Goal: Task Accomplishment & Management: Use online tool/utility

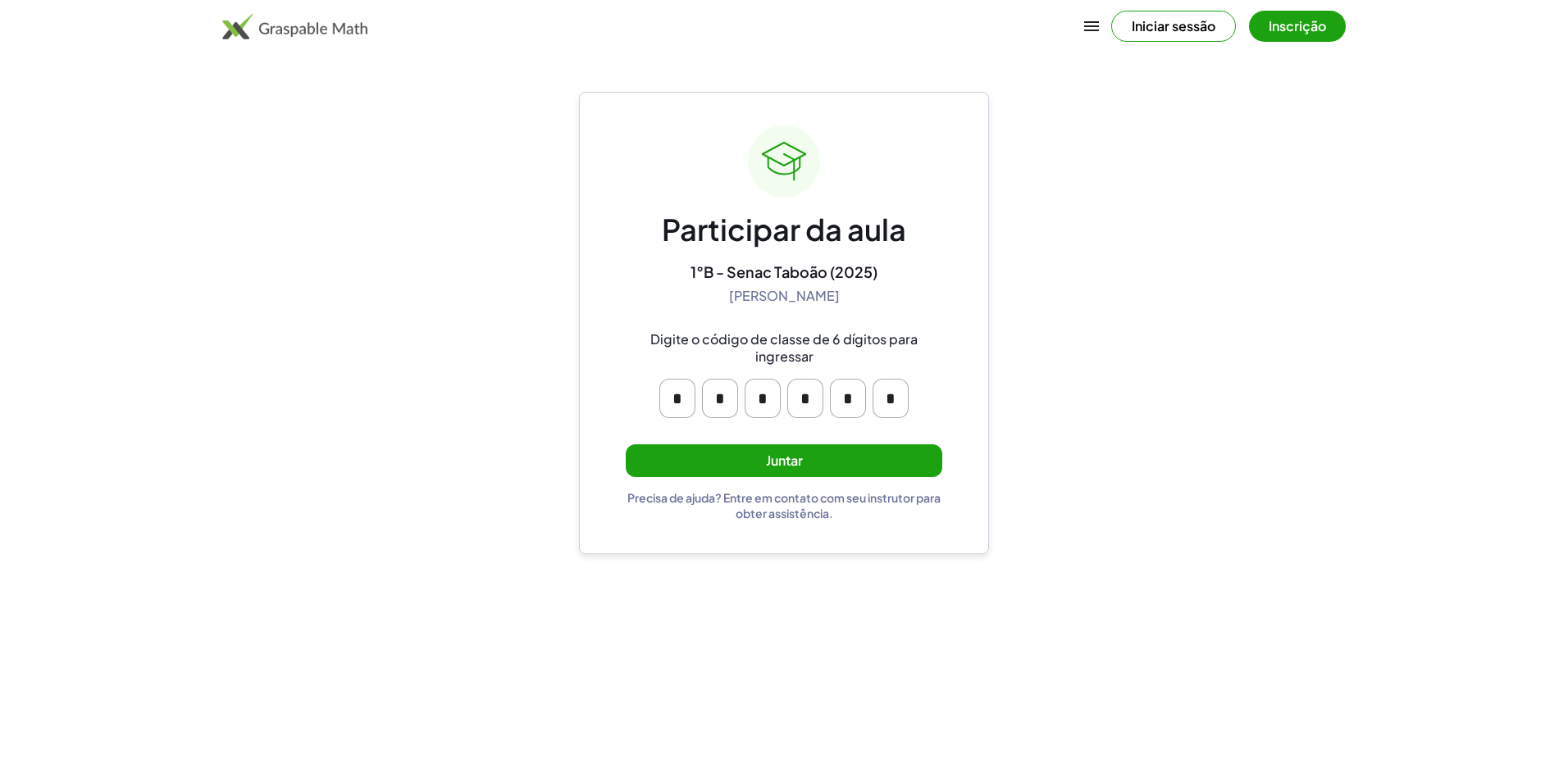
click at [831, 468] on button "Juntar" at bounding box center [784, 461] width 316 height 34
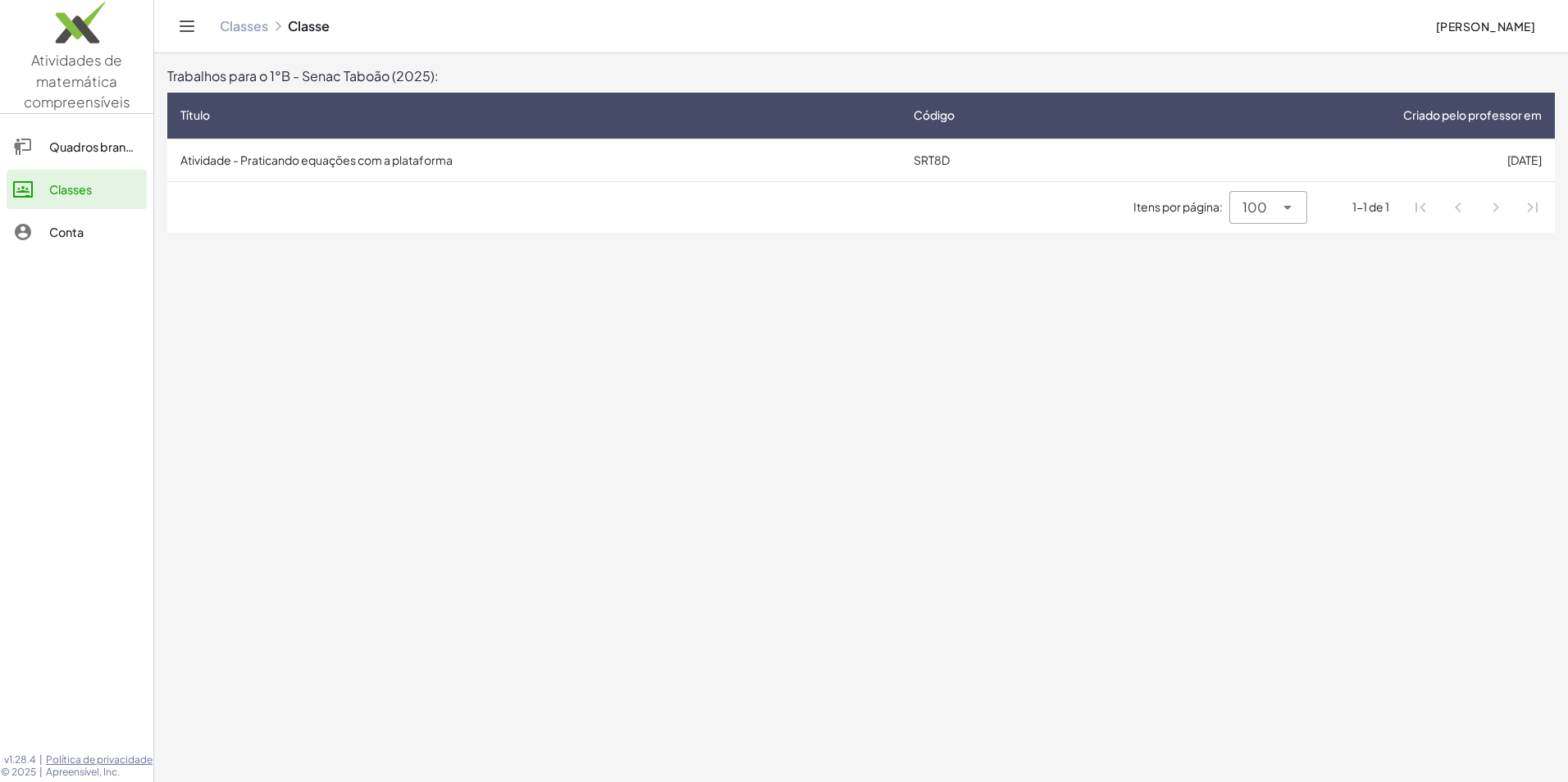
click at [439, 157] on td "Atividade - Praticando equações com a plataforma" at bounding box center [534, 160] width 733 height 43
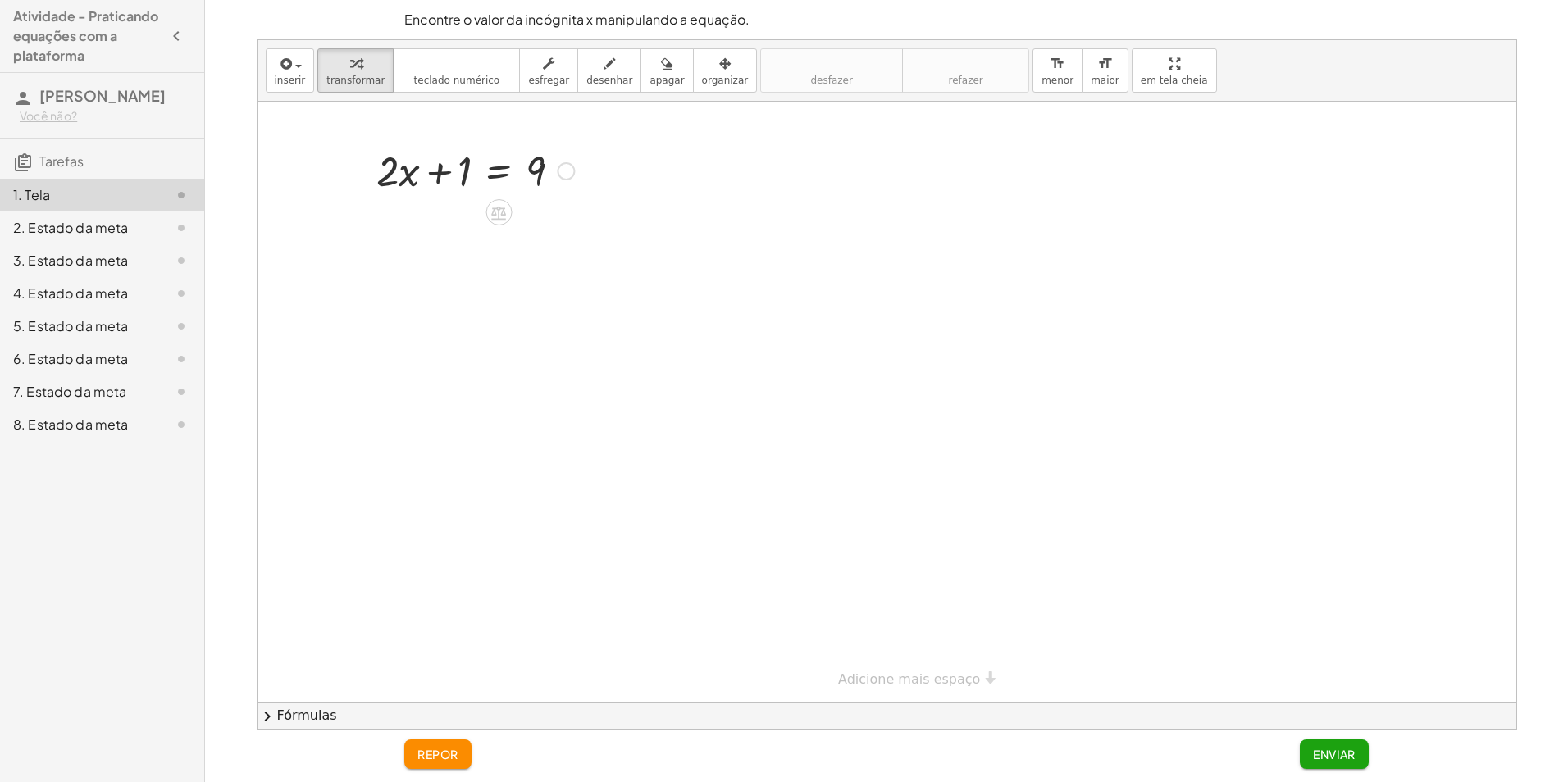
click at [465, 173] on div at bounding box center [475, 169] width 214 height 56
click at [505, 218] on icon at bounding box center [499, 212] width 15 height 14
click at [462, 177] on div at bounding box center [475, 169] width 214 height 56
click at [442, 215] on div "+" at bounding box center [433, 212] width 27 height 27
drag, startPoint x: 391, startPoint y: 221, endPoint x: 603, endPoint y: 223, distance: 212.0
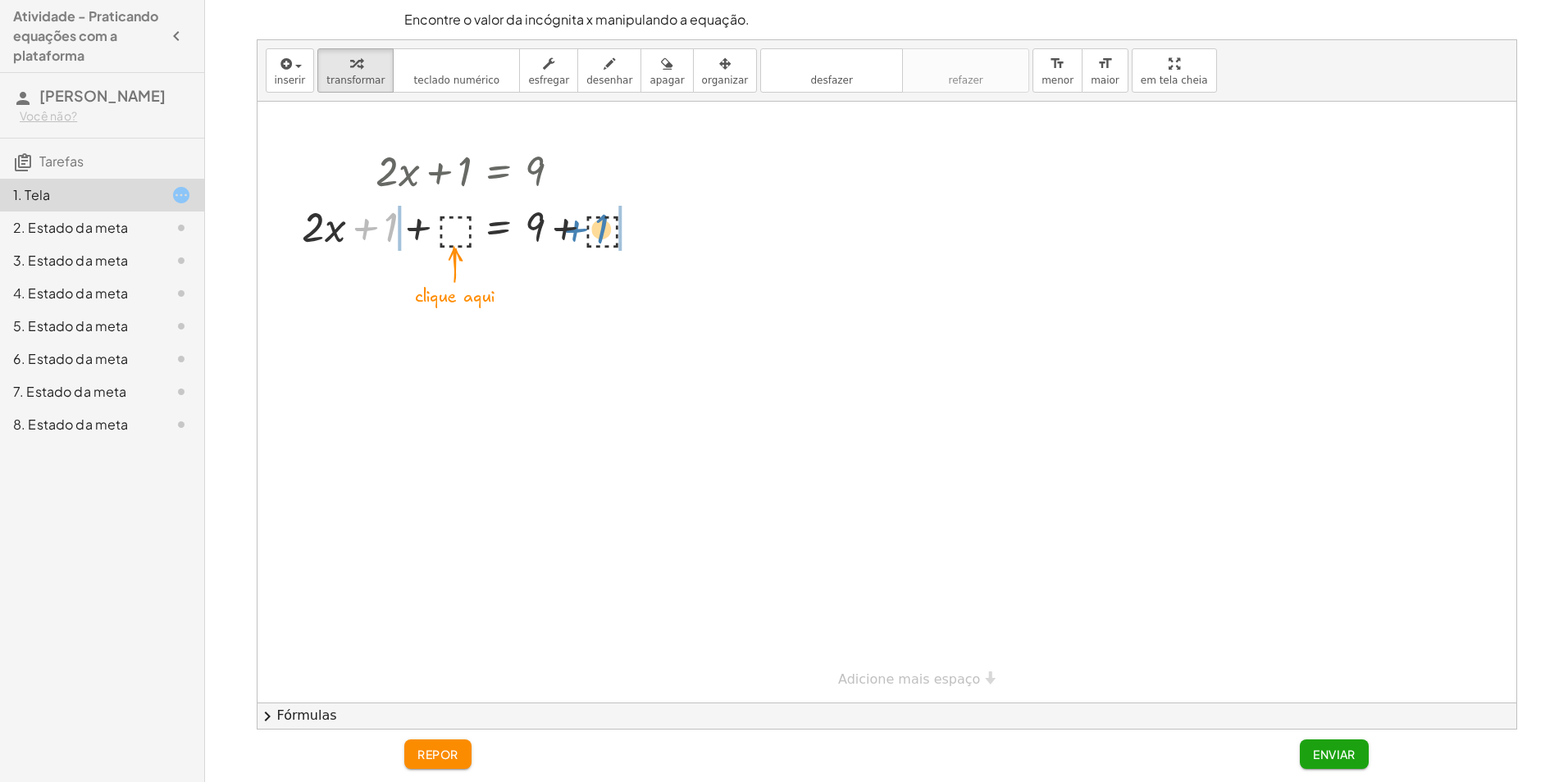
click at [603, 223] on div at bounding box center [475, 225] width 362 height 56
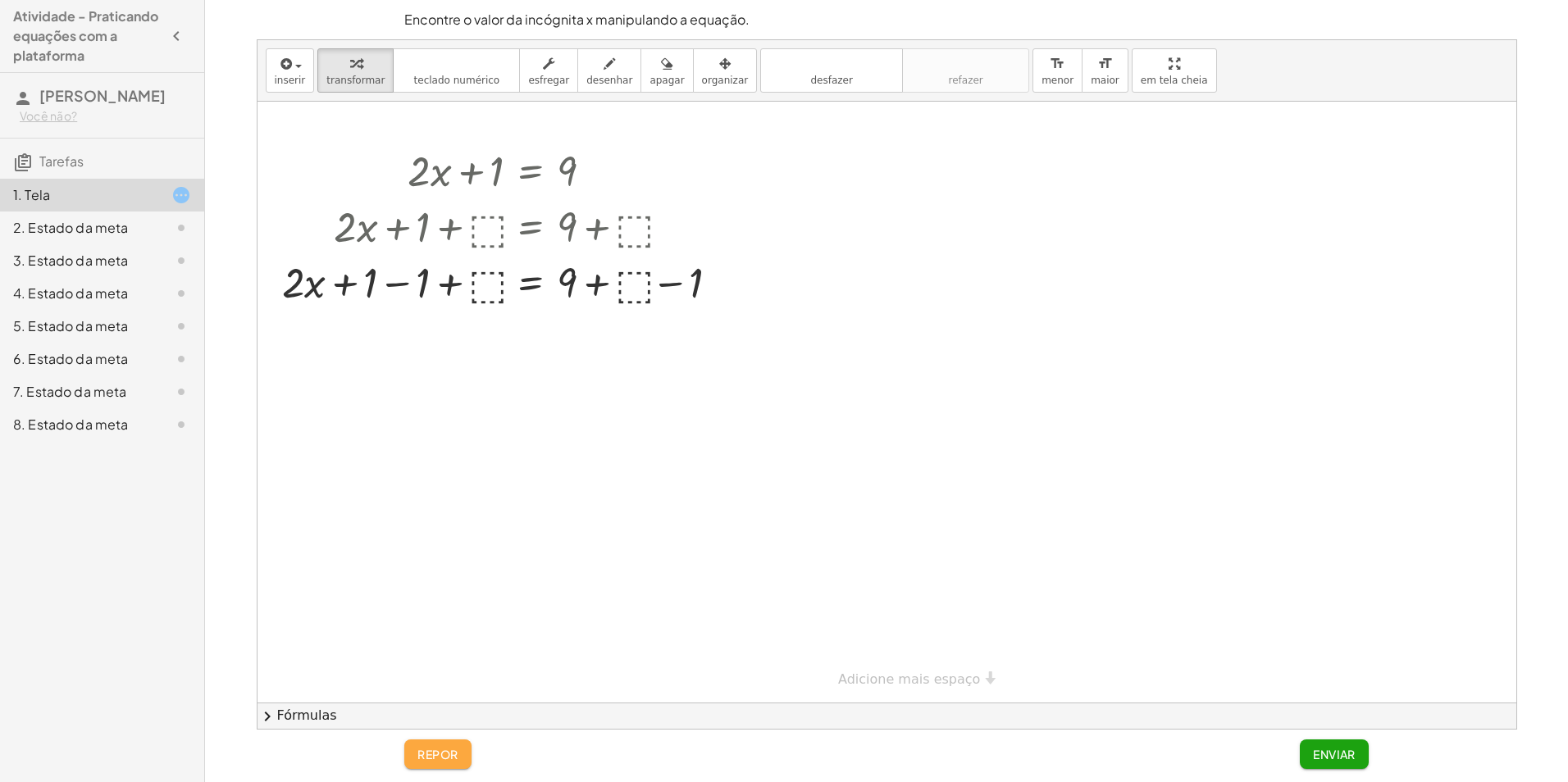
click at [456, 758] on font "repor" at bounding box center [438, 754] width 41 height 15
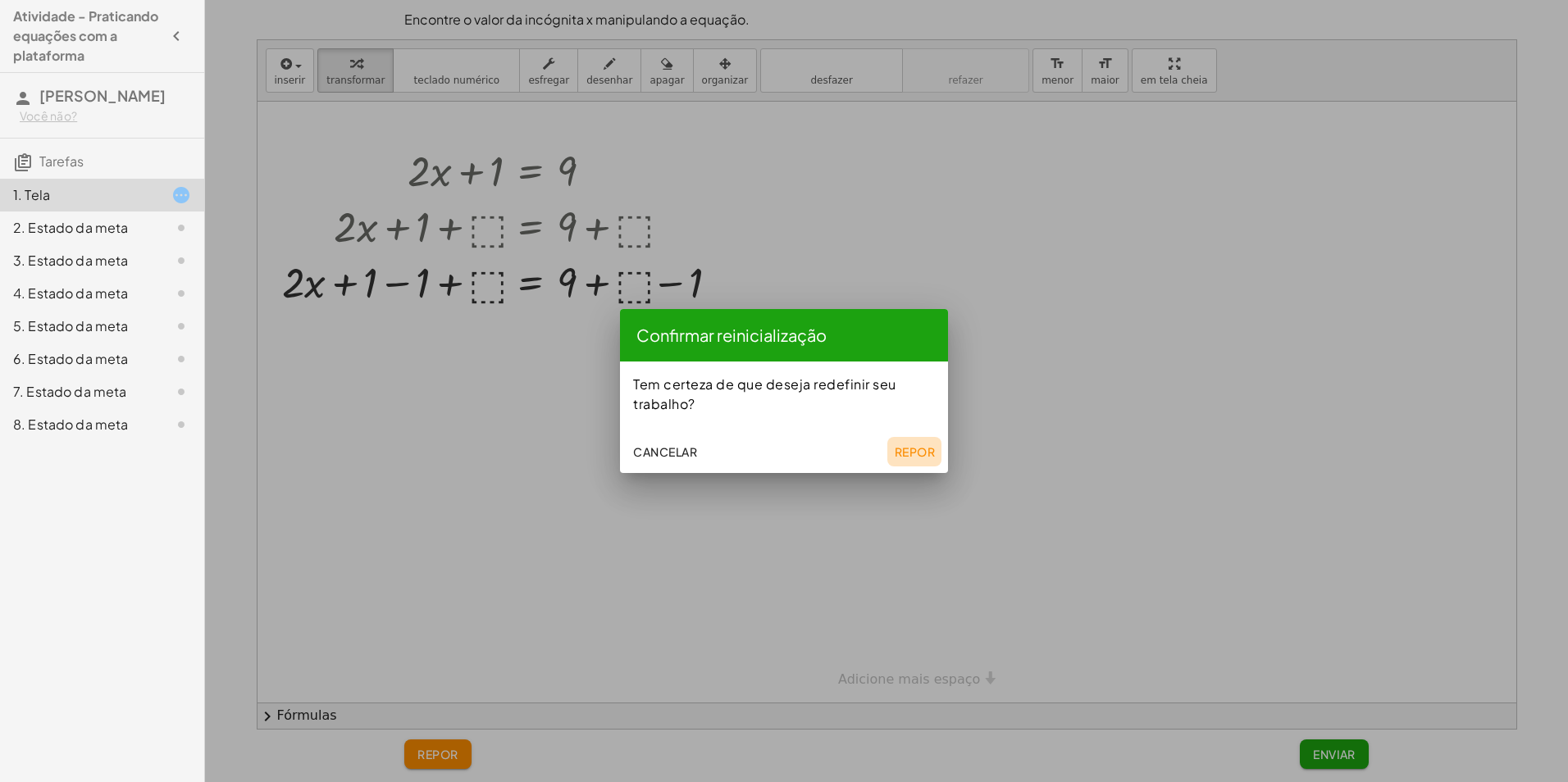
click at [917, 440] on button "Repor" at bounding box center [914, 452] width 54 height 29
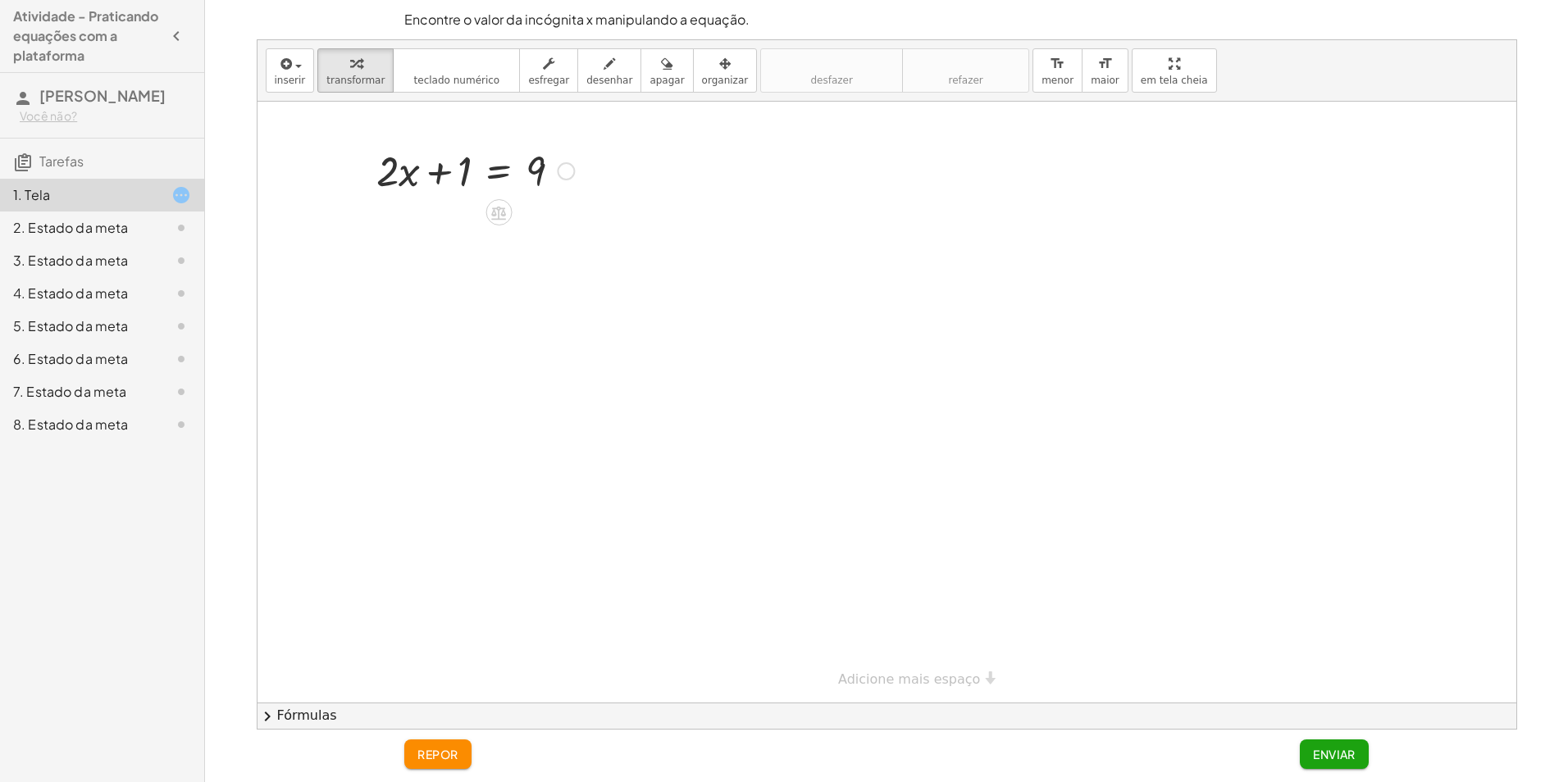
click at [563, 172] on div at bounding box center [566, 171] width 18 height 18
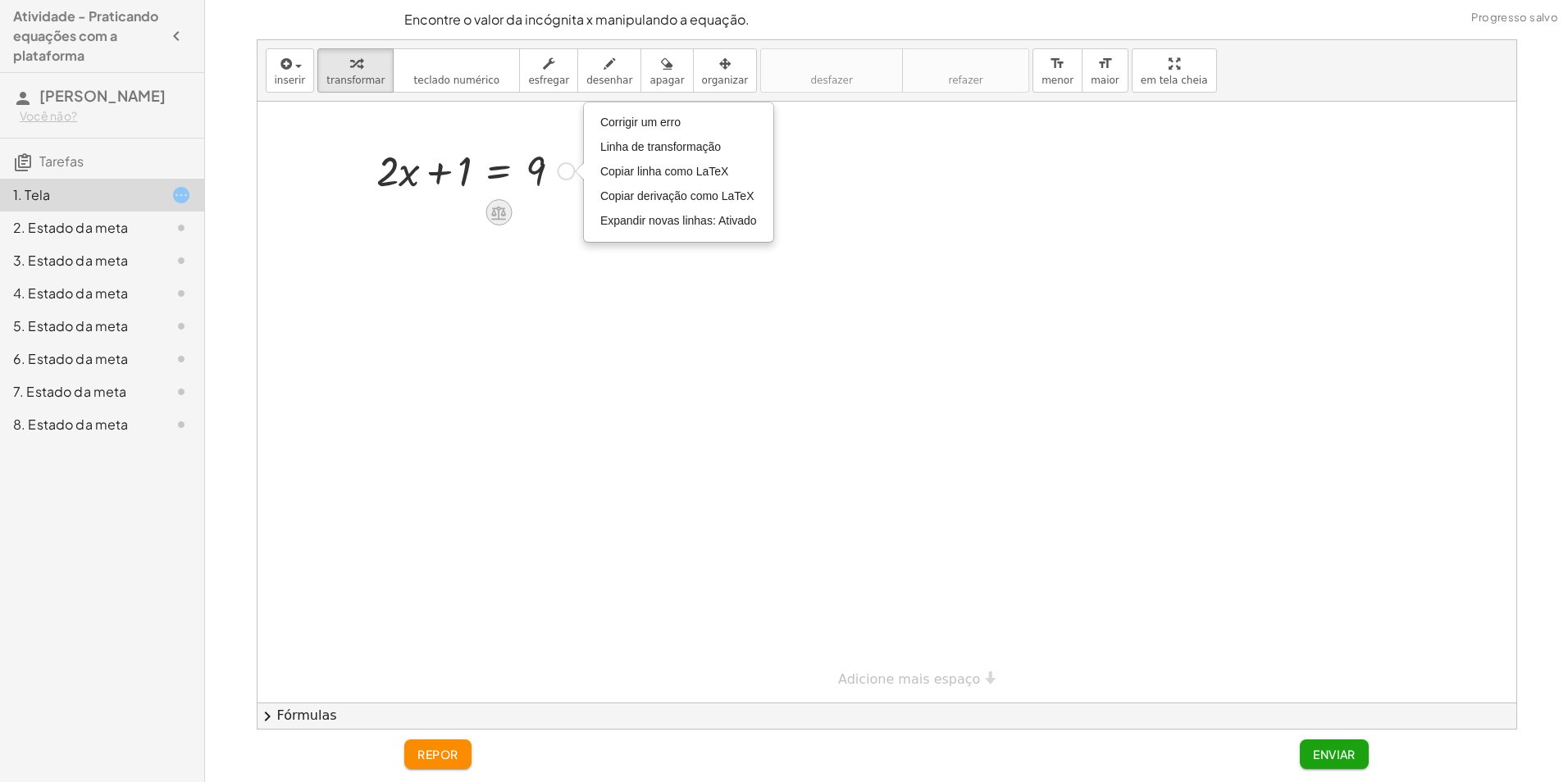
click at [504, 221] on icon at bounding box center [499, 213] width 17 height 17
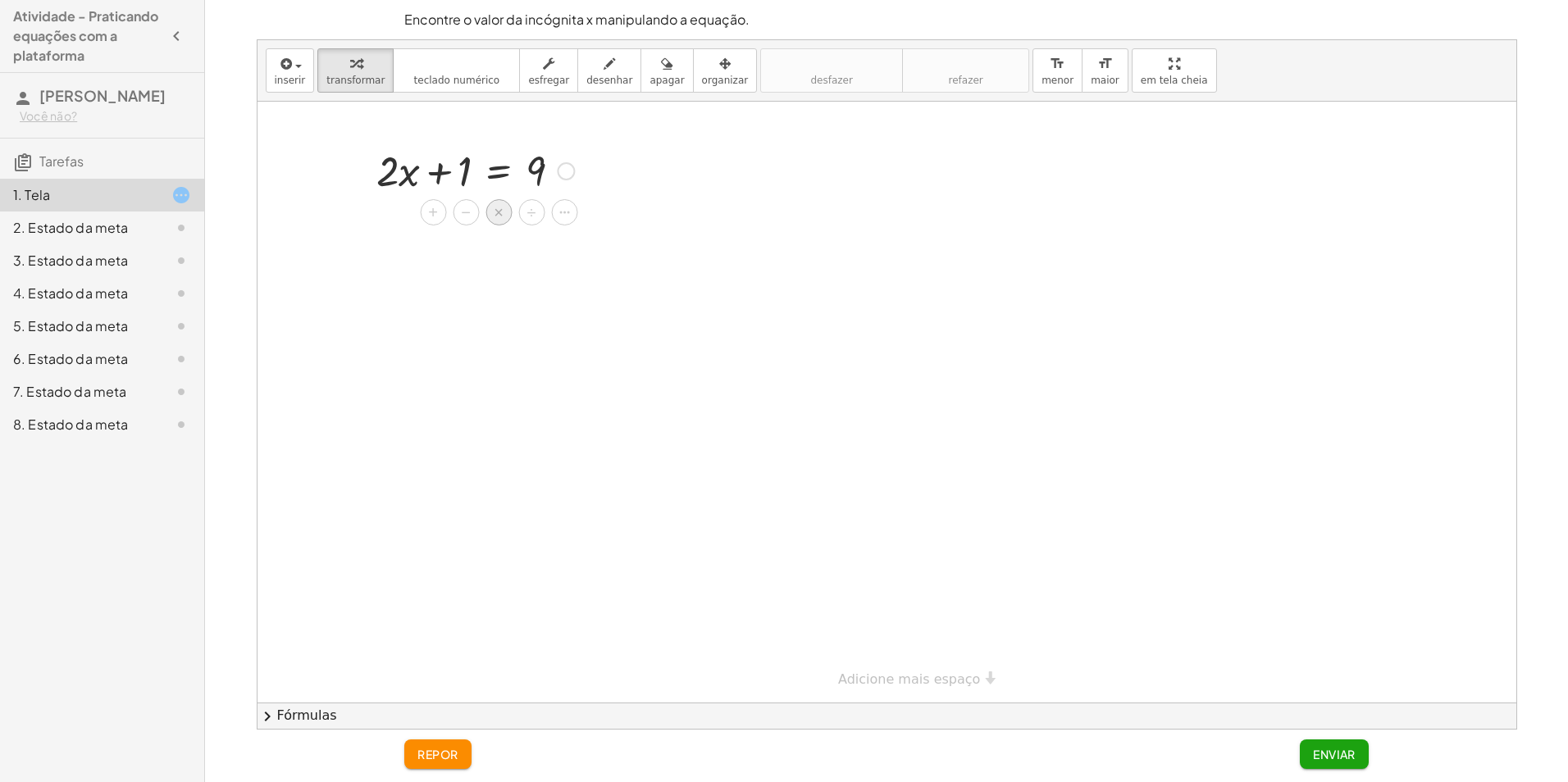
click at [492, 212] on div "×" at bounding box center [499, 212] width 27 height 27
click at [455, 747] on font "repor" at bounding box center [438, 754] width 41 height 15
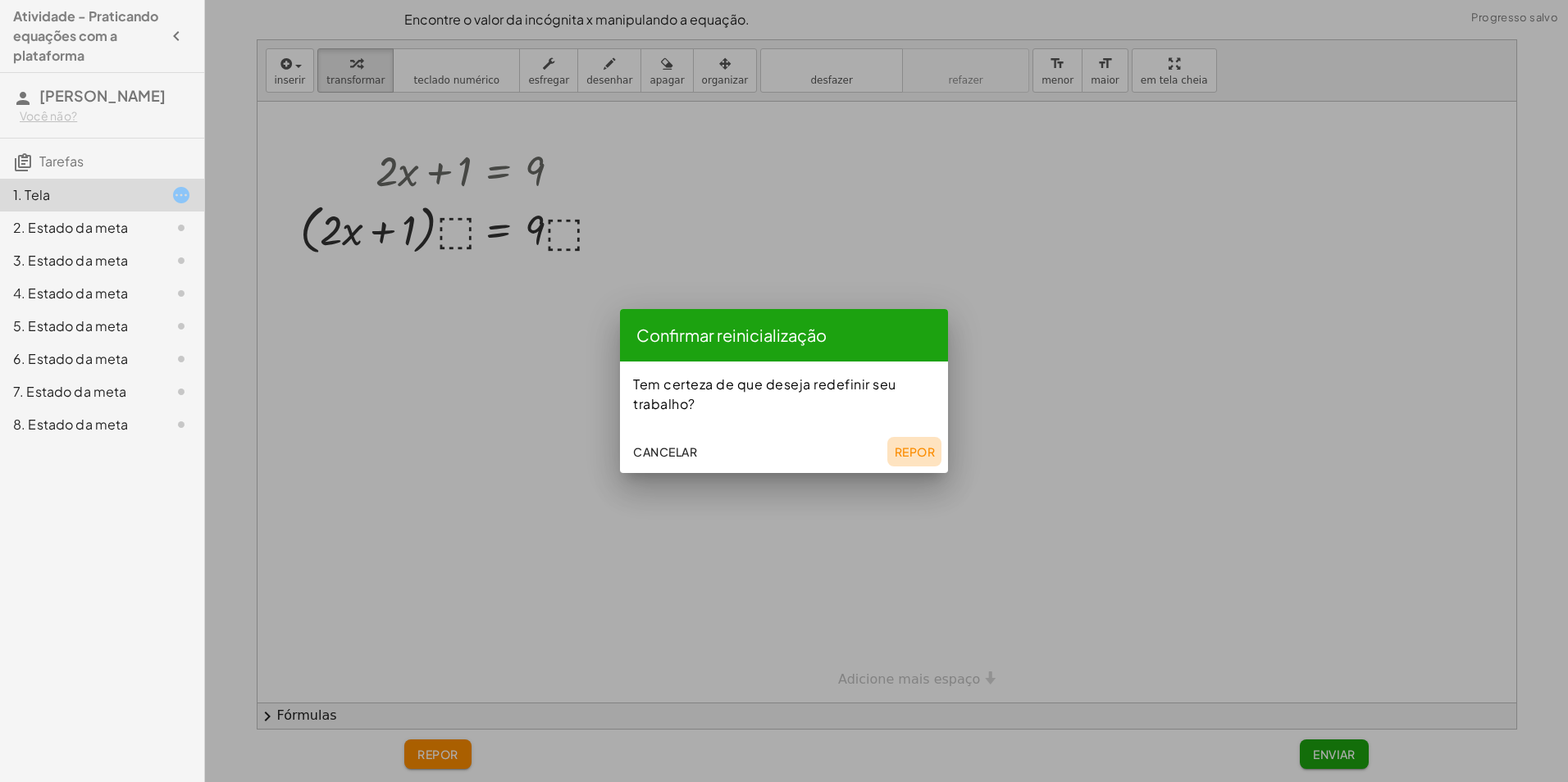
click at [919, 446] on font "Repor" at bounding box center [915, 451] width 41 height 15
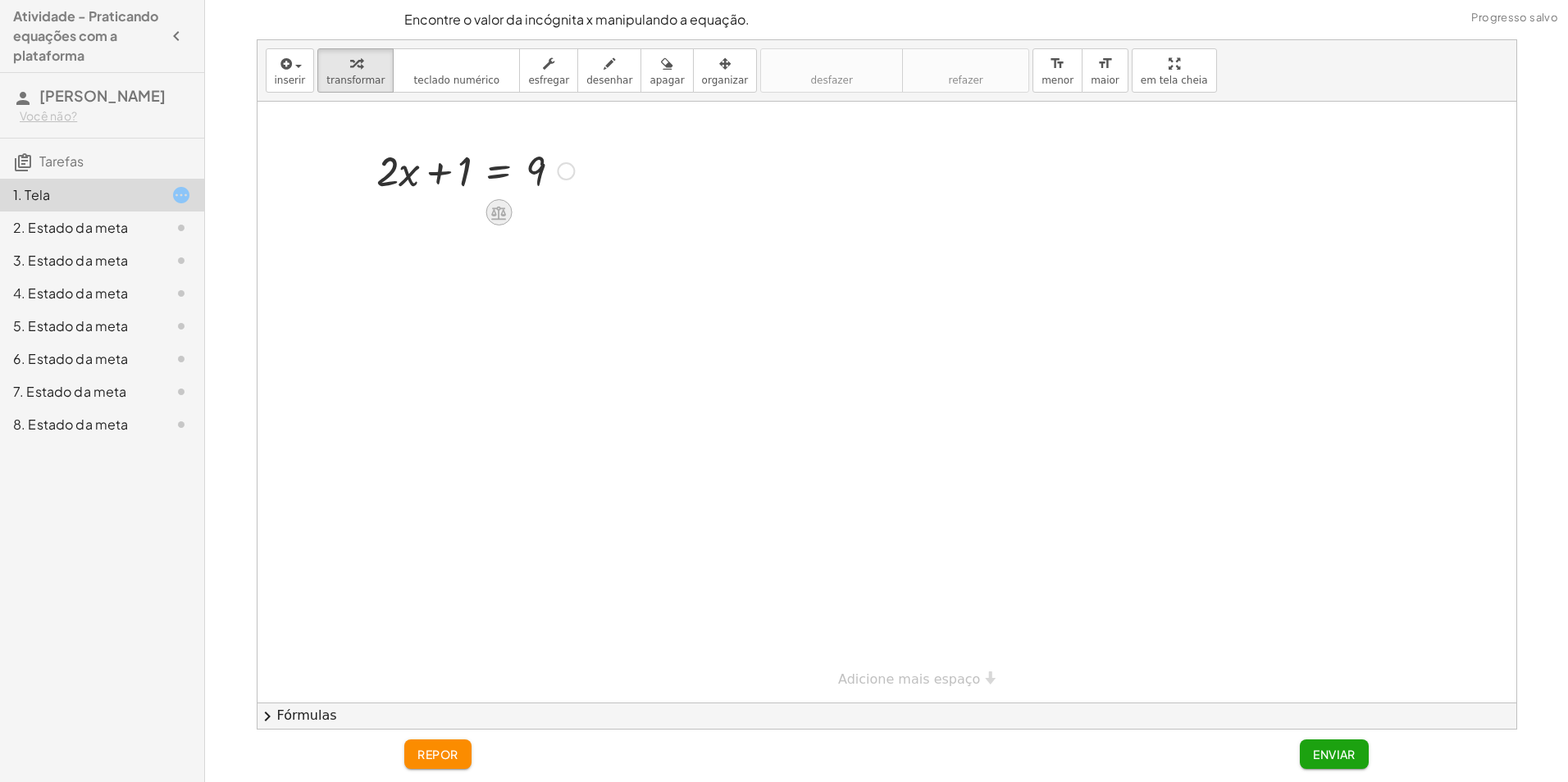
click at [501, 217] on icon at bounding box center [499, 213] width 17 height 17
drag, startPoint x: 433, startPoint y: 209, endPoint x: 521, endPoint y: 257, distance: 100.2
click at [521, 257] on div "+ · 2 · x + 1 = 9 + − × ÷" at bounding box center [887, 401] width 1259 height 601
drag, startPoint x: 521, startPoint y: 257, endPoint x: 495, endPoint y: 211, distance: 52.8
click at [495, 211] on icon at bounding box center [499, 212] width 15 height 14
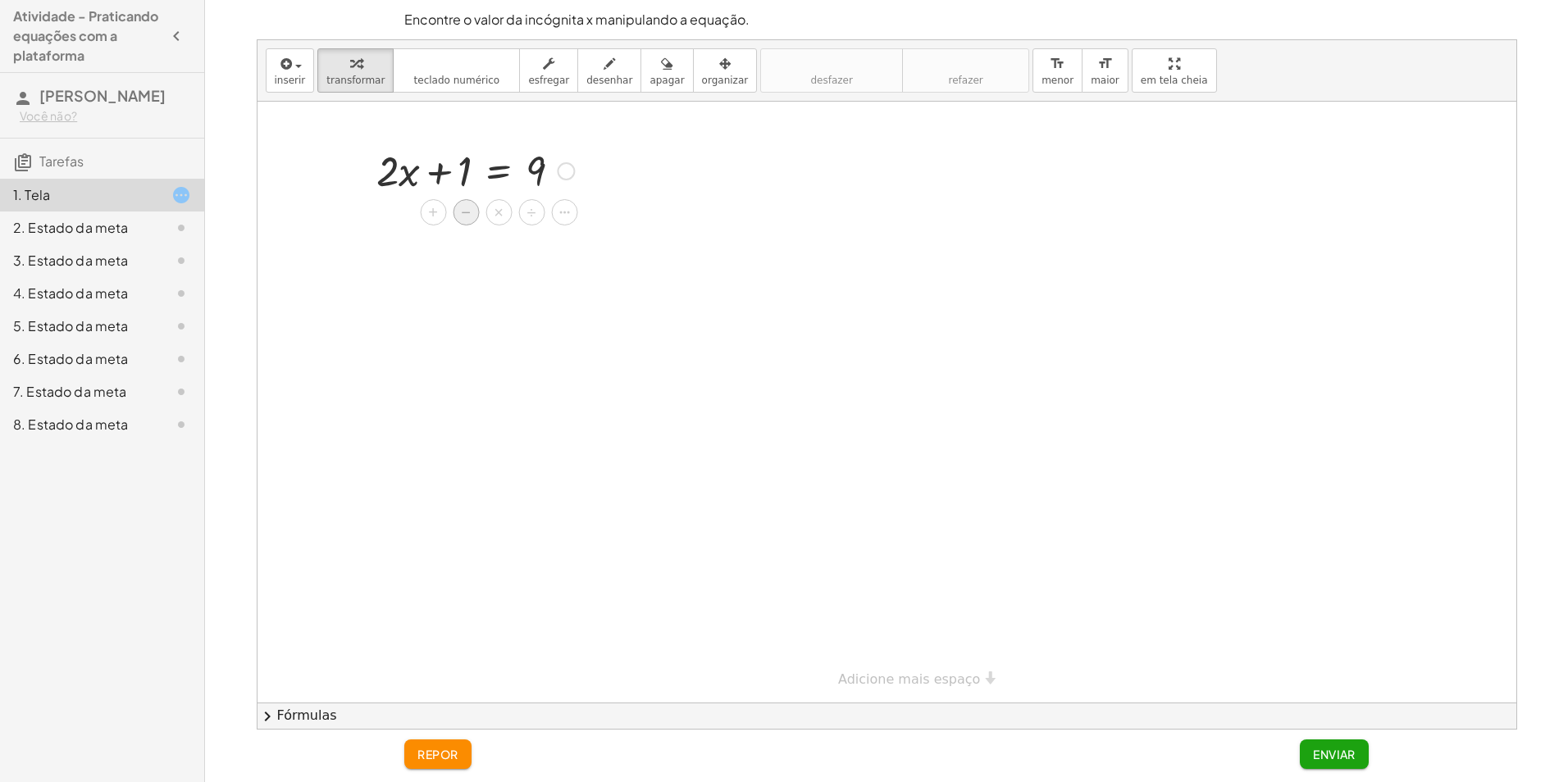
click at [474, 205] on div "−" at bounding box center [466, 212] width 27 height 27
click at [446, 238] on div at bounding box center [475, 225] width 362 height 56
click at [438, 778] on div "repor Enviar" at bounding box center [886, 755] width 984 height 52
click at [428, 757] on font "repor" at bounding box center [438, 754] width 41 height 15
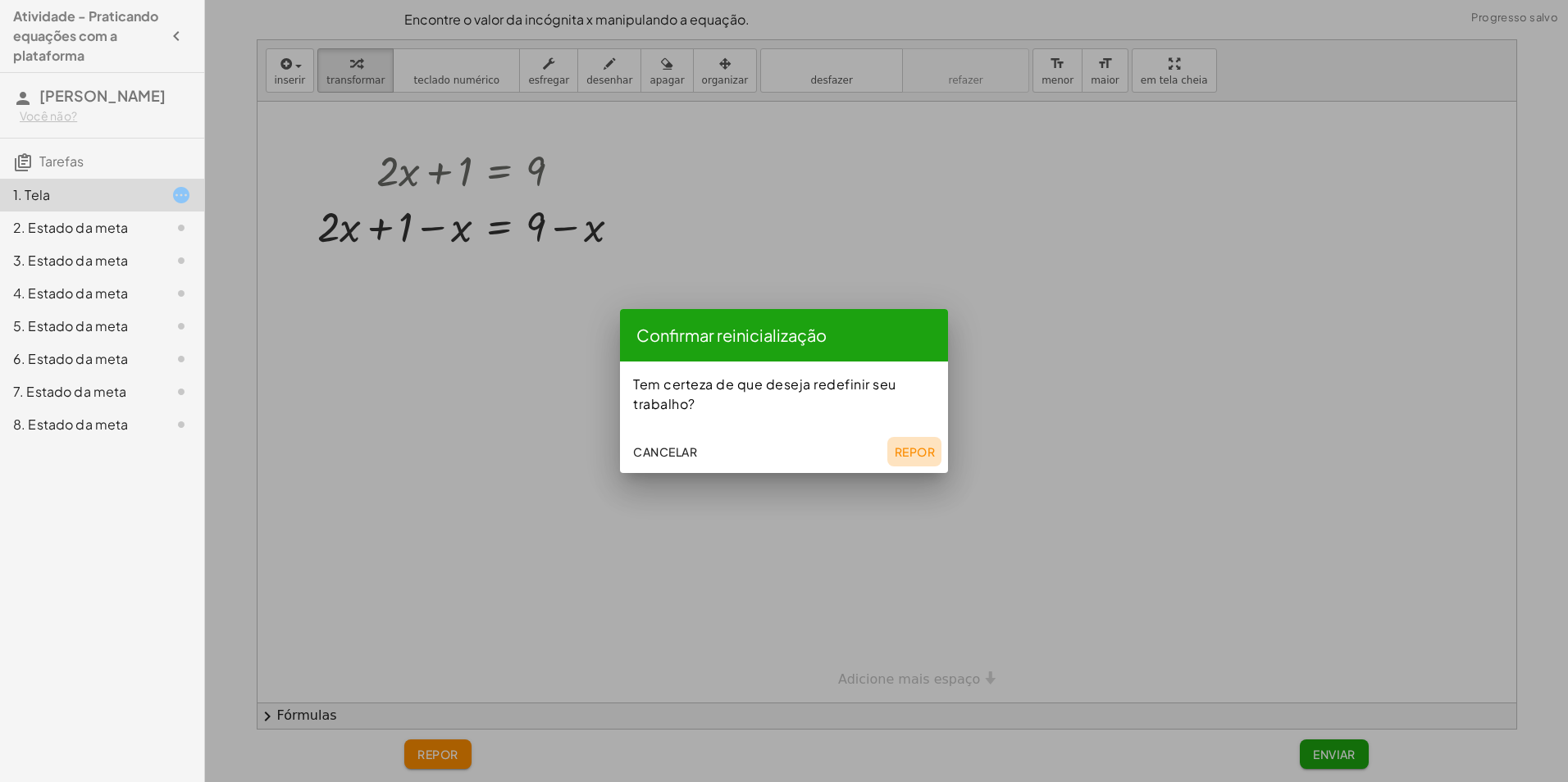
click at [922, 444] on font "Repor" at bounding box center [915, 451] width 41 height 15
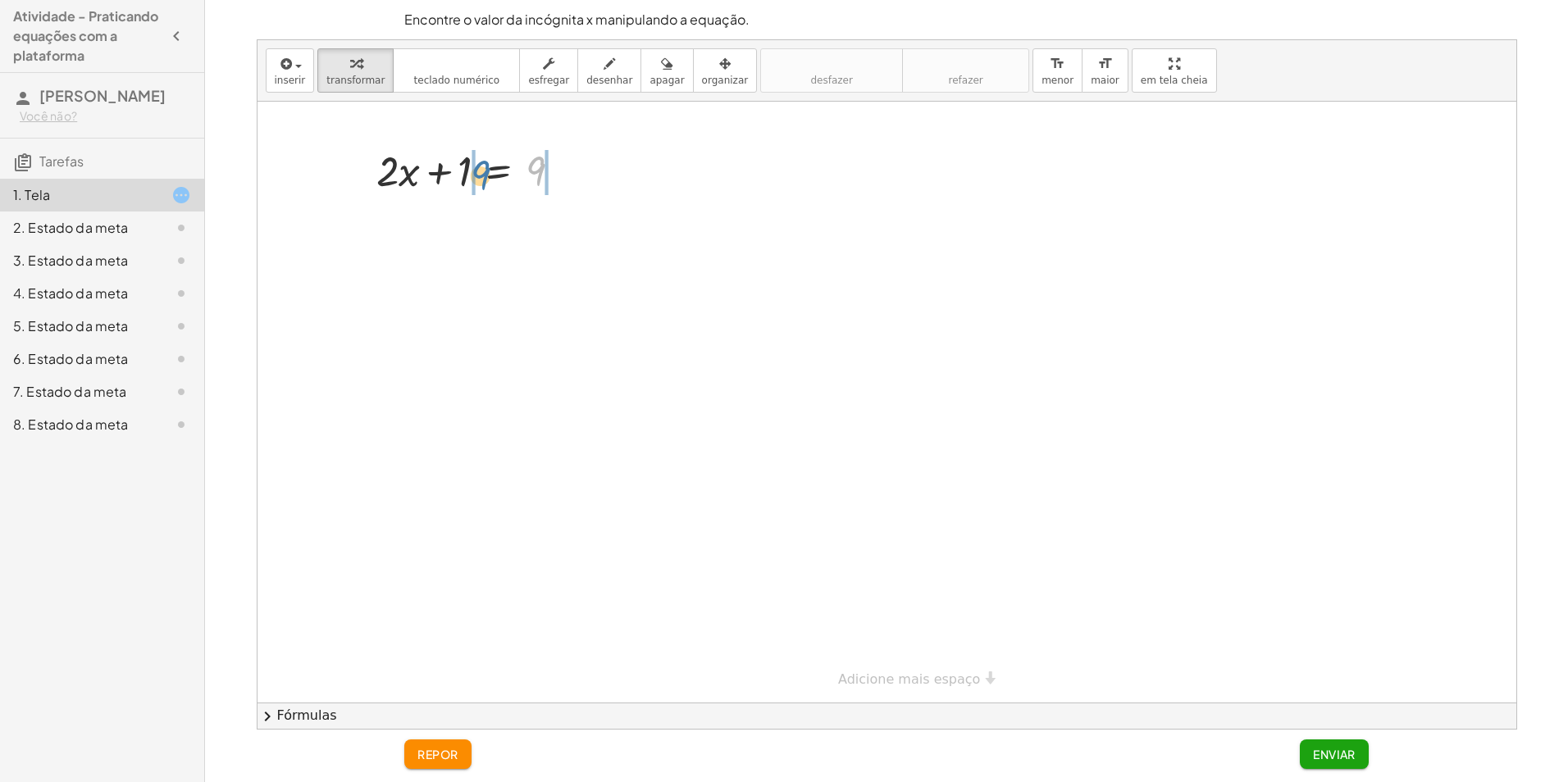
drag, startPoint x: 527, startPoint y: 161, endPoint x: 470, endPoint y: 165, distance: 57.1
click at [470, 165] on div at bounding box center [475, 169] width 214 height 56
click at [456, 164] on div at bounding box center [475, 169] width 331 height 56
click at [548, 244] on div at bounding box center [475, 225] width 331 height 56
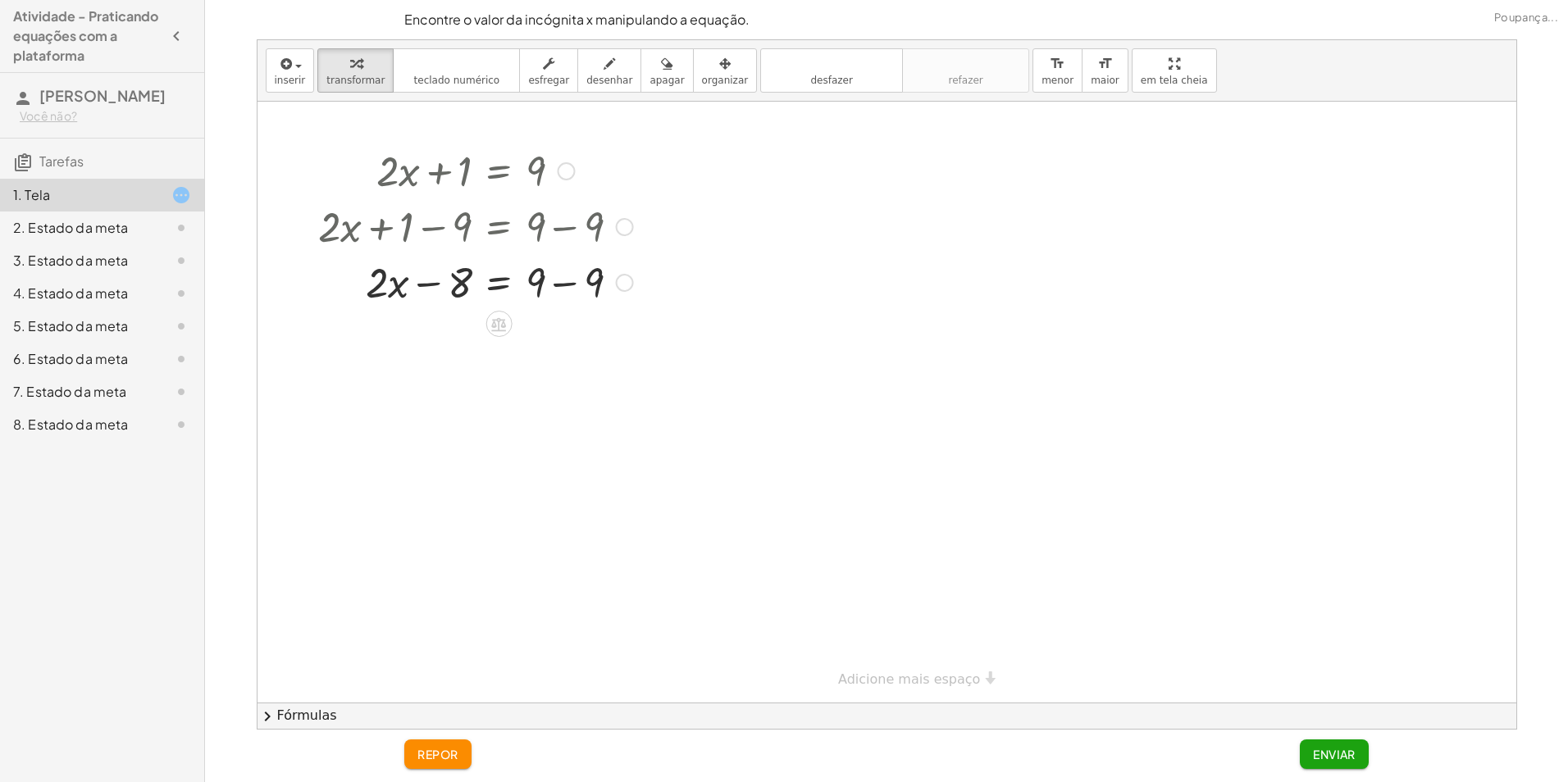
click at [573, 279] on div at bounding box center [475, 281] width 331 height 56
click at [438, 278] on div at bounding box center [475, 281] width 331 height 56
drag, startPoint x: 463, startPoint y: 276, endPoint x: 631, endPoint y: 290, distance: 168.6
click at [631, 290] on div at bounding box center [475, 281] width 331 height 56
click at [437, 333] on div at bounding box center [468, 337] width 346 height 56
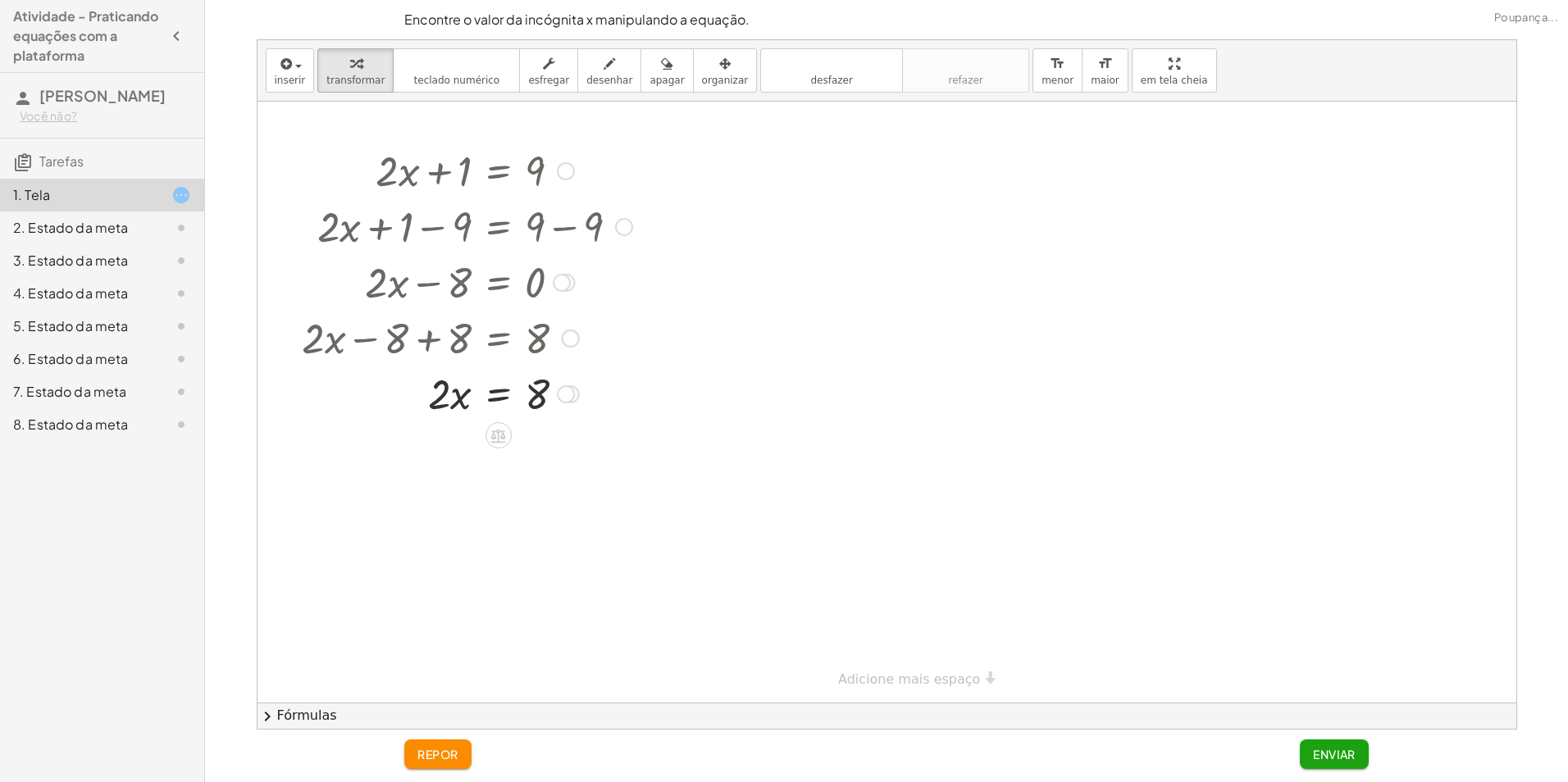
click at [507, 390] on div at bounding box center [468, 393] width 346 height 56
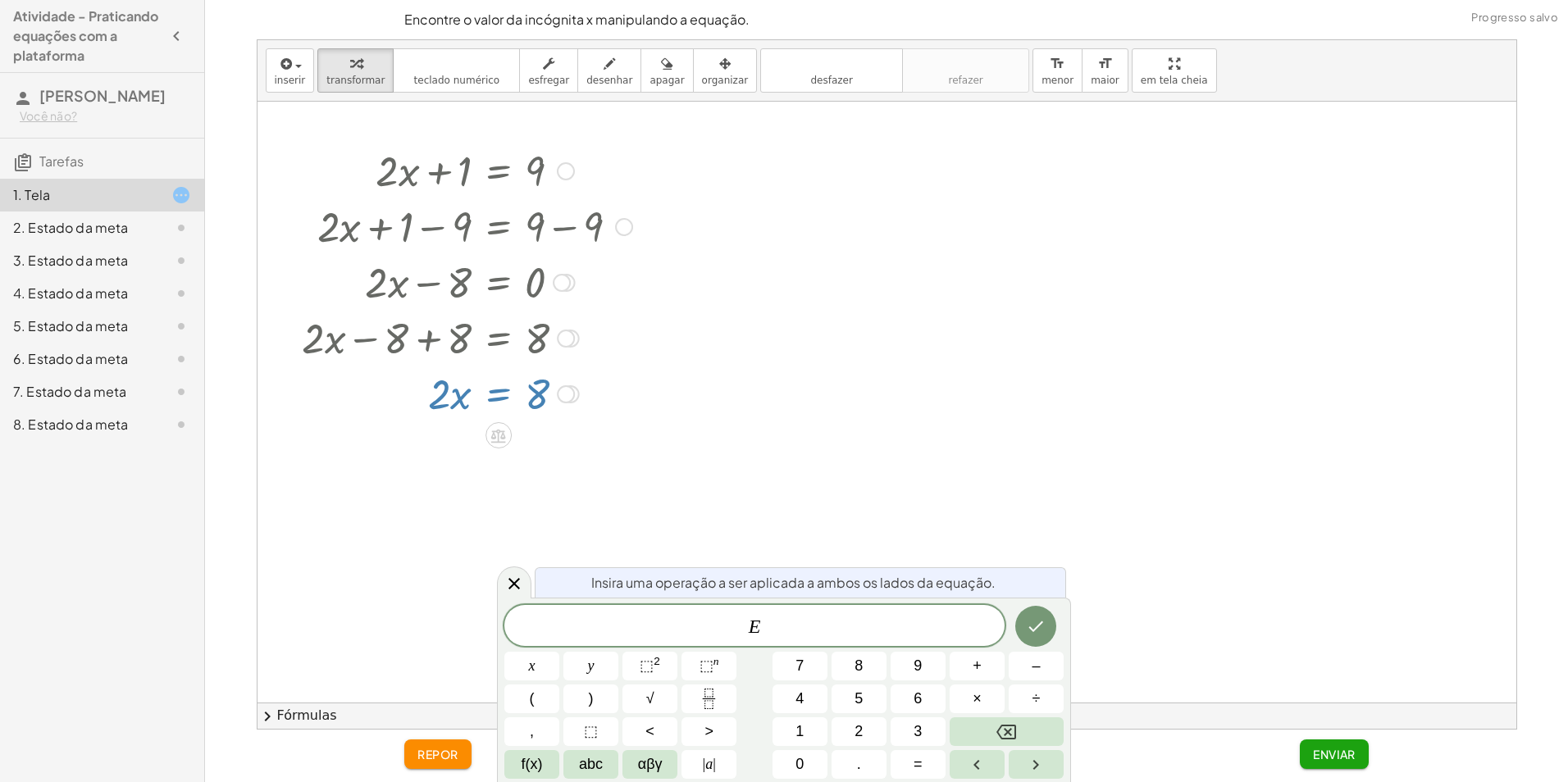
click at [654, 418] on div at bounding box center [887, 401] width 1259 height 601
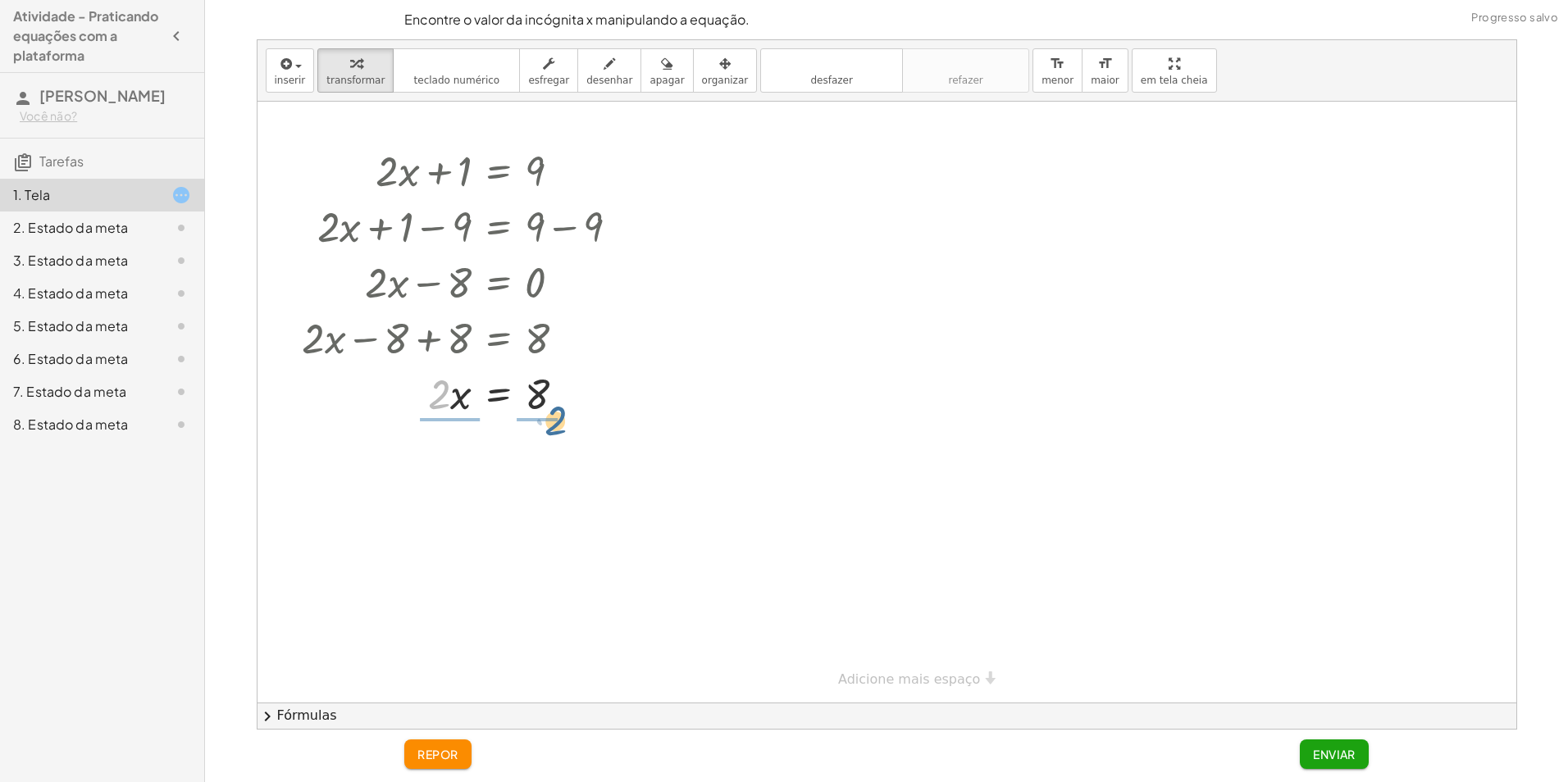
drag, startPoint x: 433, startPoint y: 398, endPoint x: 549, endPoint y: 424, distance: 118.9
click at [546, 424] on div at bounding box center [468, 392] width 346 height 82
click at [437, 542] on div at bounding box center [468, 543] width 346 height 82
click at [1322, 746] on button "Enviar" at bounding box center [1334, 755] width 69 height 29
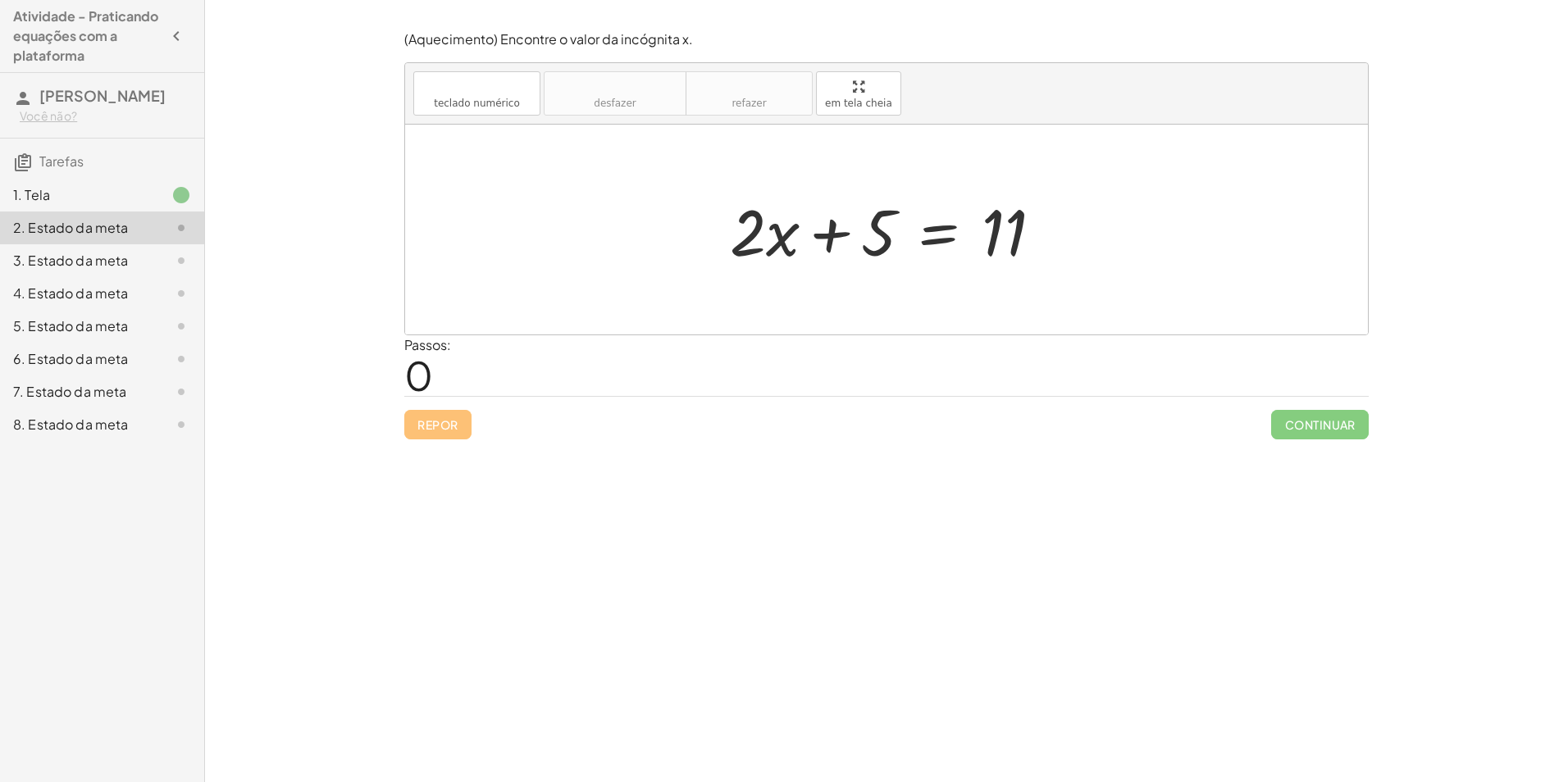
drag, startPoint x: 982, startPoint y: 234, endPoint x: 982, endPoint y: 248, distance: 14.0
click at [982, 240] on div at bounding box center [893, 230] width 342 height 84
click at [1011, 222] on div at bounding box center [893, 230] width 342 height 84
drag, startPoint x: 1002, startPoint y: 234, endPoint x: 914, endPoint y: 248, distance: 89.1
click at [914, 248] on div at bounding box center [893, 230] width 342 height 84
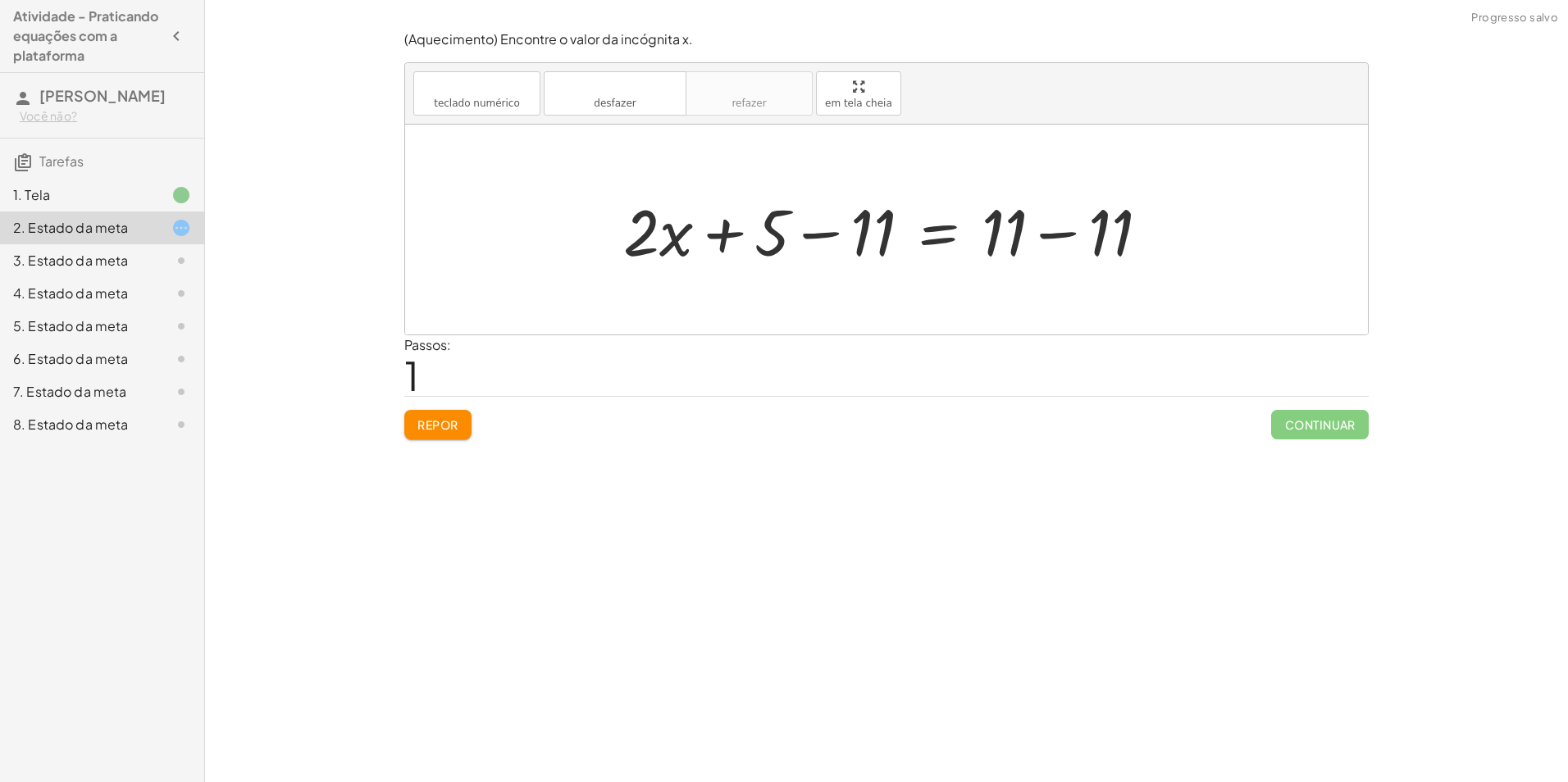
click at [1057, 236] on div at bounding box center [893, 230] width 555 height 84
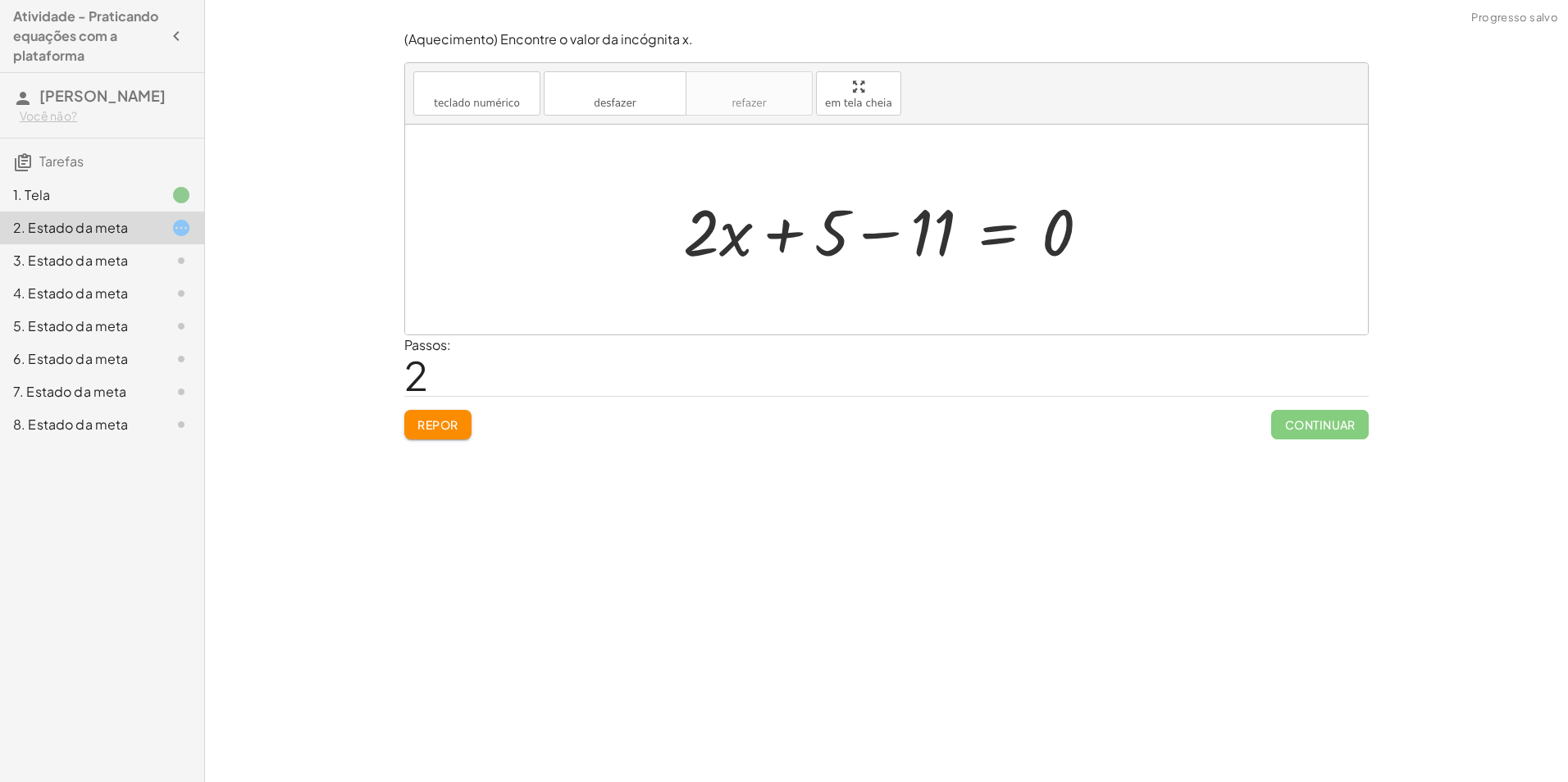
click at [873, 241] on div at bounding box center [893, 230] width 437 height 84
click at [851, 233] on div at bounding box center [892, 230] width 331 height 84
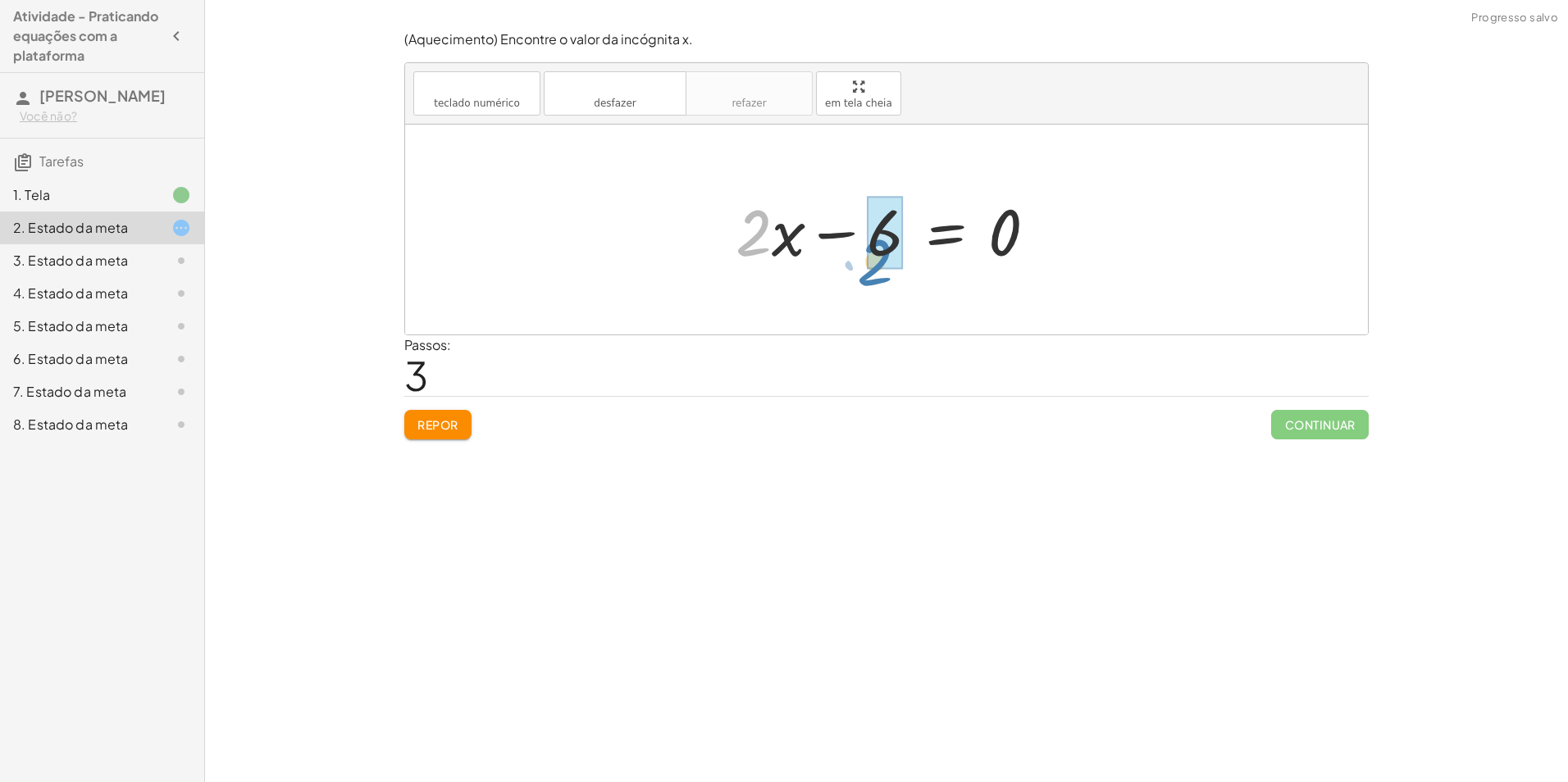
drag, startPoint x: 781, startPoint y: 257, endPoint x: 874, endPoint y: 272, distance: 94.2
click at [874, 272] on div "+ · 2 · x + 5 = 11 + · 2 · x + 5 − 11 = + 11 − 11 + · 2 · x + 5 − 11 = 0 · 2 + …" at bounding box center [886, 230] width 351 height 93
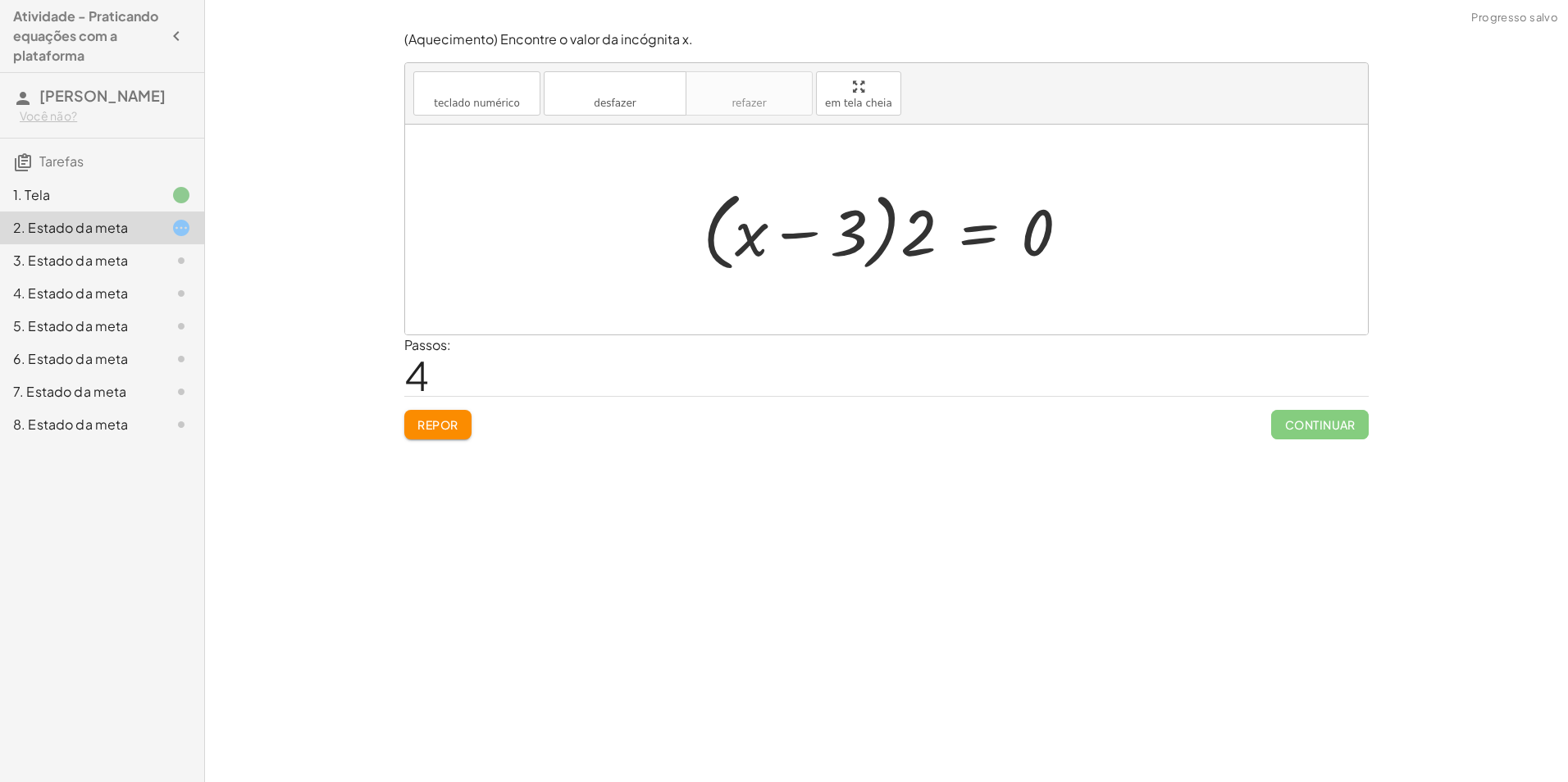
click at [814, 229] on div at bounding box center [892, 230] width 396 height 95
click at [928, 241] on div at bounding box center [892, 230] width 396 height 95
click at [913, 237] on div at bounding box center [892, 230] width 396 height 95
click at [893, 226] on div at bounding box center [892, 230] width 396 height 95
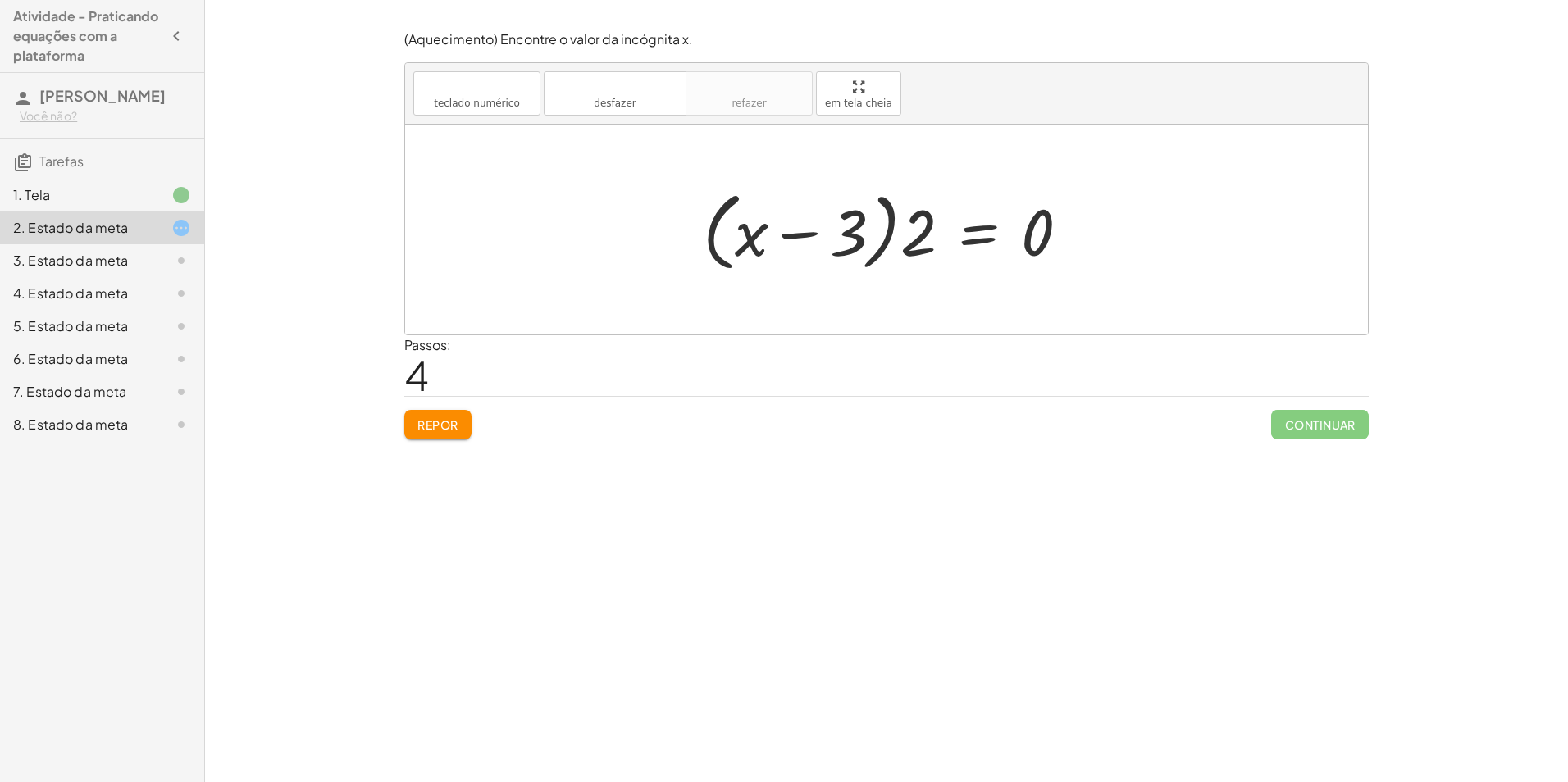
click at [432, 417] on button "Repor" at bounding box center [438, 425] width 67 height 29
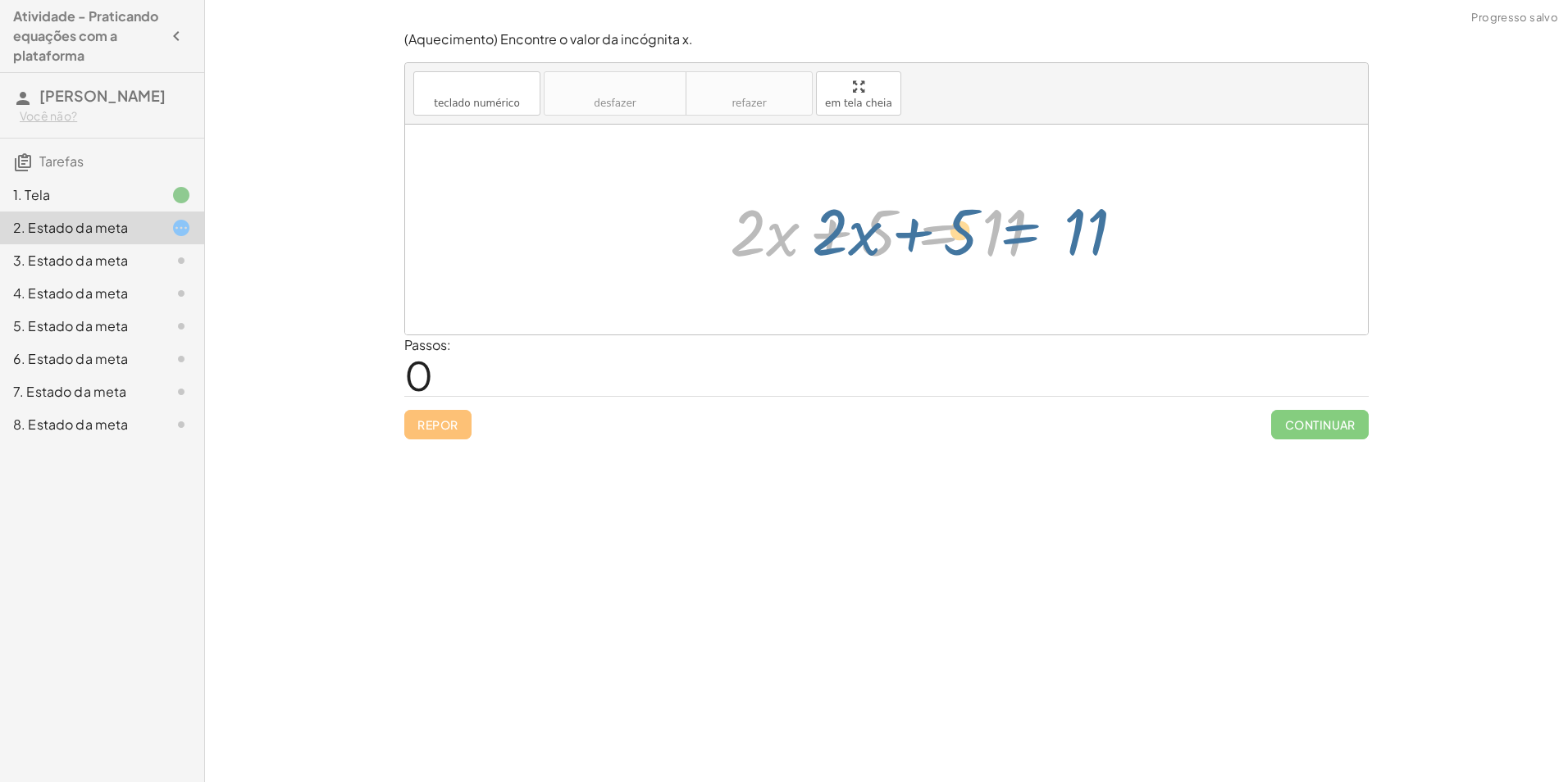
drag, startPoint x: 893, startPoint y: 230, endPoint x: 936, endPoint y: 228, distance: 43.0
click at [936, 228] on div at bounding box center [893, 230] width 342 height 84
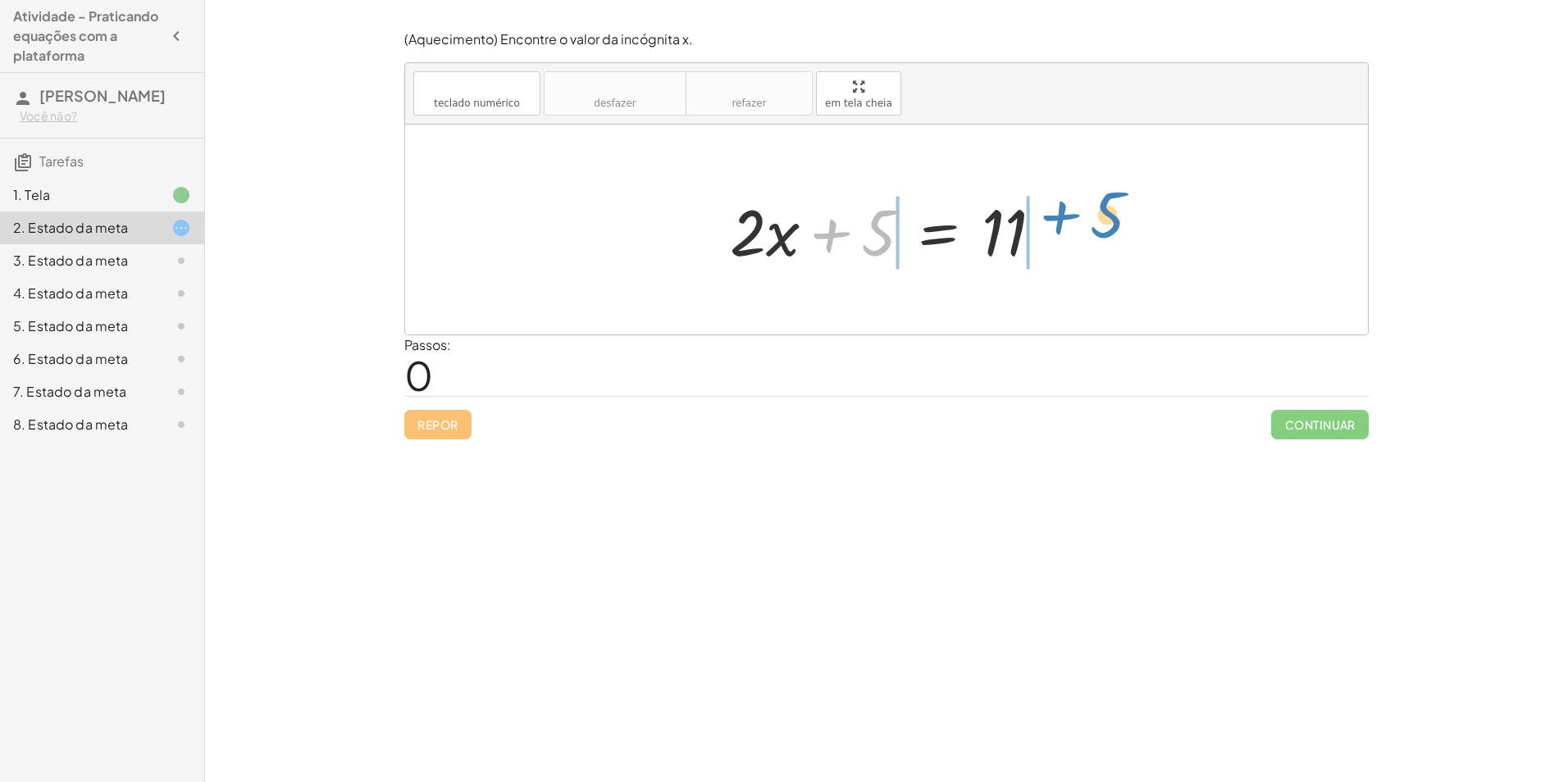
drag, startPoint x: 866, startPoint y: 233, endPoint x: 1095, endPoint y: 216, distance: 229.6
click at [1095, 216] on div "+ 5 + · 2 · x + 5 = 11" at bounding box center [886, 229] width 963 height 210
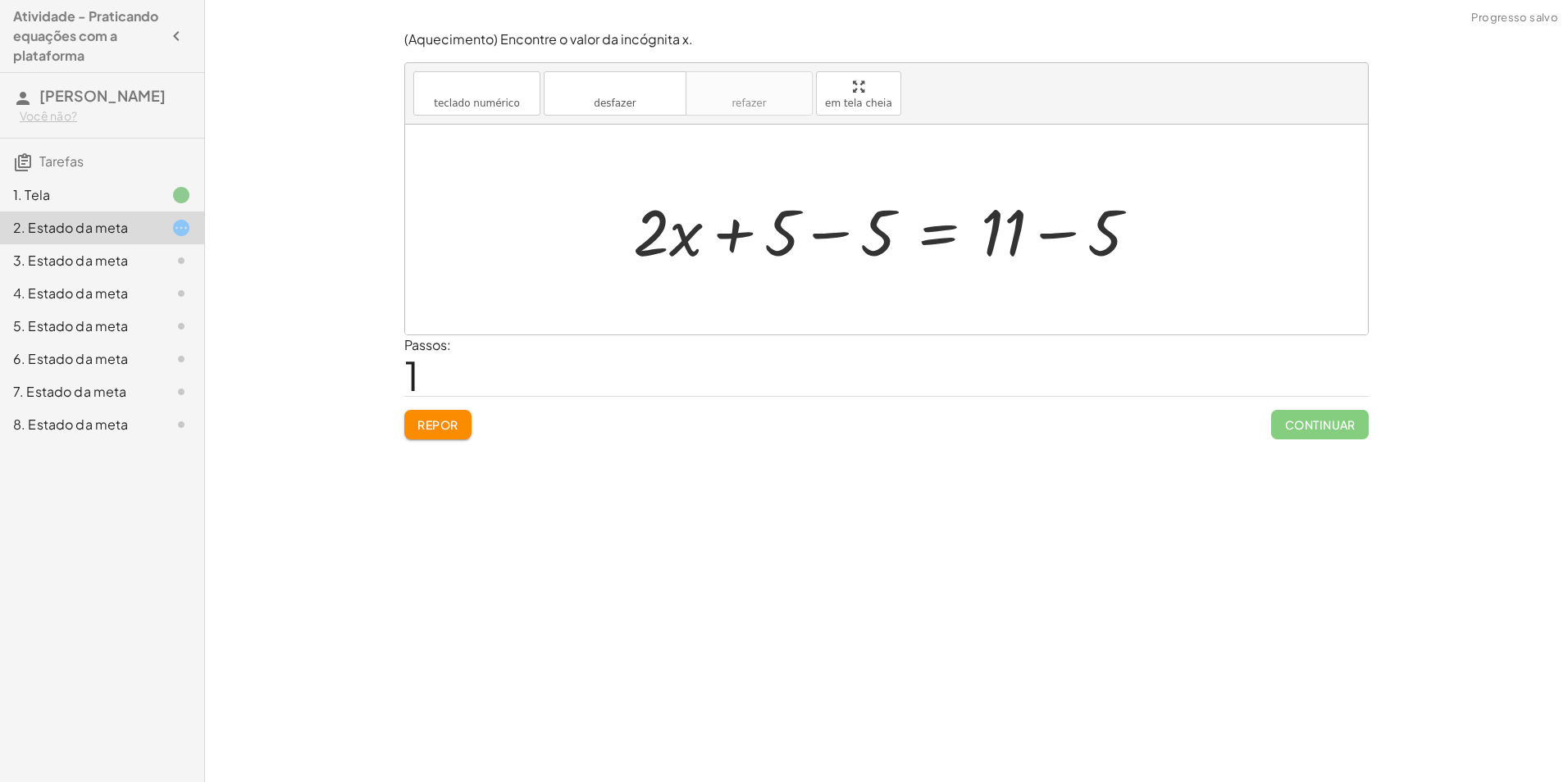
click at [1052, 231] on div at bounding box center [892, 230] width 535 height 84
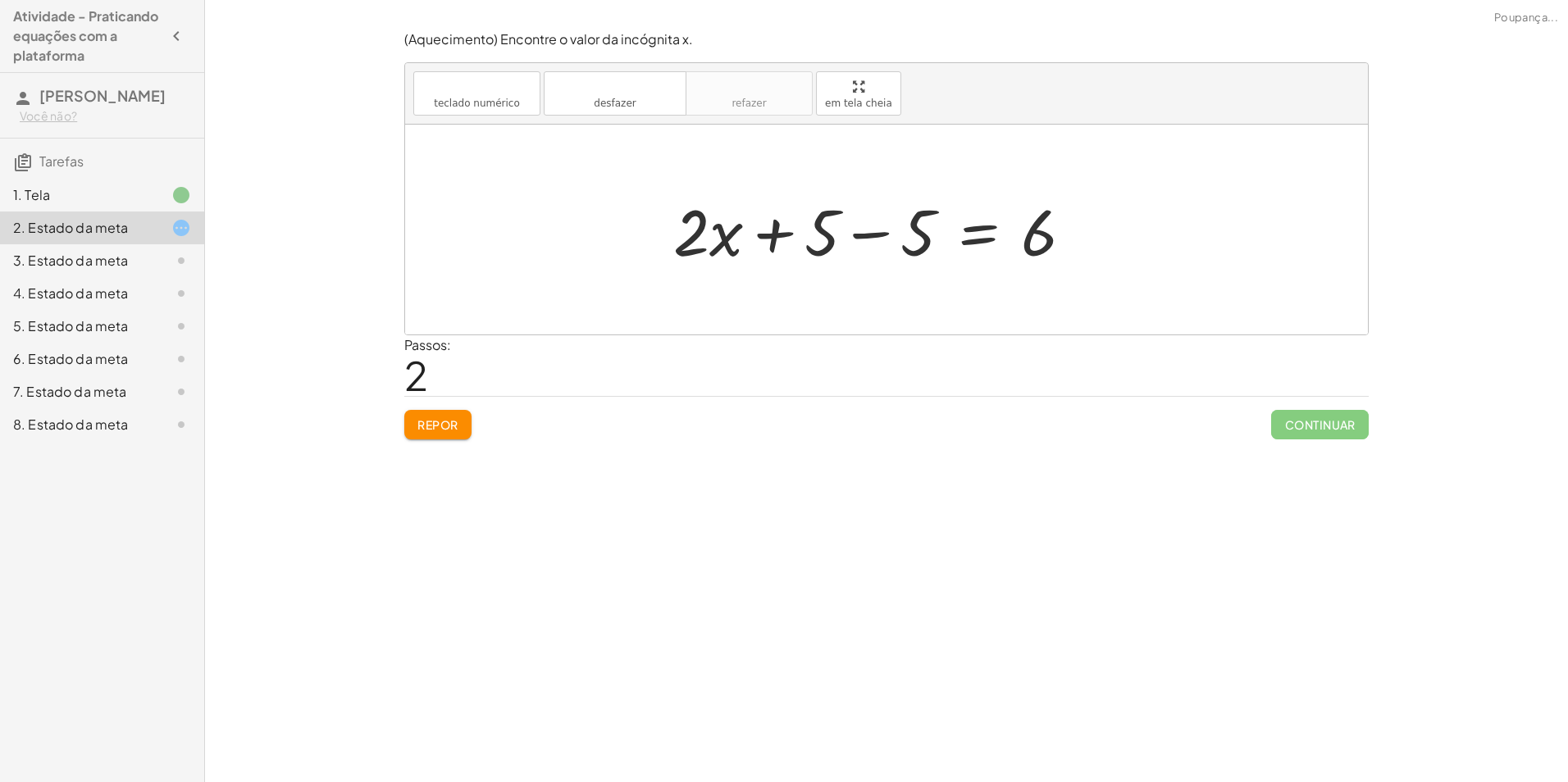
click at [845, 230] on div at bounding box center [880, 230] width 430 height 84
click at [880, 238] on div at bounding box center [893, 230] width 430 height 84
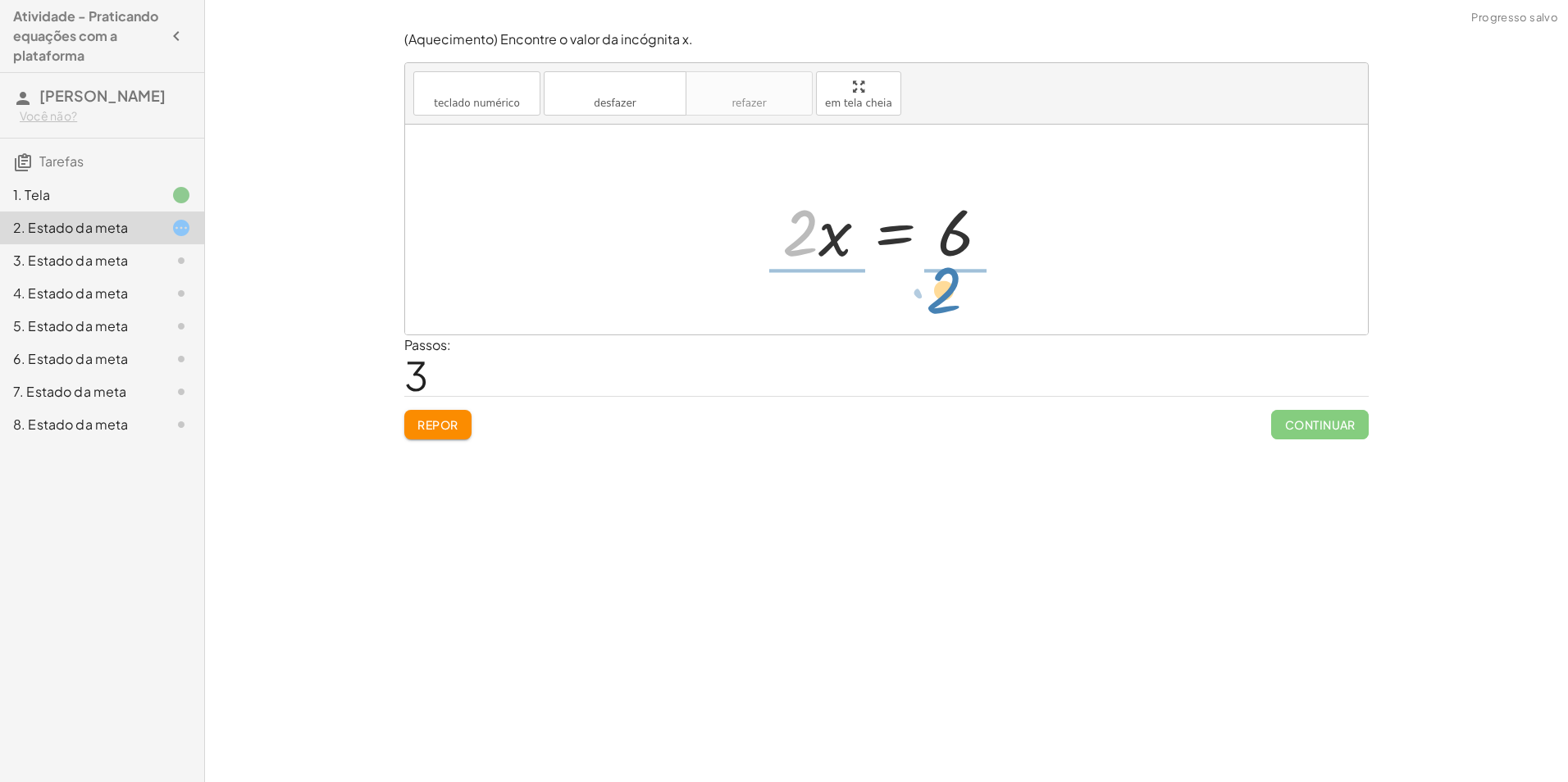
drag, startPoint x: 810, startPoint y: 227, endPoint x: 957, endPoint y: 281, distance: 156.6
click at [957, 281] on div "+ · 2 · x + 5 = 11 + · 2 · x + 5 − 5 = + 11 − 5 + · 2 · x + 5 − 5 = 6 + · 2 · x…" at bounding box center [886, 229] width 963 height 210
click at [967, 241] on div at bounding box center [893, 229] width 253 height 126
click at [822, 236] on div at bounding box center [892, 229] width 242 height 126
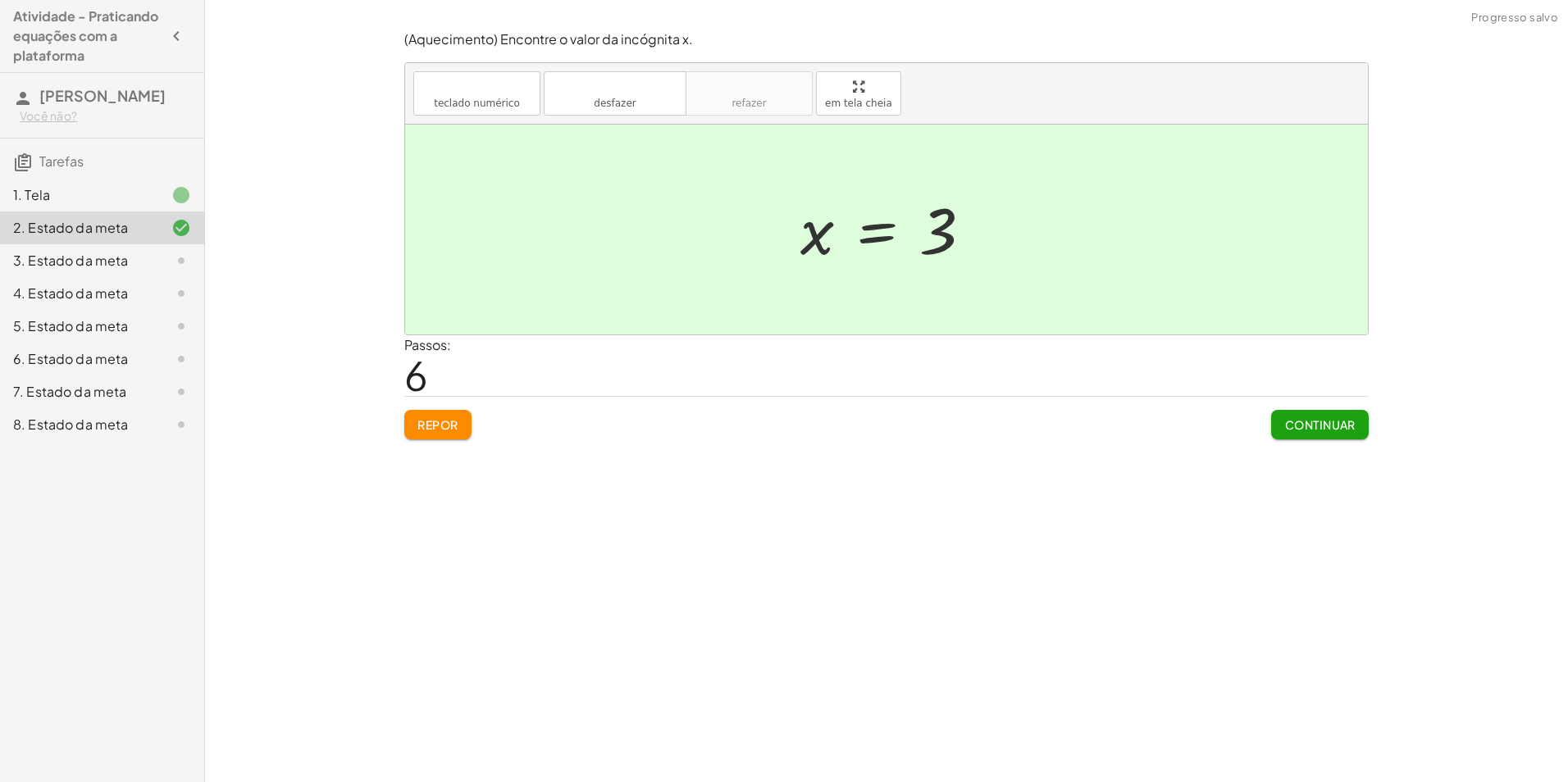
click at [87, 257] on div "3. Estado da meta" at bounding box center [79, 260] width 132 height 20
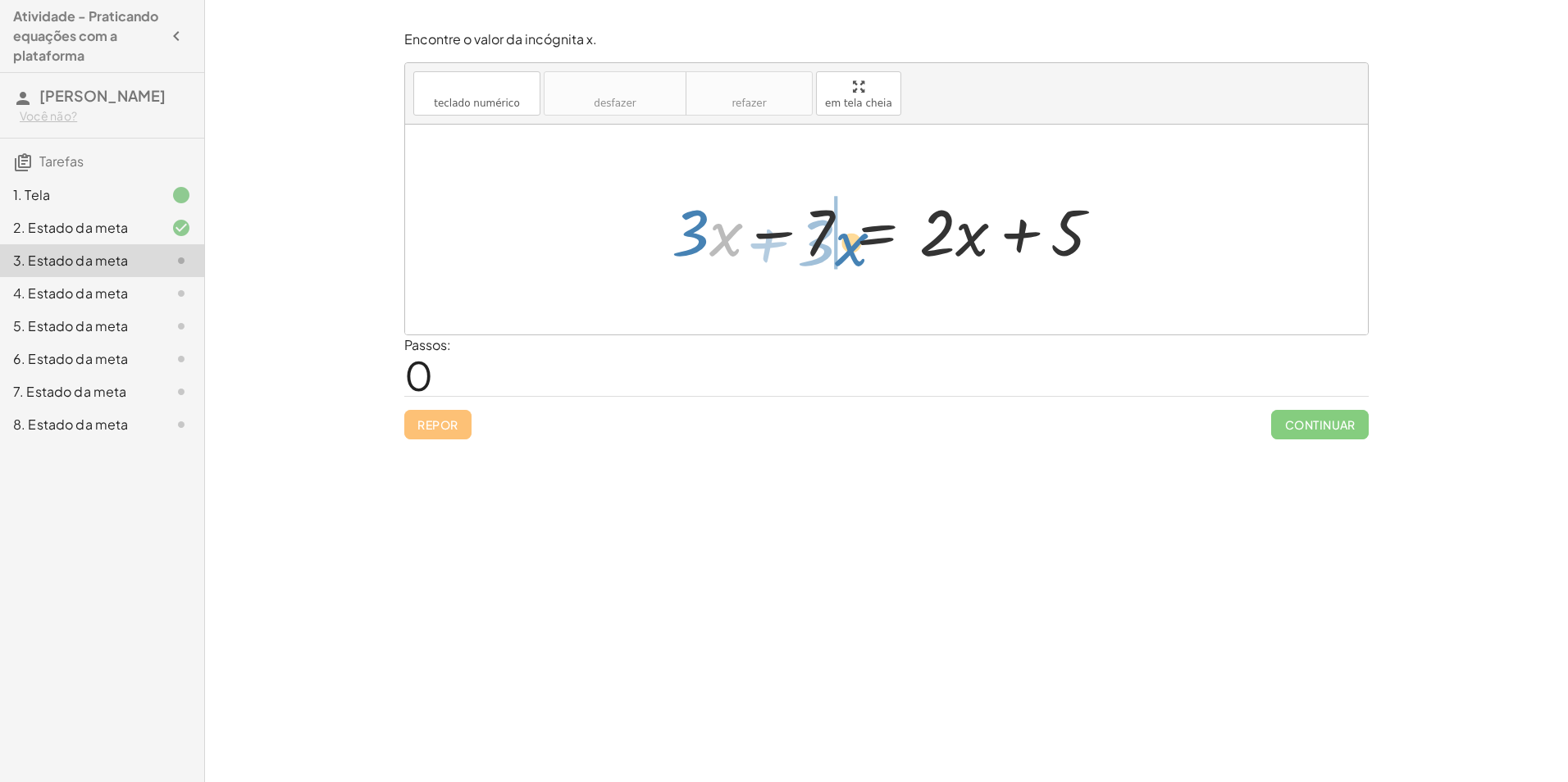
drag, startPoint x: 709, startPoint y: 241, endPoint x: 835, endPoint y: 250, distance: 126.3
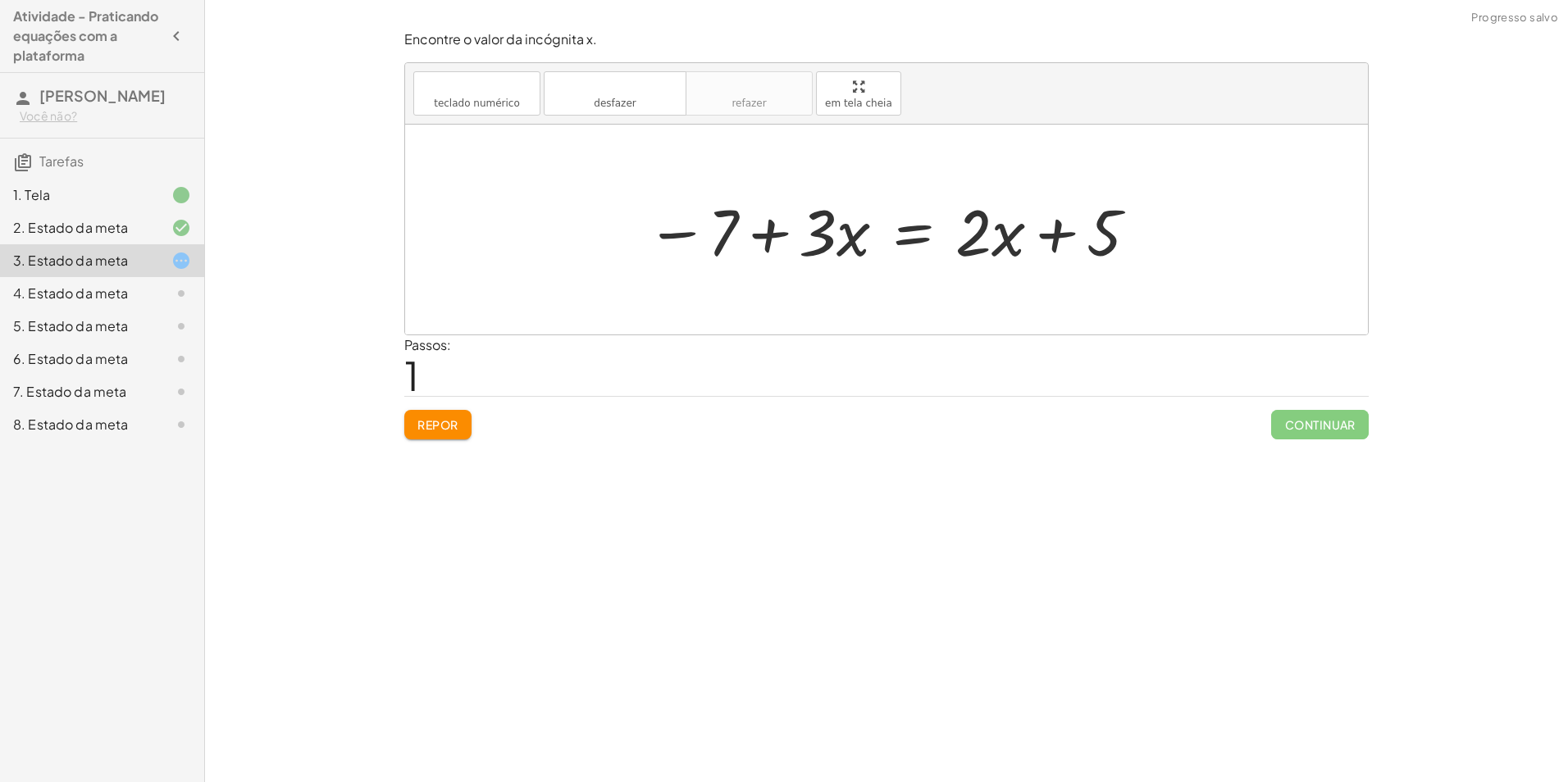
click at [448, 431] on font "Repor" at bounding box center [438, 425] width 41 height 15
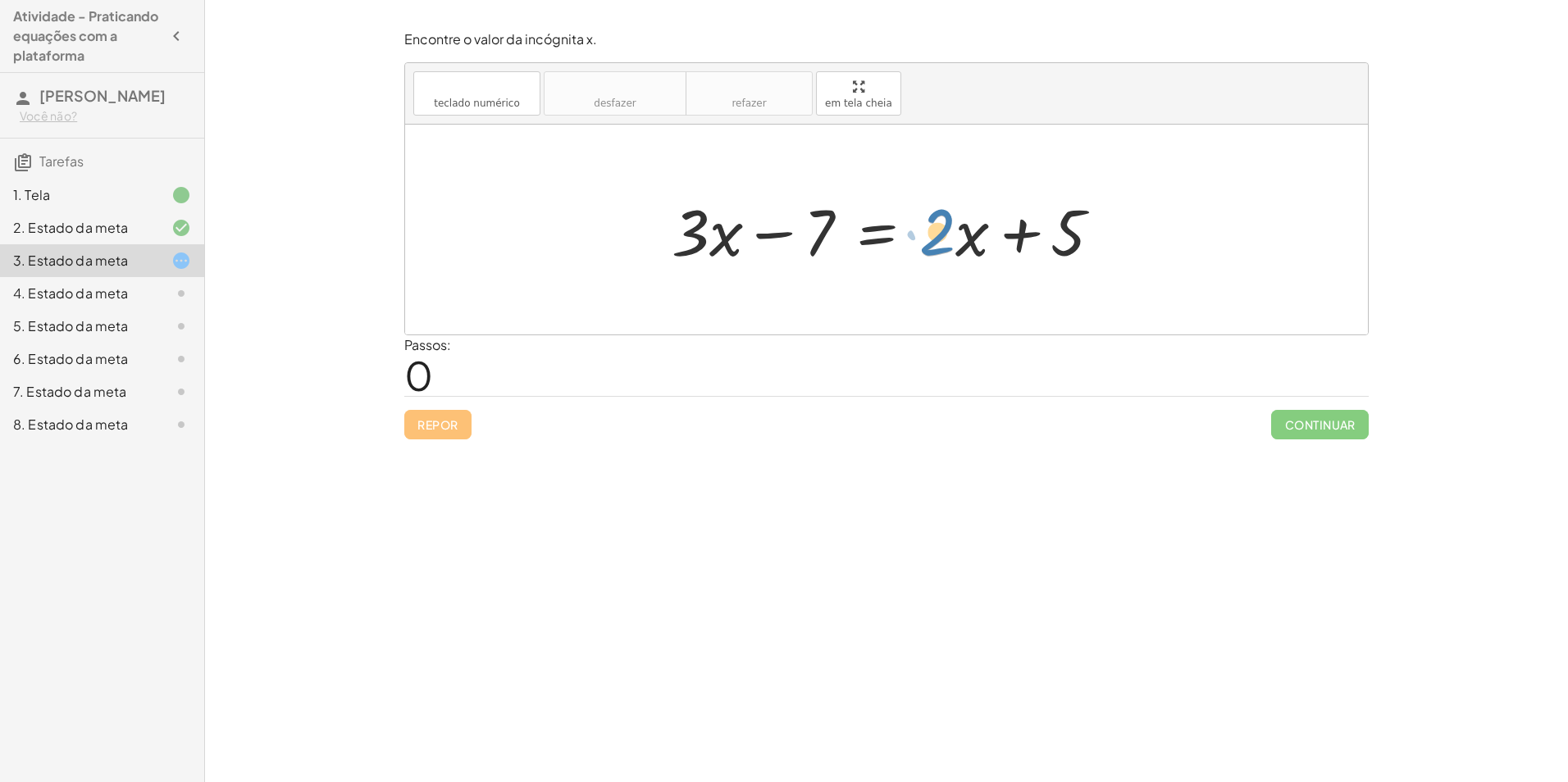
click at [944, 227] on div at bounding box center [893, 230] width 459 height 84
click at [959, 227] on div at bounding box center [893, 230] width 459 height 84
drag, startPoint x: 946, startPoint y: 234, endPoint x: 655, endPoint y: 237, distance: 291.0
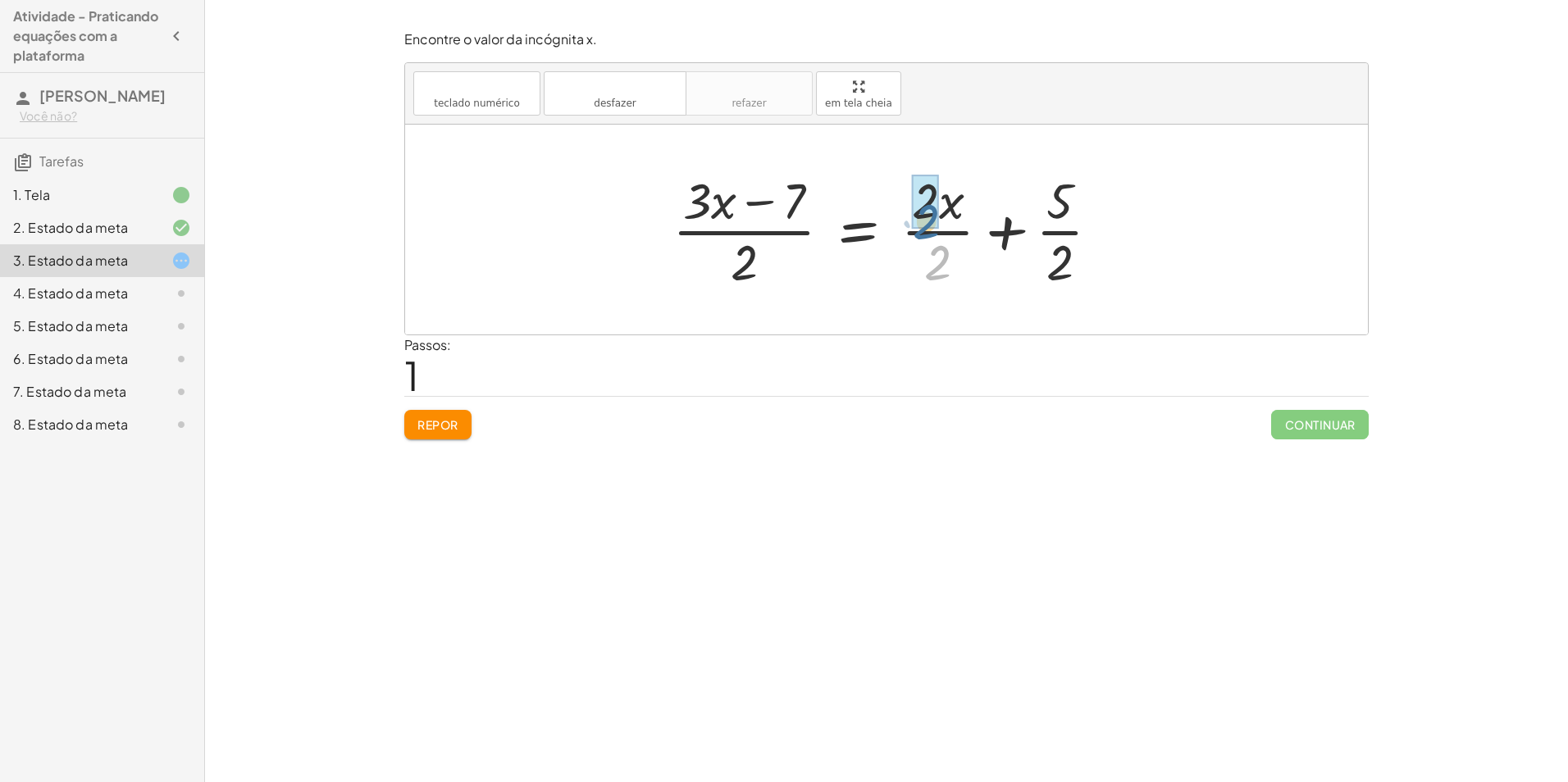
drag, startPoint x: 948, startPoint y: 251, endPoint x: 937, endPoint y: 210, distance: 42.4
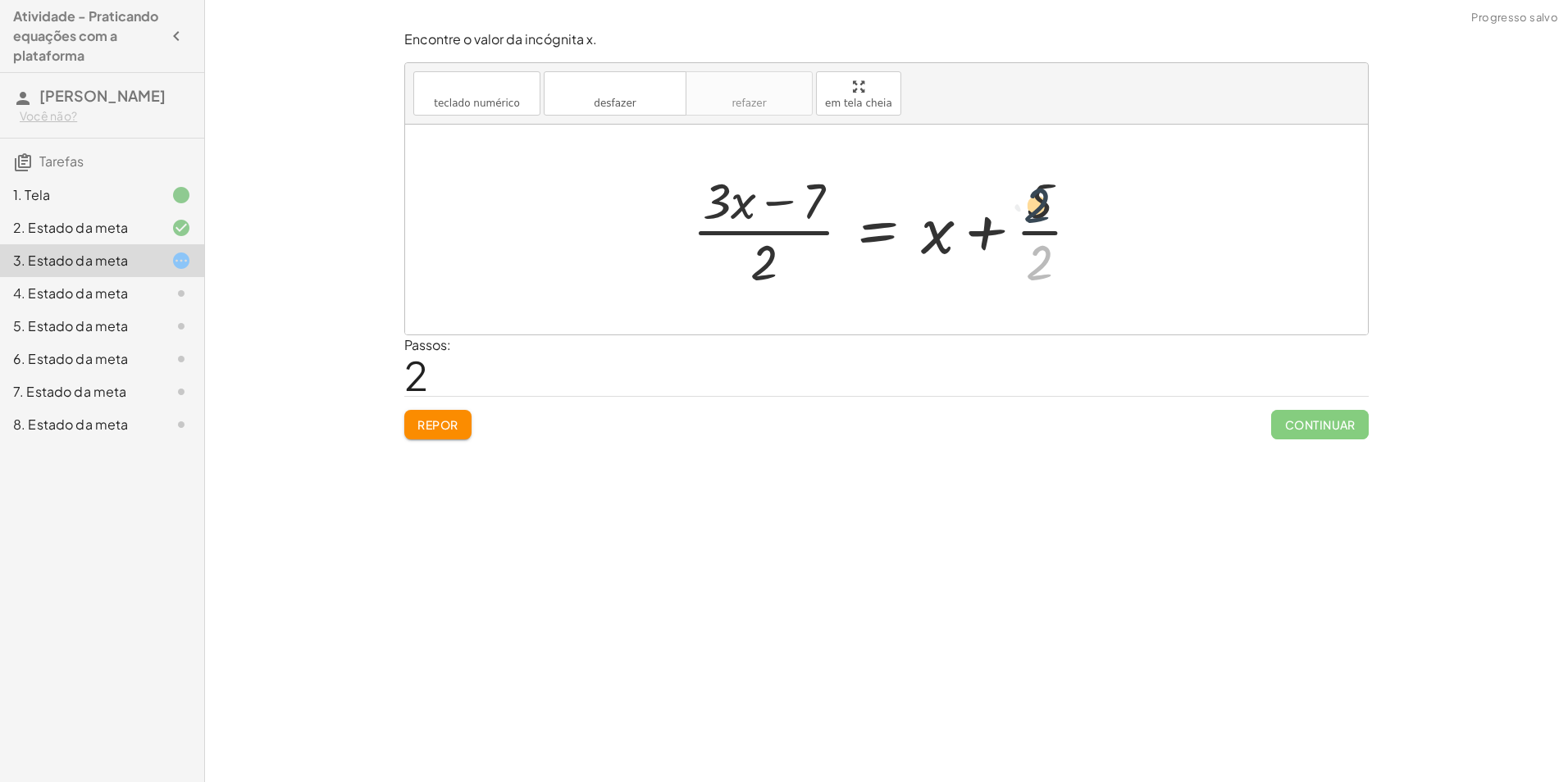
drag, startPoint x: 1050, startPoint y: 264, endPoint x: 1047, endPoint y: 205, distance: 59.1
click at [1047, 205] on div at bounding box center [892, 229] width 417 height 126
drag, startPoint x: 1044, startPoint y: 260, endPoint x: 1039, endPoint y: 198, distance: 62.2
click at [1039, 198] on div at bounding box center [892, 229] width 417 height 126
drag, startPoint x: 1038, startPoint y: 198, endPoint x: 1043, endPoint y: 262, distance: 64.2
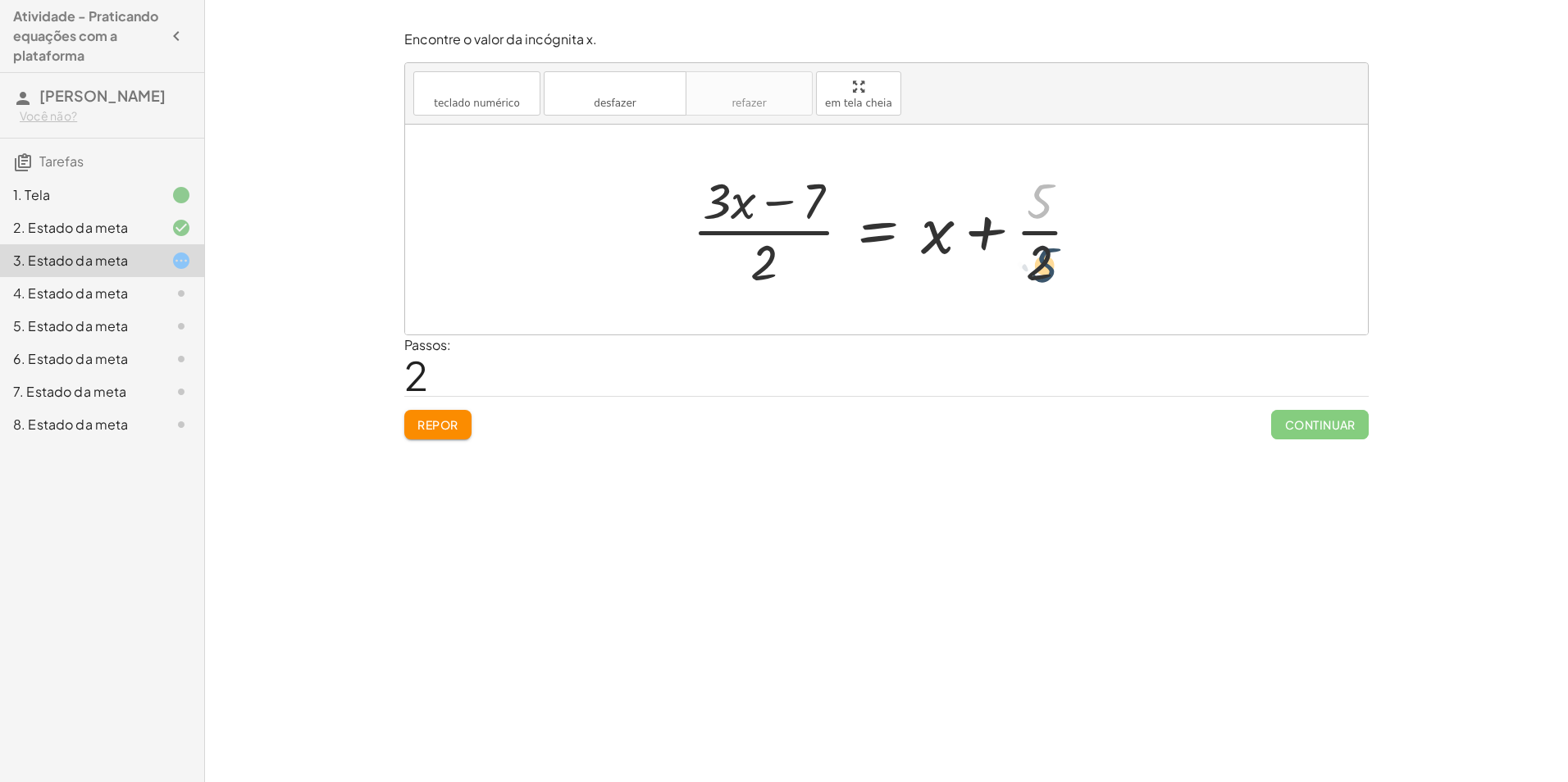
click at [1043, 262] on div at bounding box center [892, 229] width 417 height 126
click at [985, 231] on div at bounding box center [892, 229] width 417 height 126
click at [789, 232] on div at bounding box center [892, 229] width 417 height 126
click at [1042, 227] on div at bounding box center [892, 229] width 417 height 126
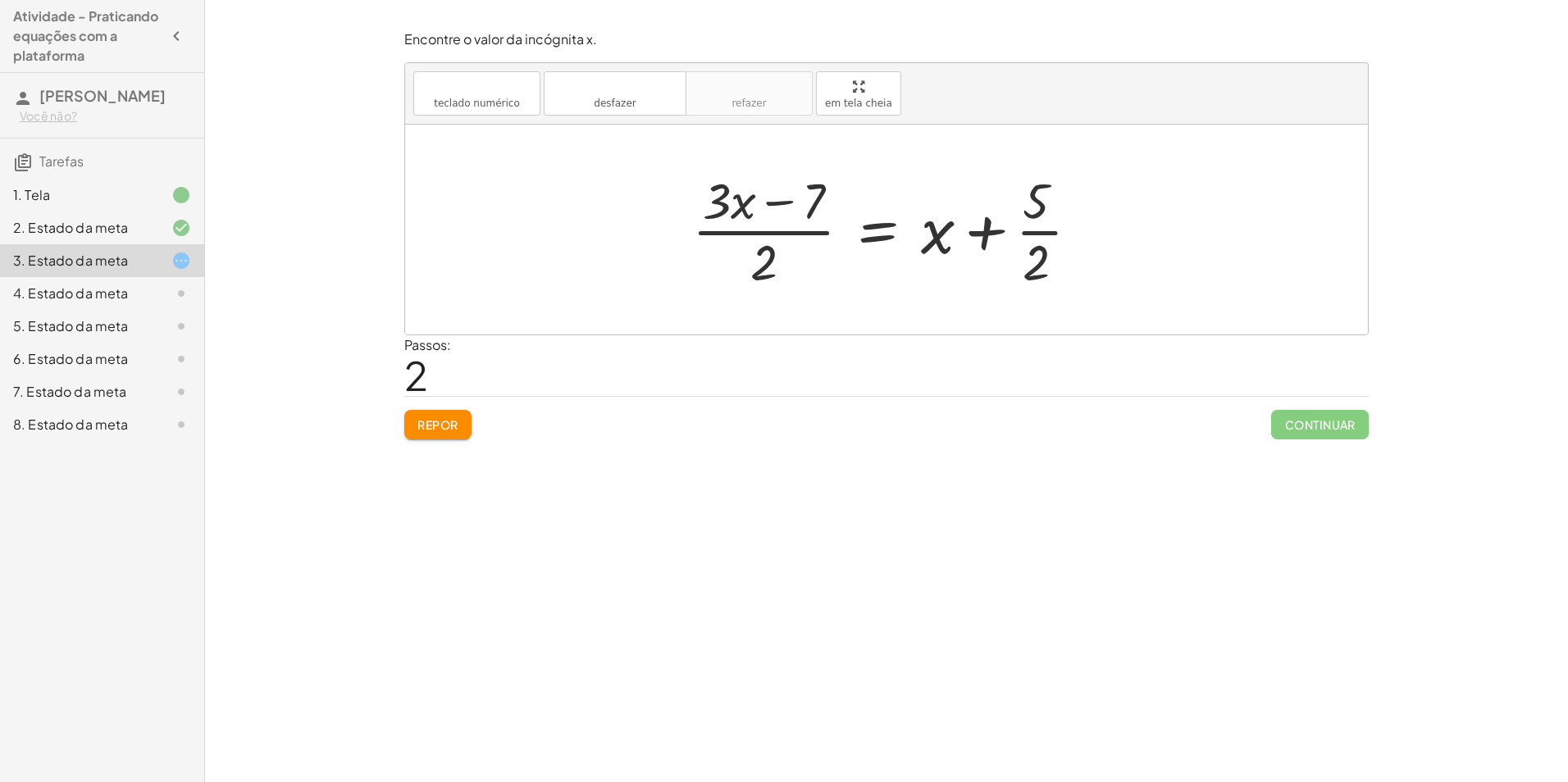
click at [1041, 208] on div at bounding box center [892, 229] width 417 height 126
drag, startPoint x: 1041, startPoint y: 208, endPoint x: 1048, endPoint y: 217, distance: 11.4
click at [1048, 215] on div at bounding box center [892, 229] width 417 height 126
click at [441, 420] on font "Repor" at bounding box center [438, 425] width 41 height 15
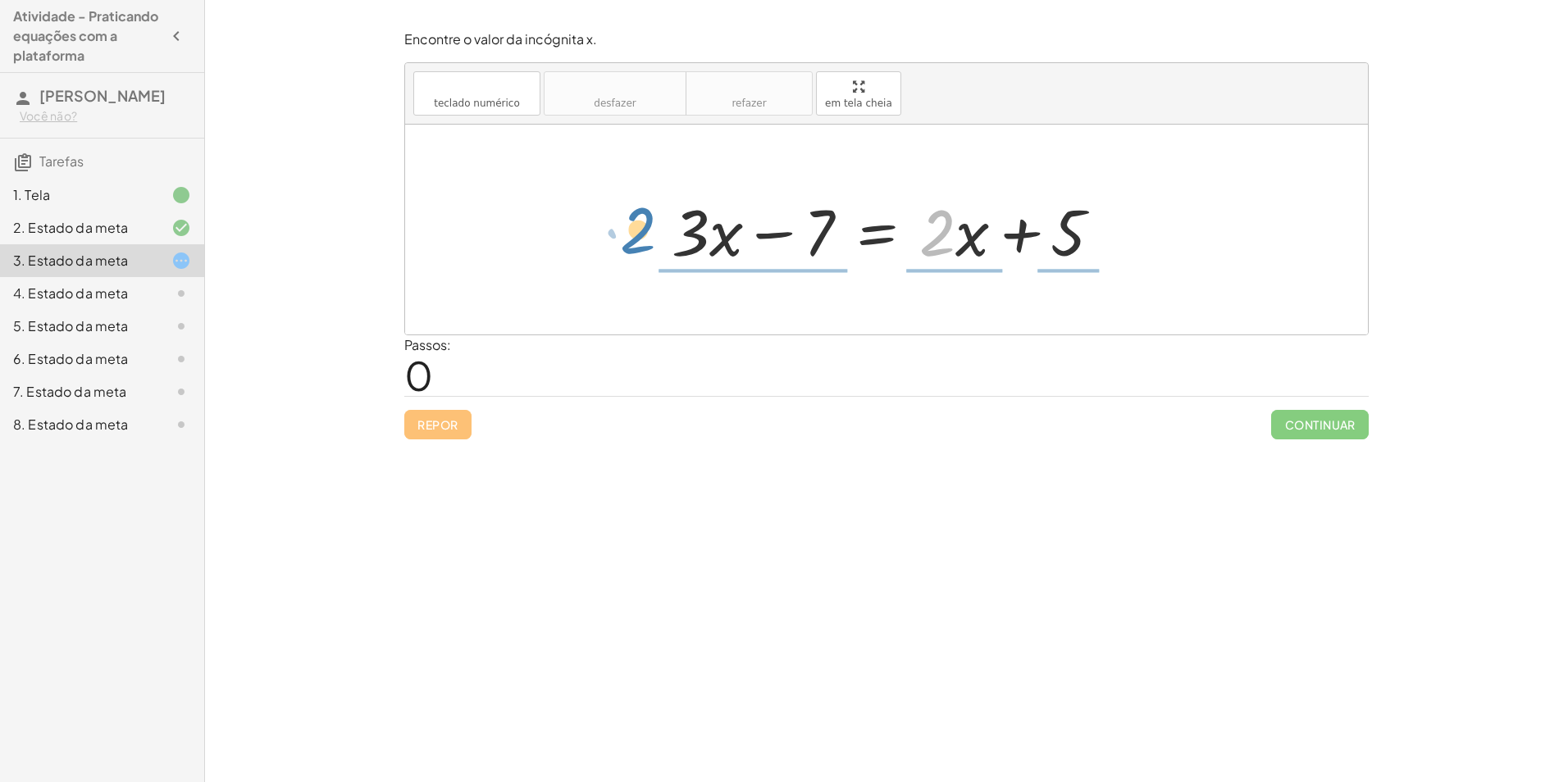
drag, startPoint x: 943, startPoint y: 235, endPoint x: 644, endPoint y: 230, distance: 299.0
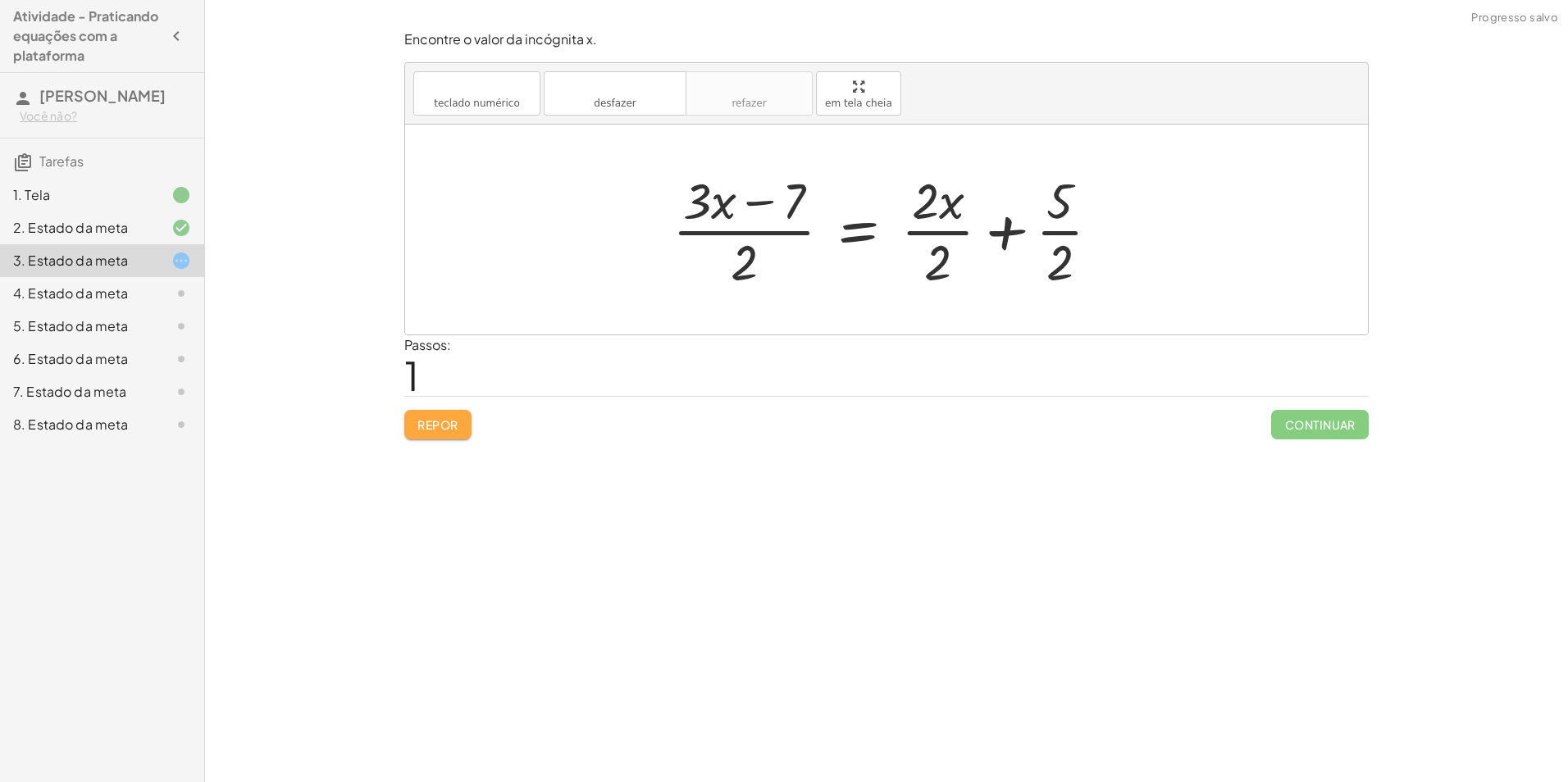
click at [449, 414] on button "Repor" at bounding box center [438, 425] width 67 height 29
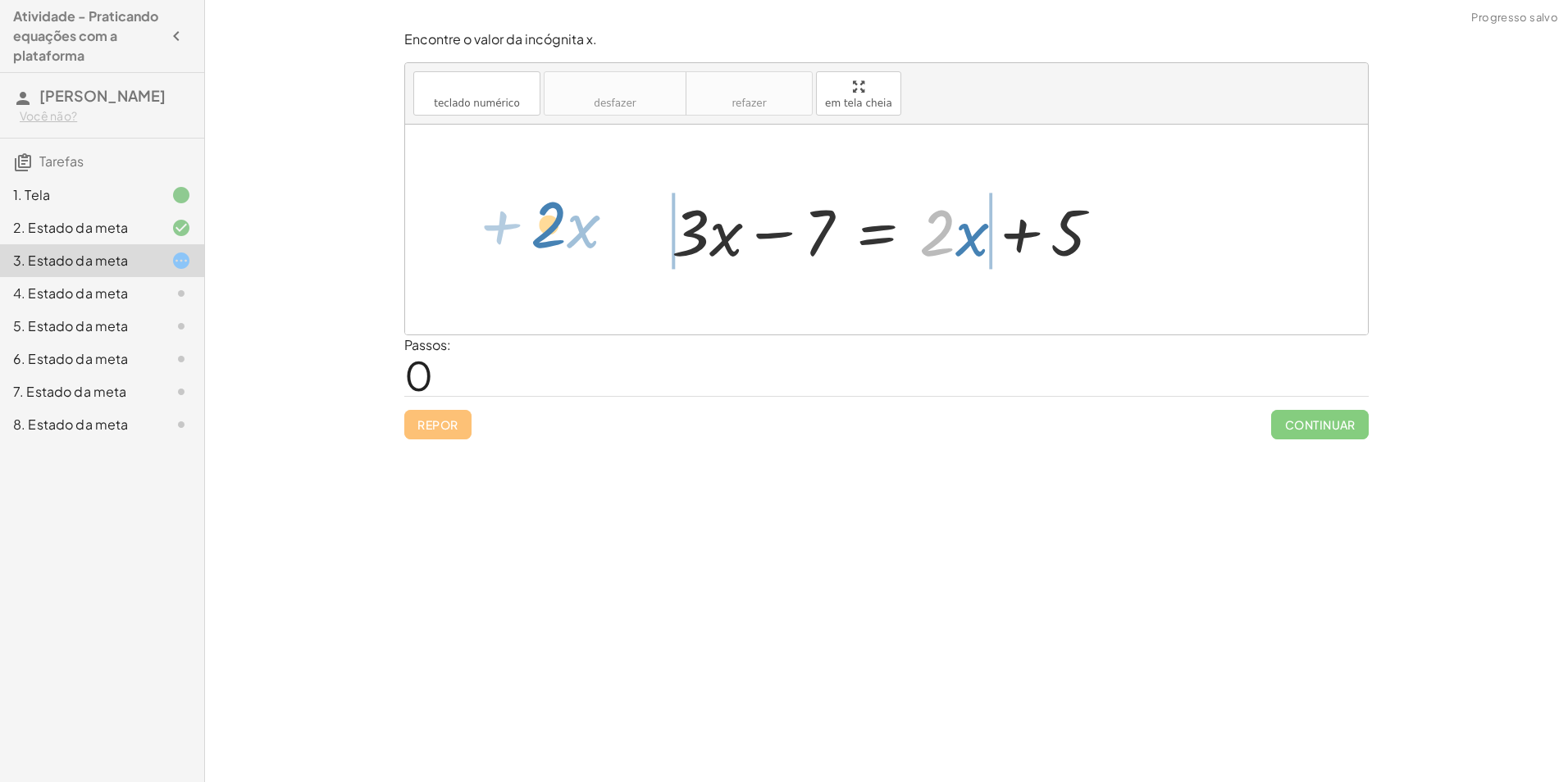
drag, startPoint x: 945, startPoint y: 235, endPoint x: 556, endPoint y: 227, distance: 389.1
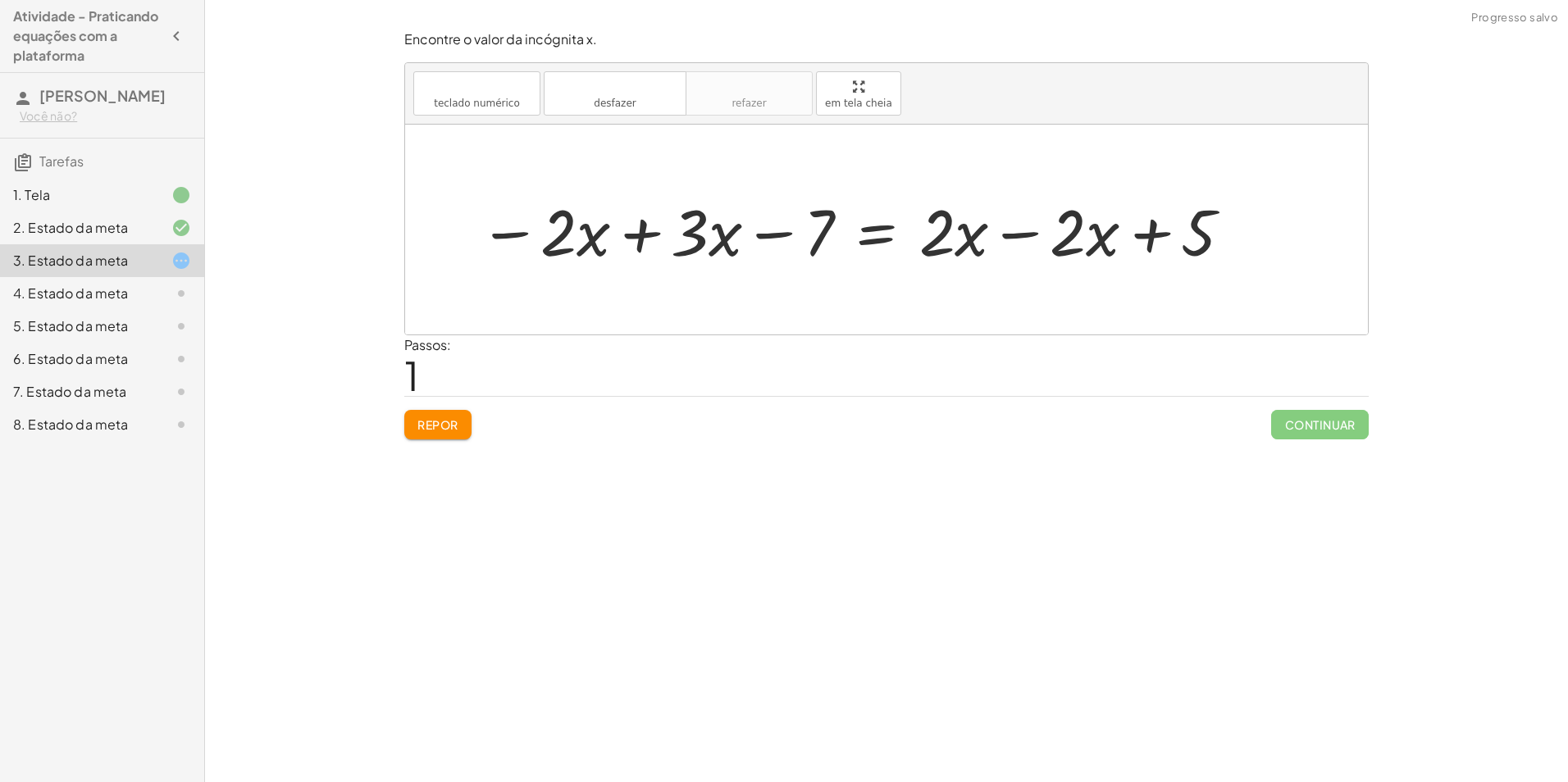
click at [630, 237] on div at bounding box center [857, 230] width 772 height 84
click at [1149, 236] on div at bounding box center [977, 230] width 553 height 84
click at [1026, 233] on div at bounding box center [977, 230] width 553 height 84
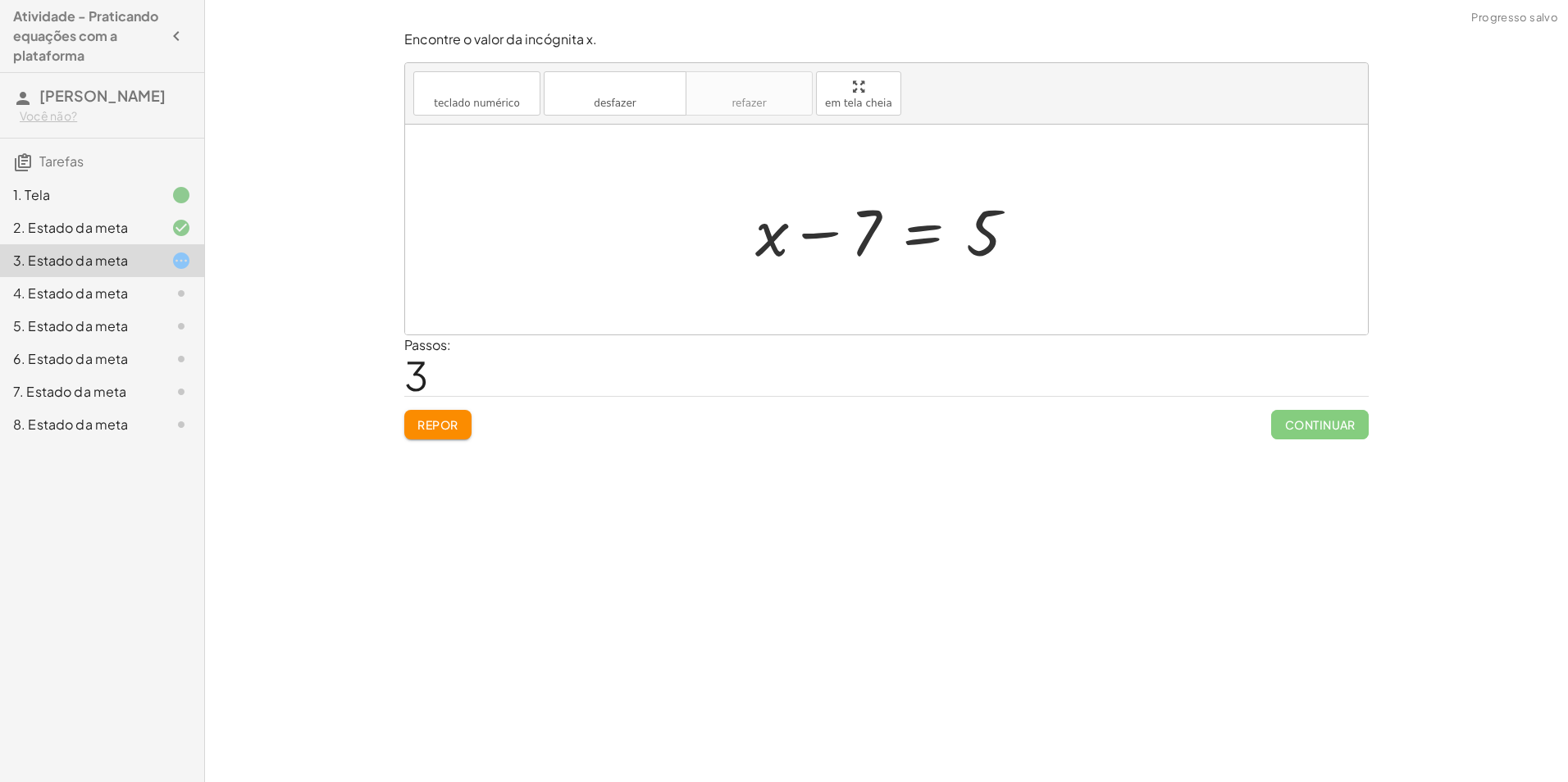
click at [832, 234] on div at bounding box center [892, 230] width 291 height 84
drag, startPoint x: 878, startPoint y: 229, endPoint x: 989, endPoint y: 231, distance: 111.0
click at [989, 231] on div at bounding box center [892, 230] width 291 height 84
click at [1024, 234] on div at bounding box center [893, 230] width 475 height 84
click at [820, 235] on div at bounding box center [884, 230] width 406 height 84
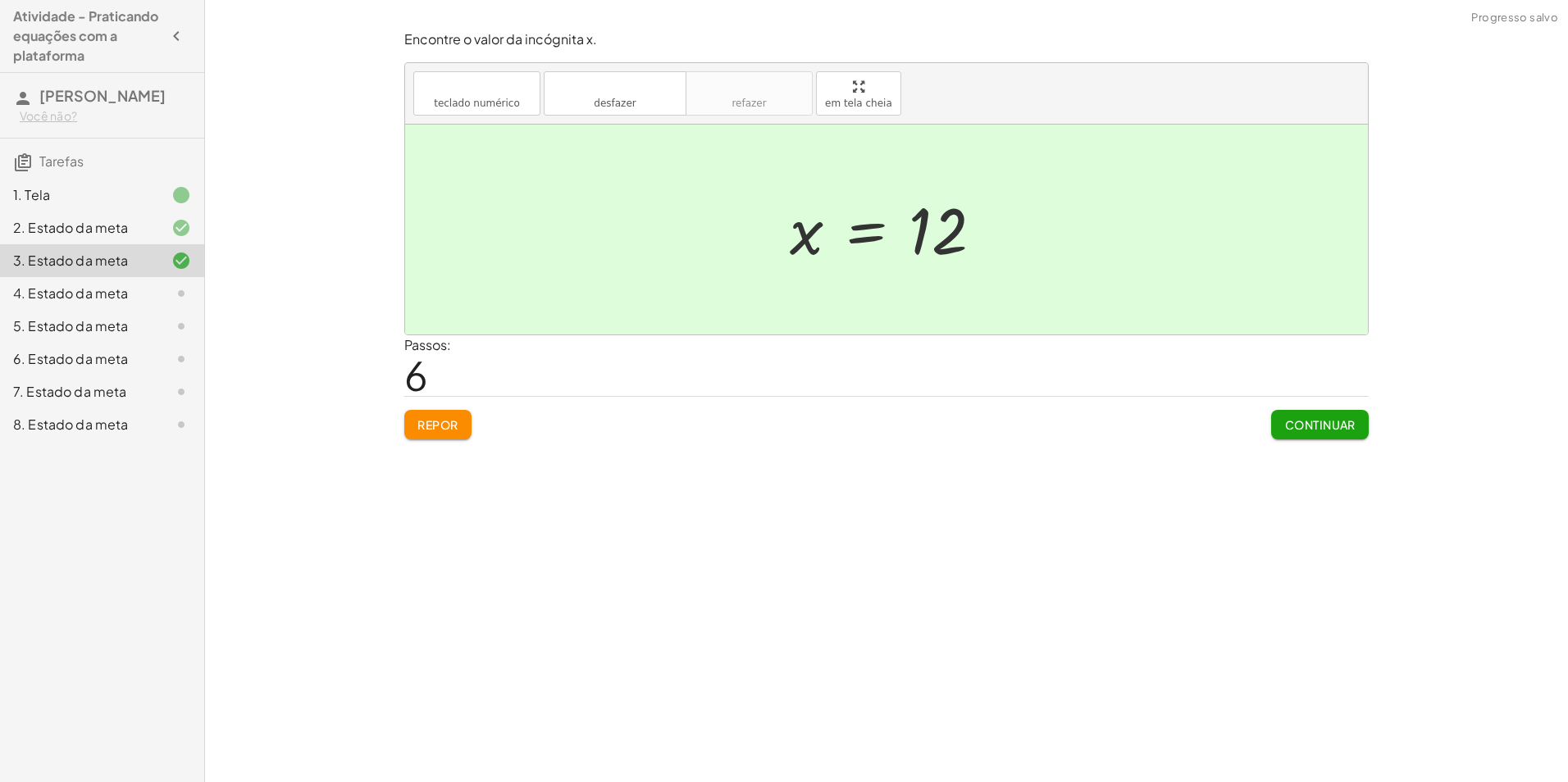
click at [1342, 417] on button "Continuar" at bounding box center [1320, 425] width 98 height 29
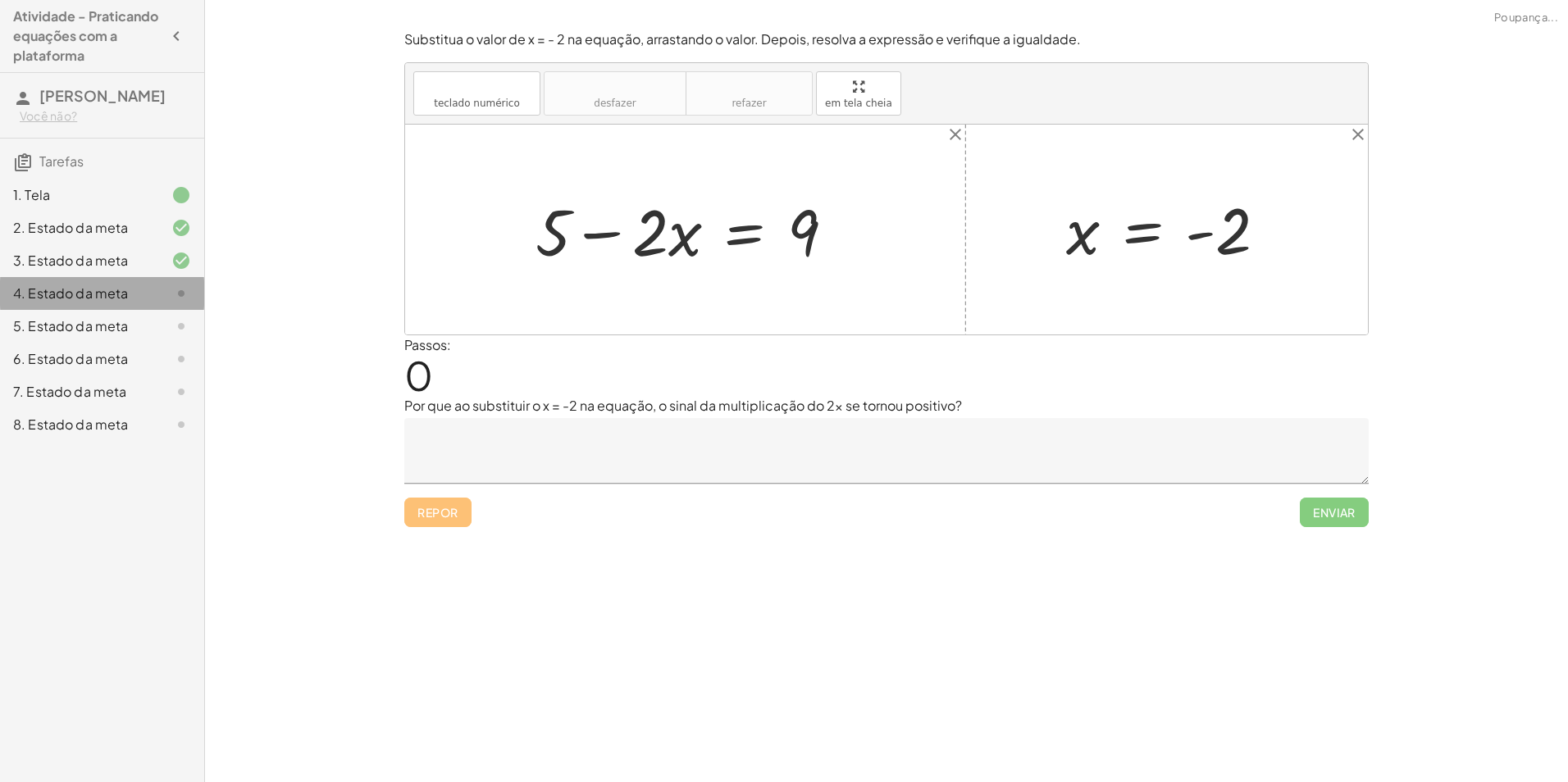
click at [112, 286] on div "4. Estado da meta" at bounding box center [79, 293] width 132 height 20
click at [934, 261] on div at bounding box center [886, 229] width 963 height 210
drag, startPoint x: 567, startPoint y: 235, endPoint x: 561, endPoint y: 229, distance: 8.5
click at [561, 229] on div at bounding box center [692, 230] width 329 height 84
click at [603, 233] on div at bounding box center [692, 230] width 329 height 84
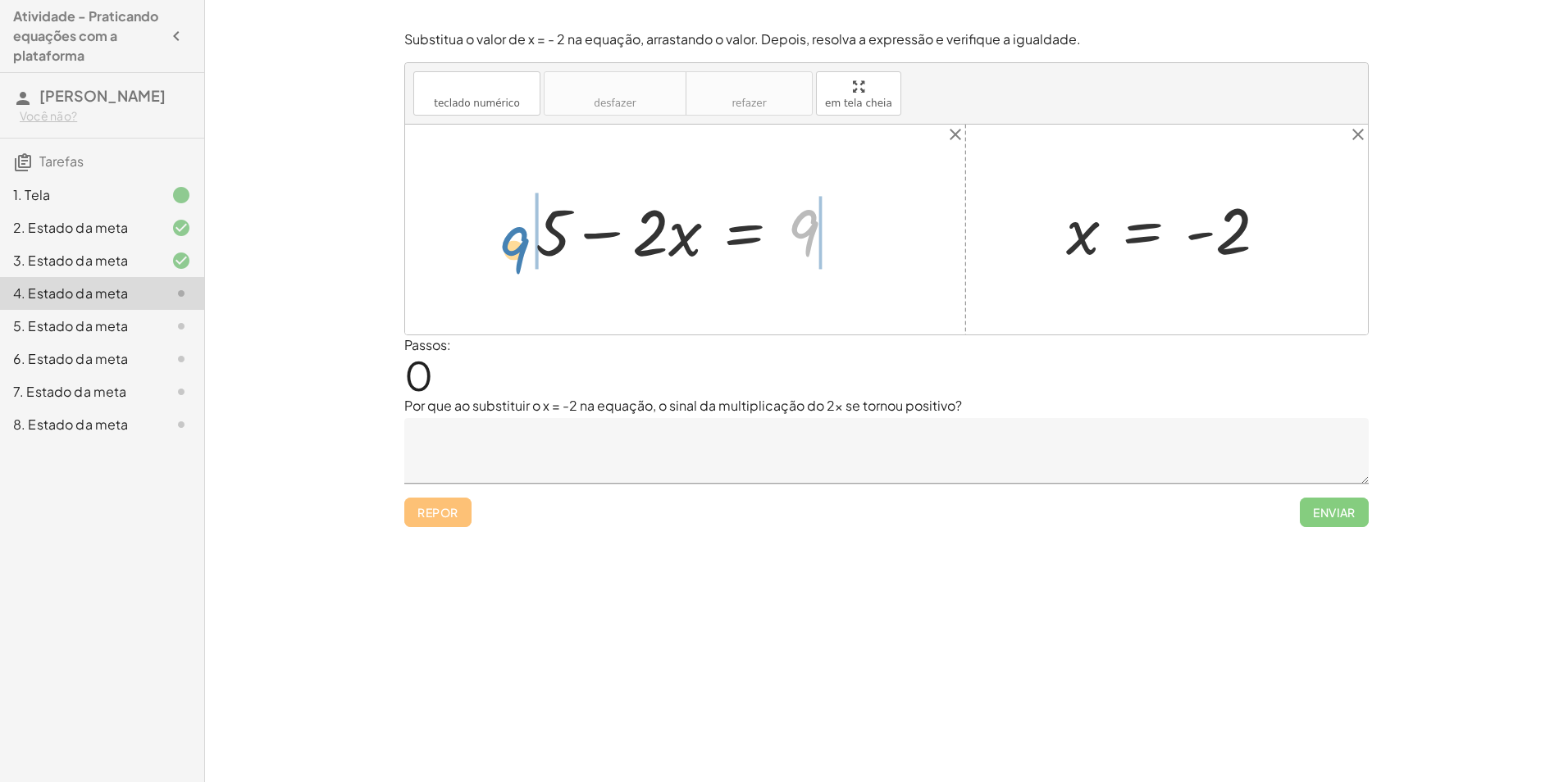
drag, startPoint x: 807, startPoint y: 229, endPoint x: 518, endPoint y: 246, distance: 289.5
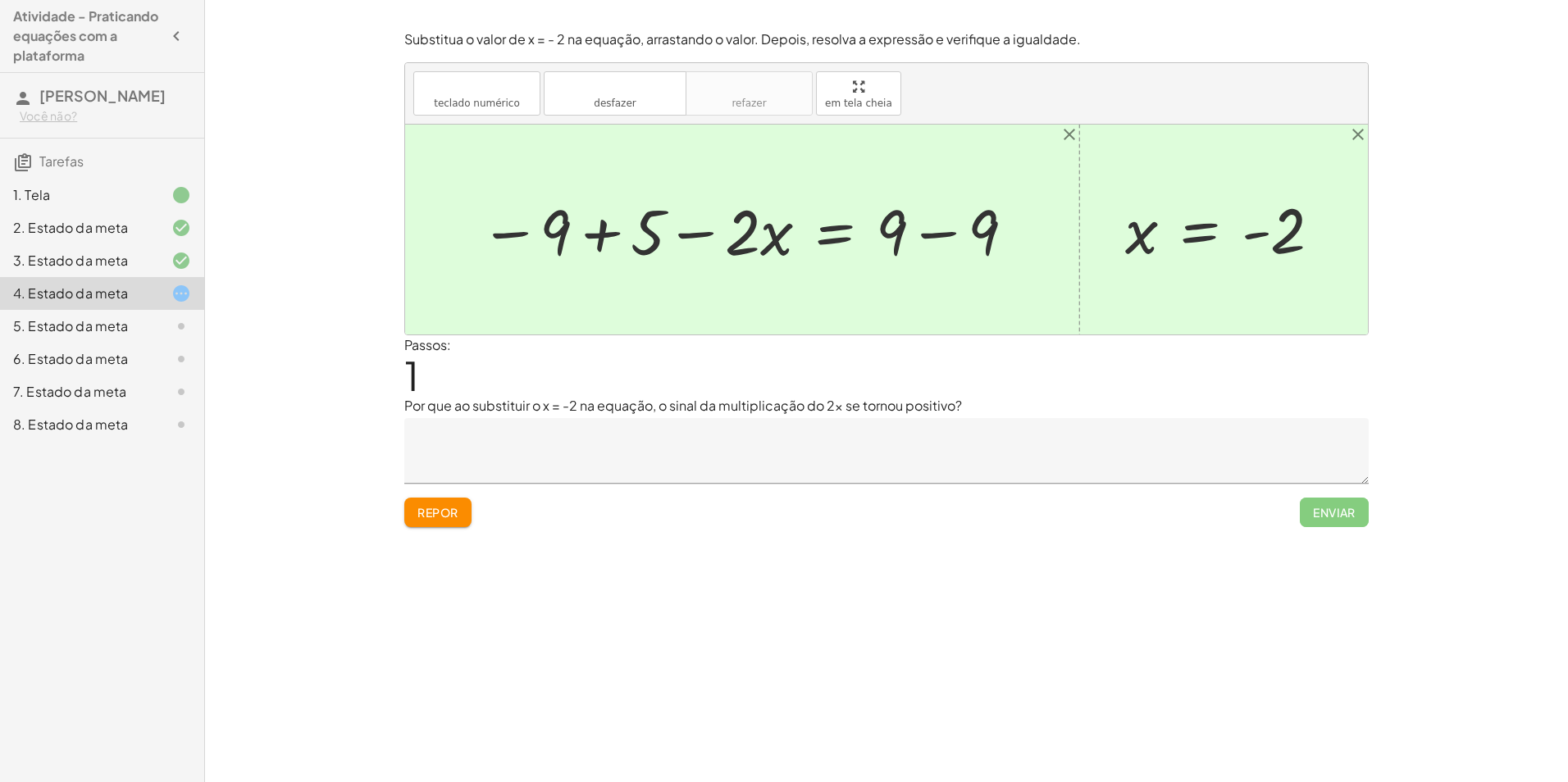
click at [935, 229] on div at bounding box center [749, 229] width 554 height 82
click at [689, 234] on div at bounding box center [703, 229] width 463 height 82
click at [600, 236] on div at bounding box center [703, 229] width 463 height 82
click at [611, 234] on div at bounding box center [749, 229] width 373 height 82
drag, startPoint x: 643, startPoint y: 233, endPoint x: 909, endPoint y: 219, distance: 266.4
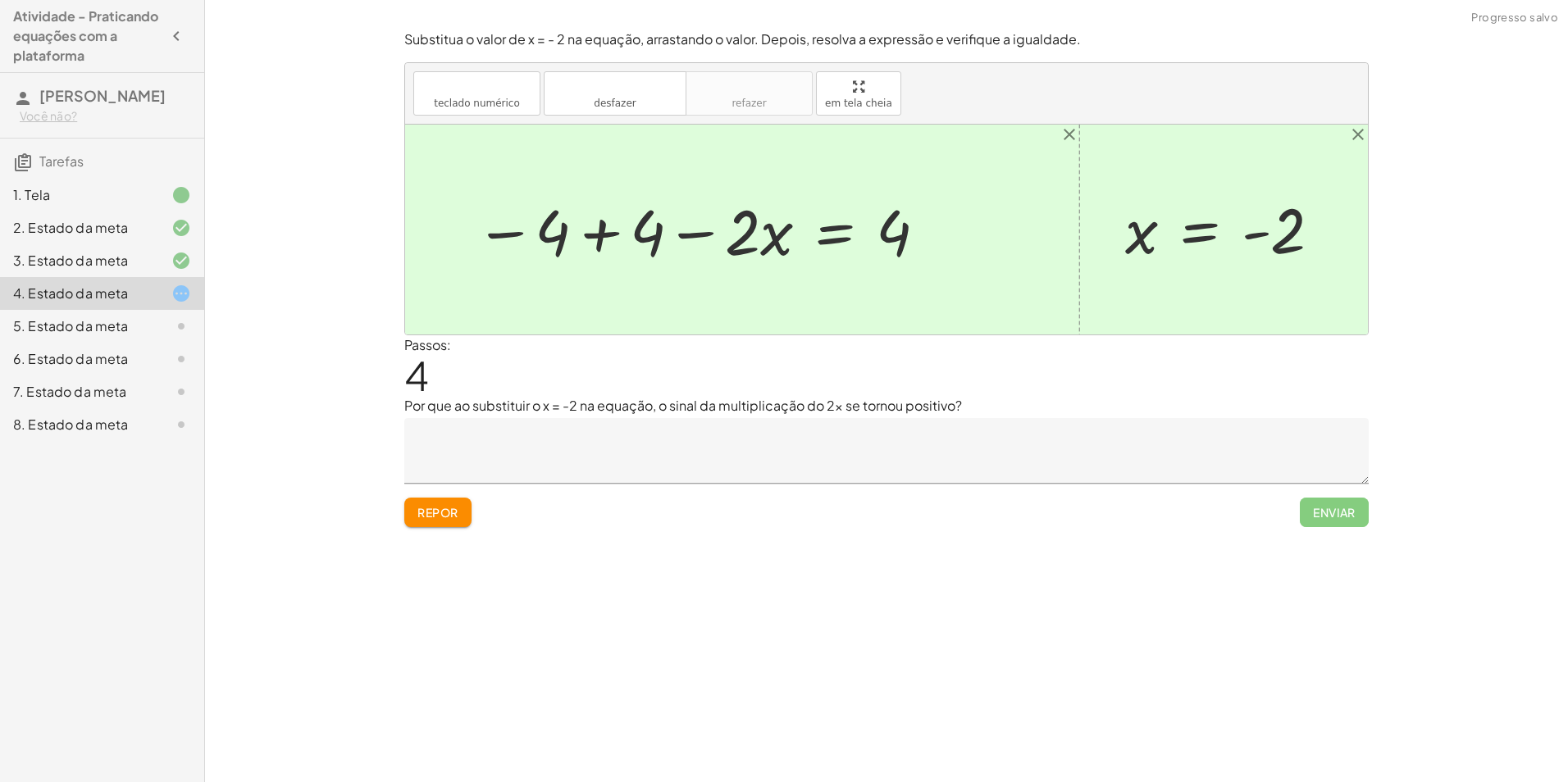
click at [601, 239] on div at bounding box center [702, 229] width 472 height 82
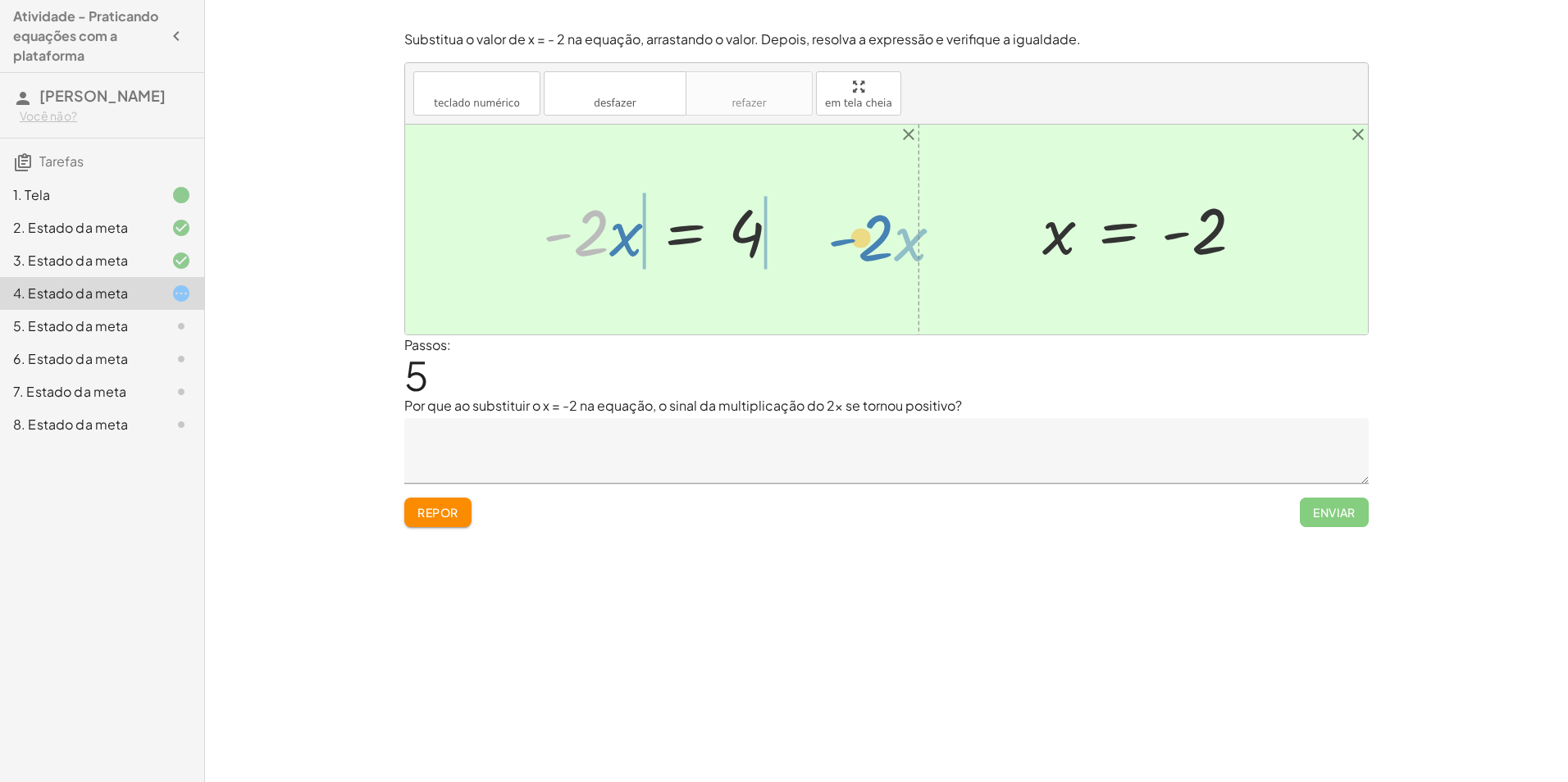
drag, startPoint x: 594, startPoint y: 235, endPoint x: 875, endPoint y: 241, distance: 281.1
click at [875, 241] on div "+ 5 − · 2 · x = 9 − 9 + 5 − · 2 · x = + 9 − 9 − 9 + 5 − · 2 · x = 0 − 4 − · 2 ·…" at bounding box center [886, 229] width 963 height 210
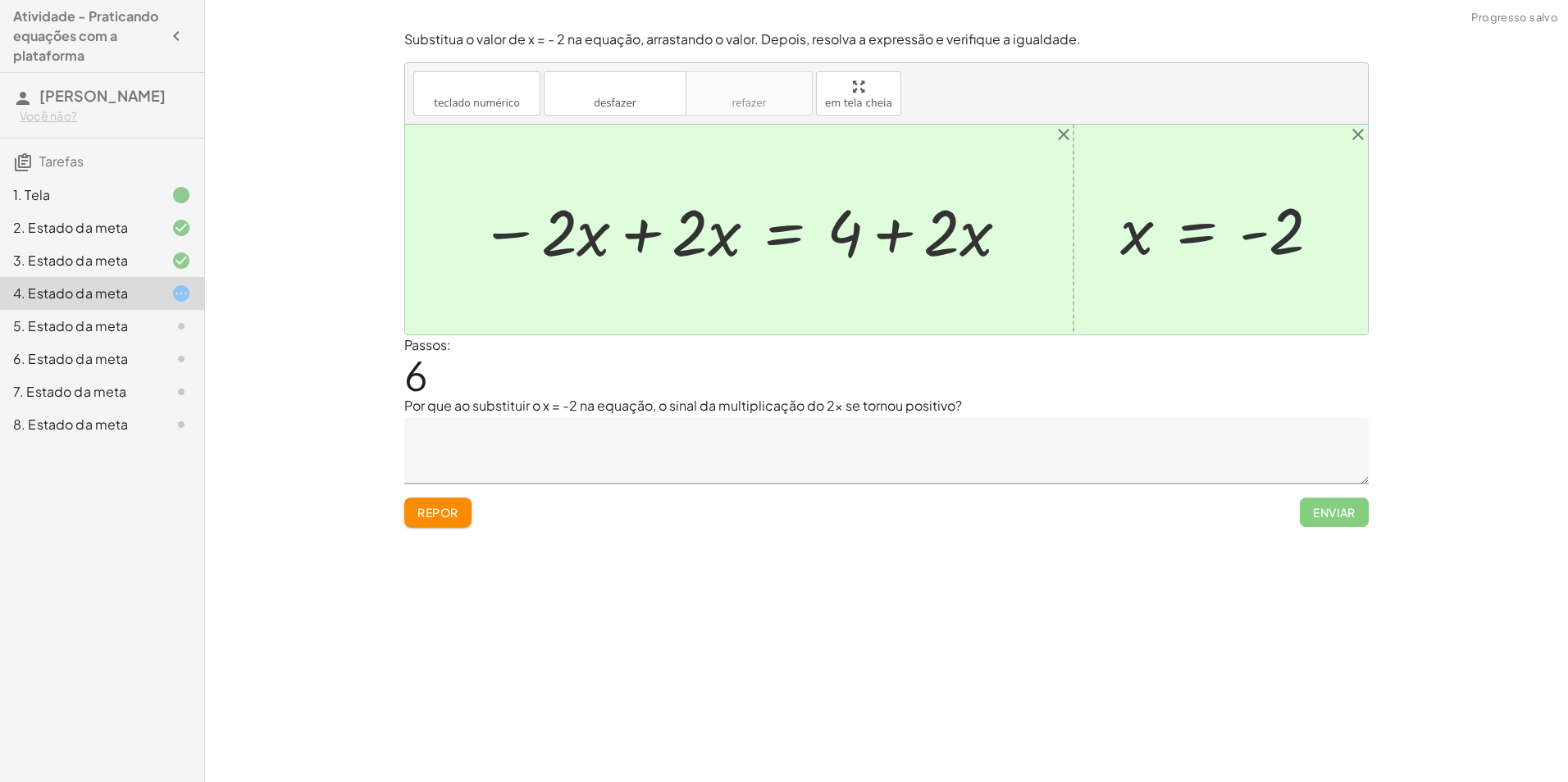
click at [637, 236] on div at bounding box center [745, 230] width 548 height 84
click at [893, 239] on div at bounding box center [866, 230] width 330 height 84
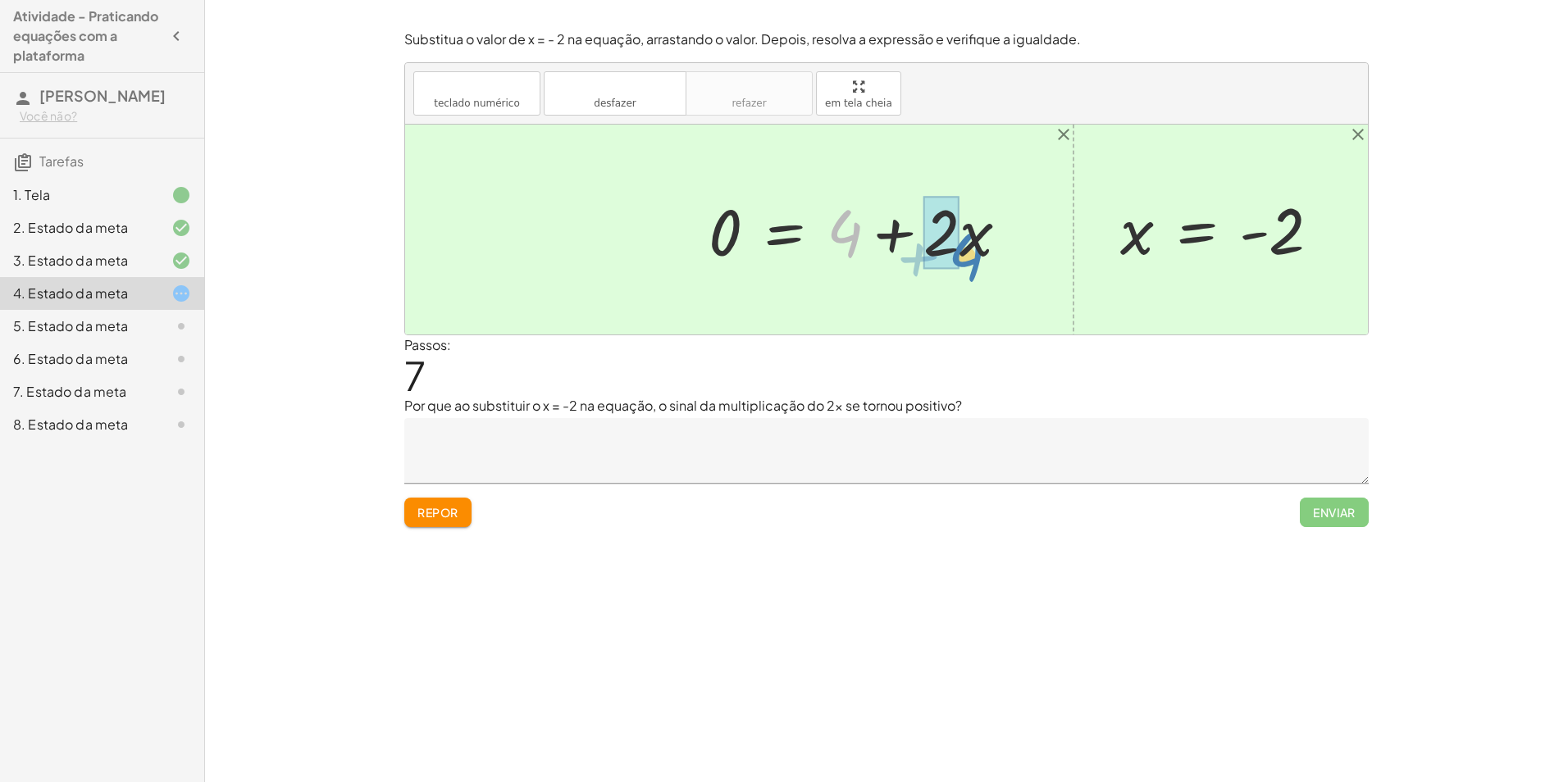
drag, startPoint x: 853, startPoint y: 239, endPoint x: 975, endPoint y: 262, distance: 124.1
click at [975, 262] on div at bounding box center [866, 230] width 330 height 84
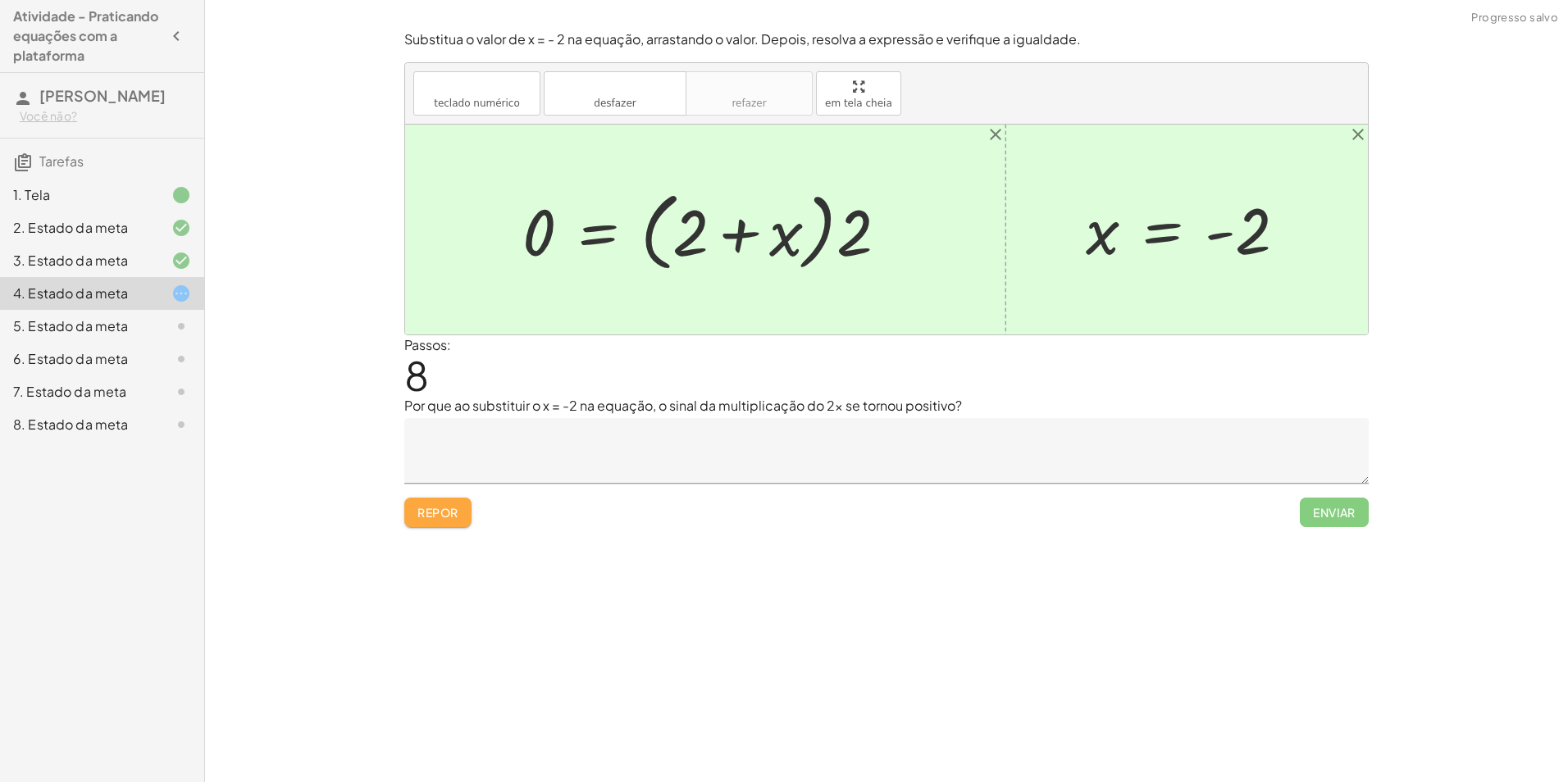
click at [438, 517] on font "Repor" at bounding box center [438, 512] width 41 height 15
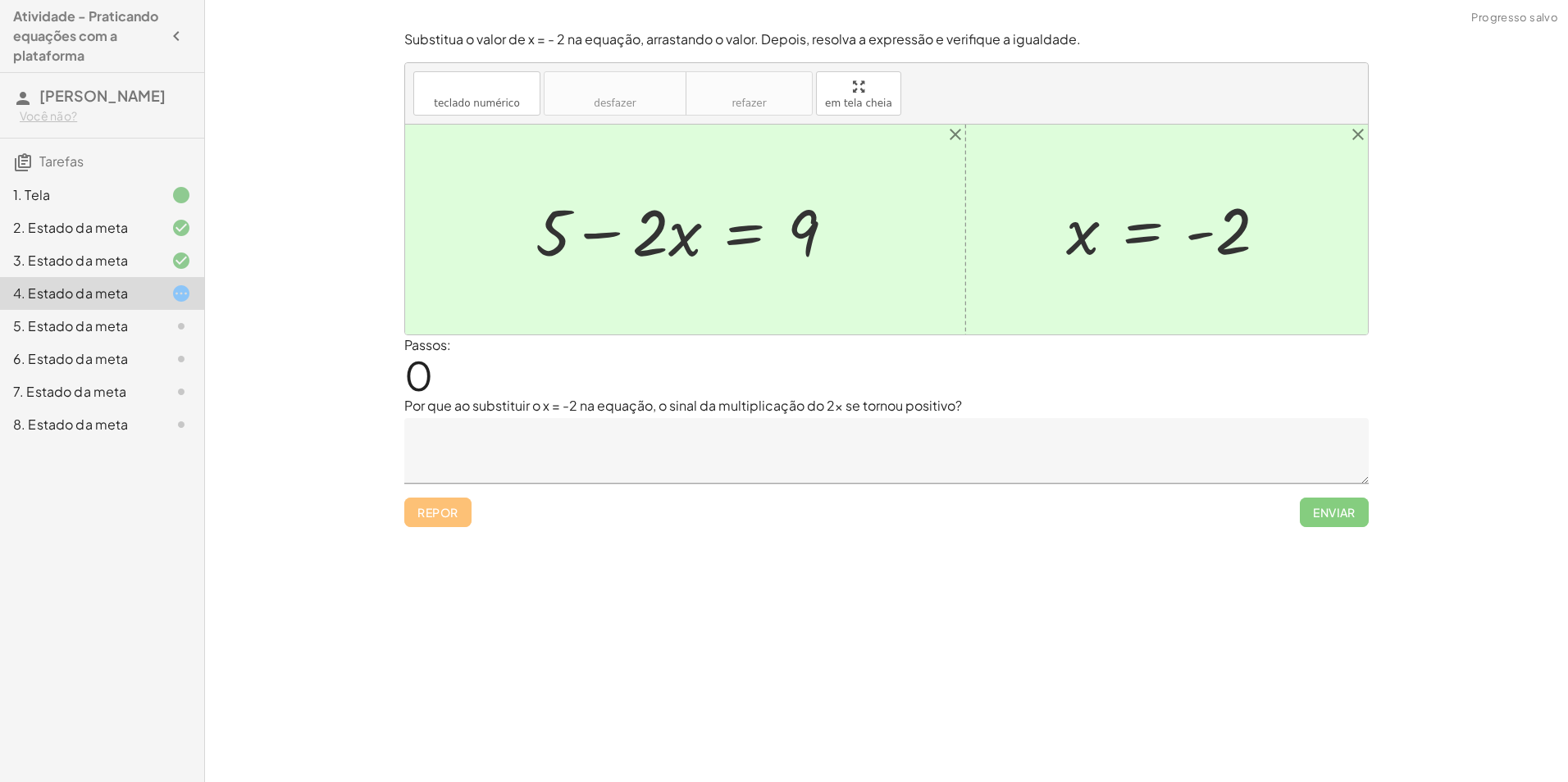
click at [607, 239] on div at bounding box center [692, 230] width 329 height 84
drag, startPoint x: 812, startPoint y: 224, endPoint x: 511, endPoint y: 226, distance: 301.0
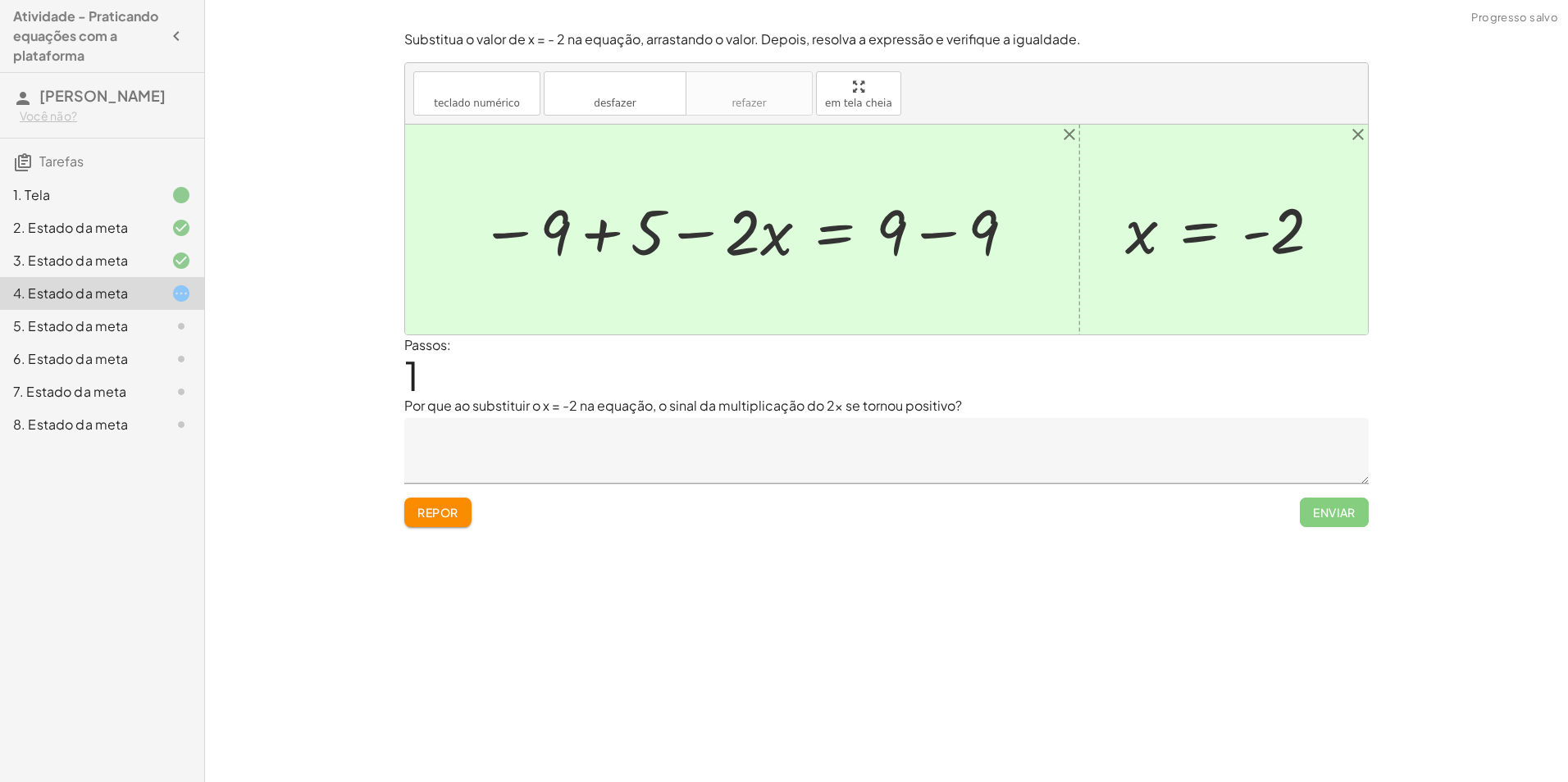
click at [617, 237] on div at bounding box center [749, 229] width 554 height 82
click at [704, 235] on div at bounding box center [793, 229] width 463 height 82
click at [941, 229] on div at bounding box center [793, 229] width 463 height 82
drag, startPoint x: 652, startPoint y: 237, endPoint x: 1001, endPoint y: 230, distance: 349.1
click at [1118, 183] on div at bounding box center [886, 229] width 963 height 210
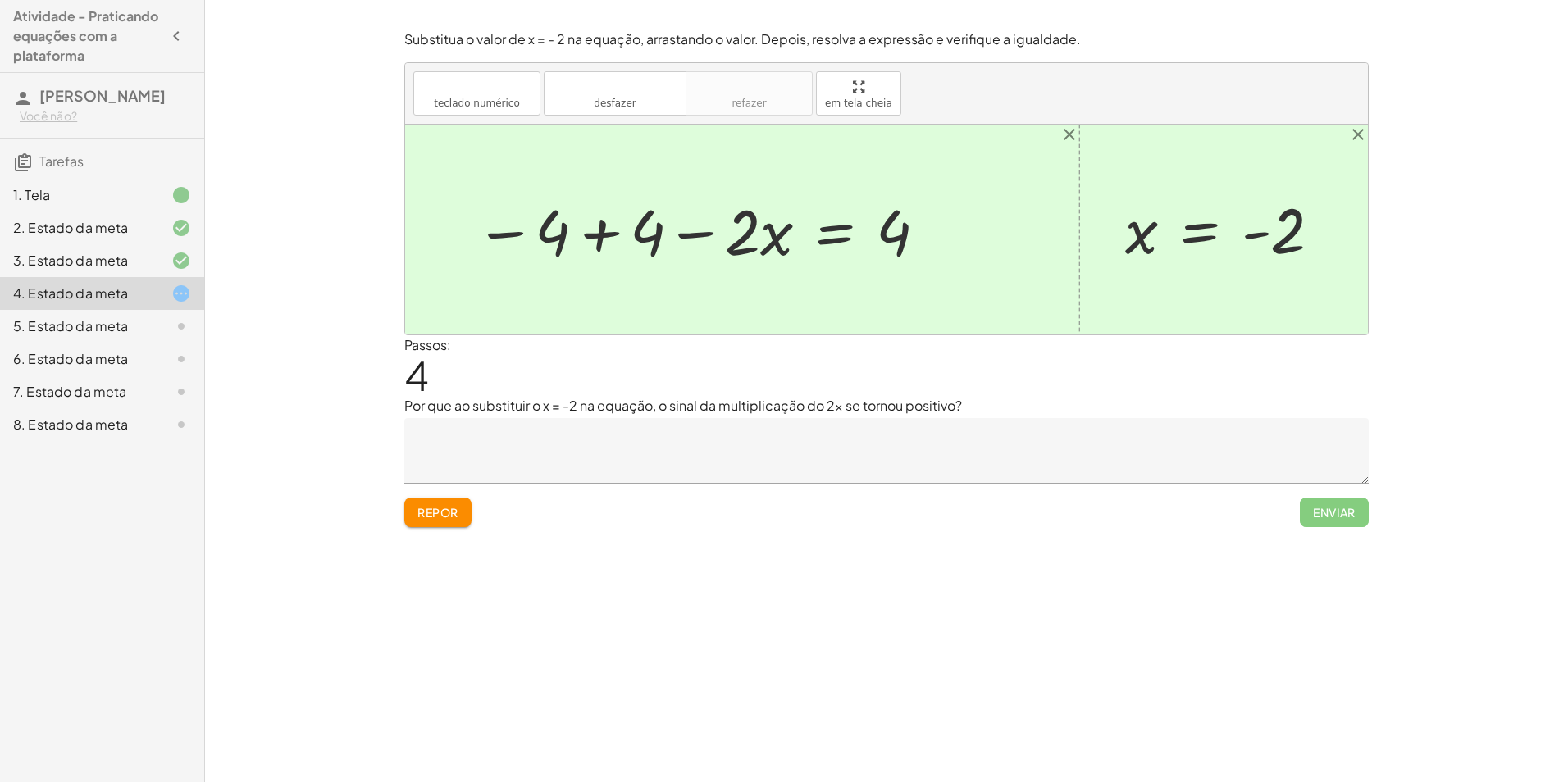
click at [1154, 216] on div at bounding box center [1230, 229] width 225 height 80
click at [1159, 231] on div at bounding box center [1230, 229] width 225 height 80
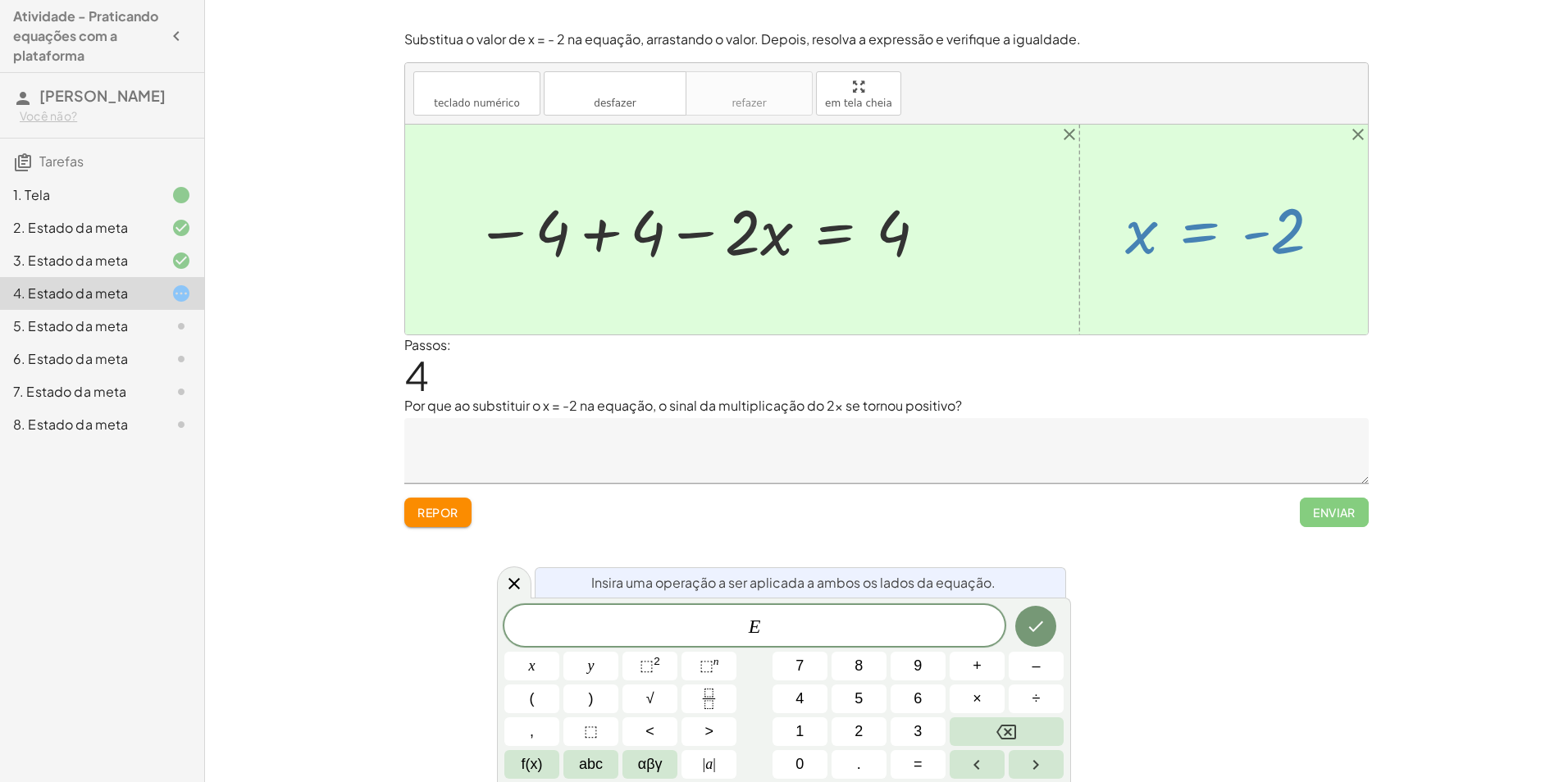
click at [586, 223] on div at bounding box center [702, 229] width 472 height 82
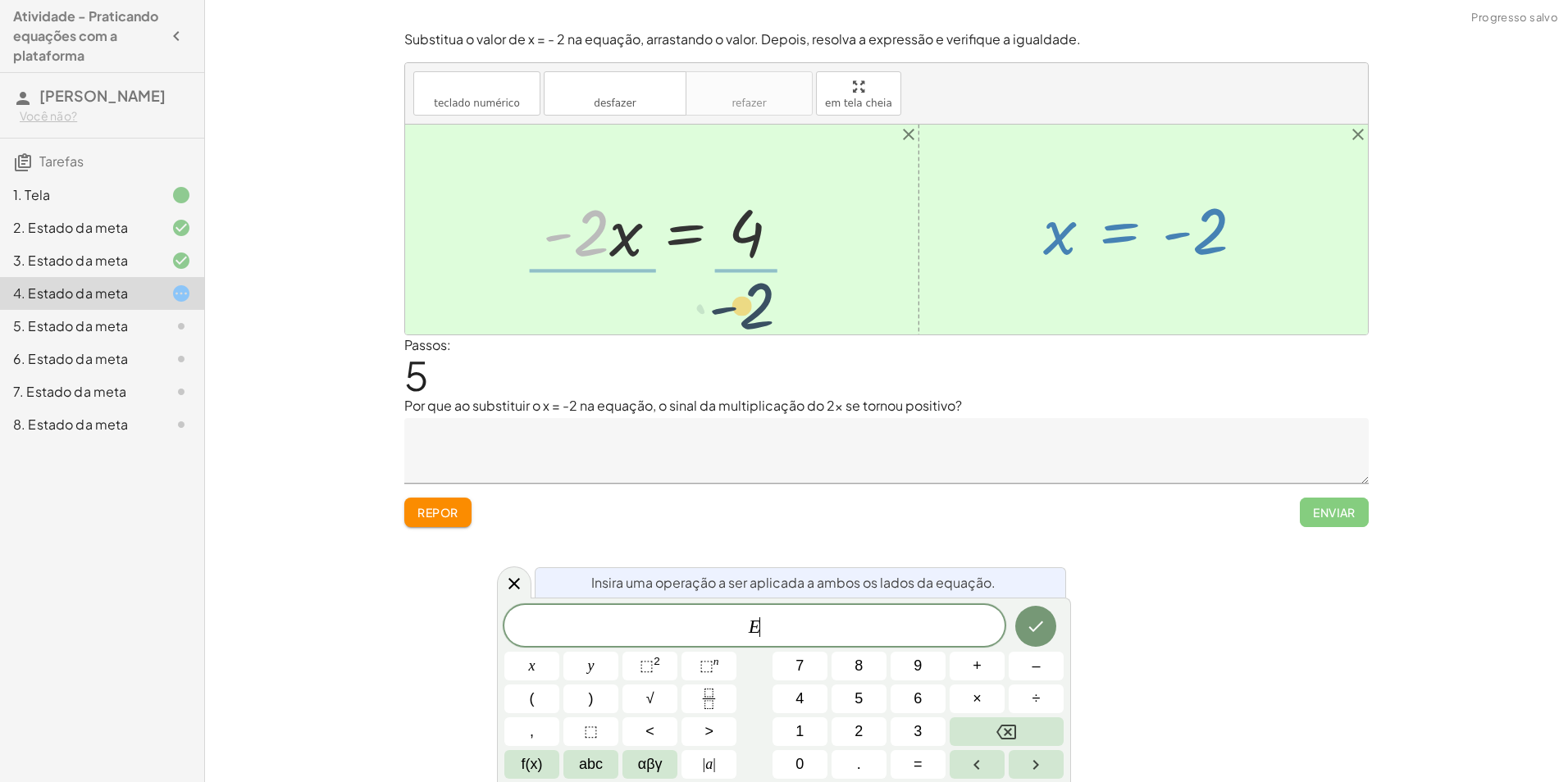
drag, startPoint x: 594, startPoint y: 235, endPoint x: 763, endPoint y: 292, distance: 178.4
click at [763, 292] on div "+ 5 − · 2 · x = 9 − 9 + 5 − · 2 · x = + 9 − 9 − 4 − · 2 · x = + 9 − 9 − 4 − · 2…" at bounding box center [886, 229] width 963 height 210
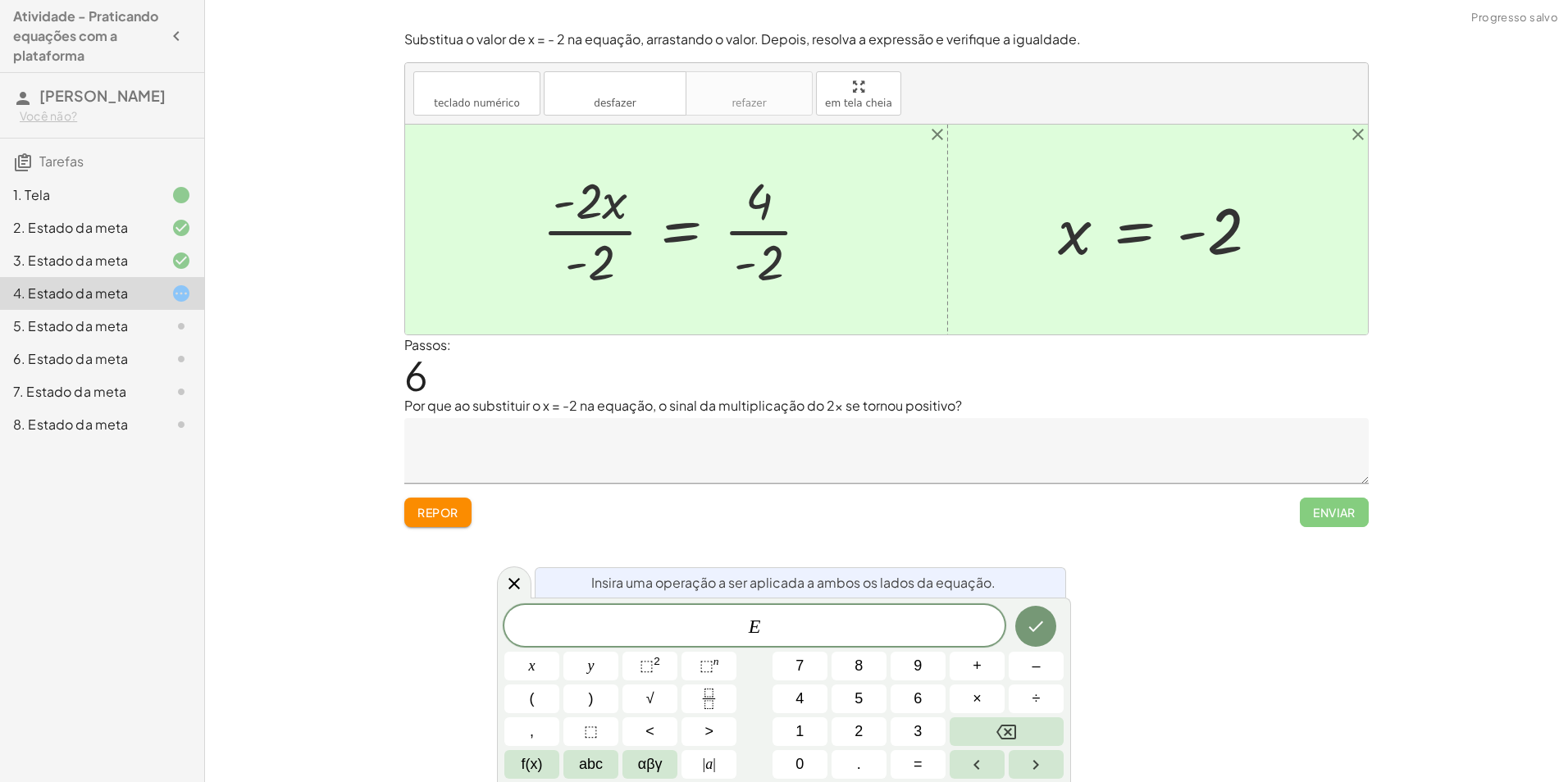
click at [593, 206] on div at bounding box center [683, 229] width 297 height 126
click at [600, 231] on div at bounding box center [683, 229] width 297 height 126
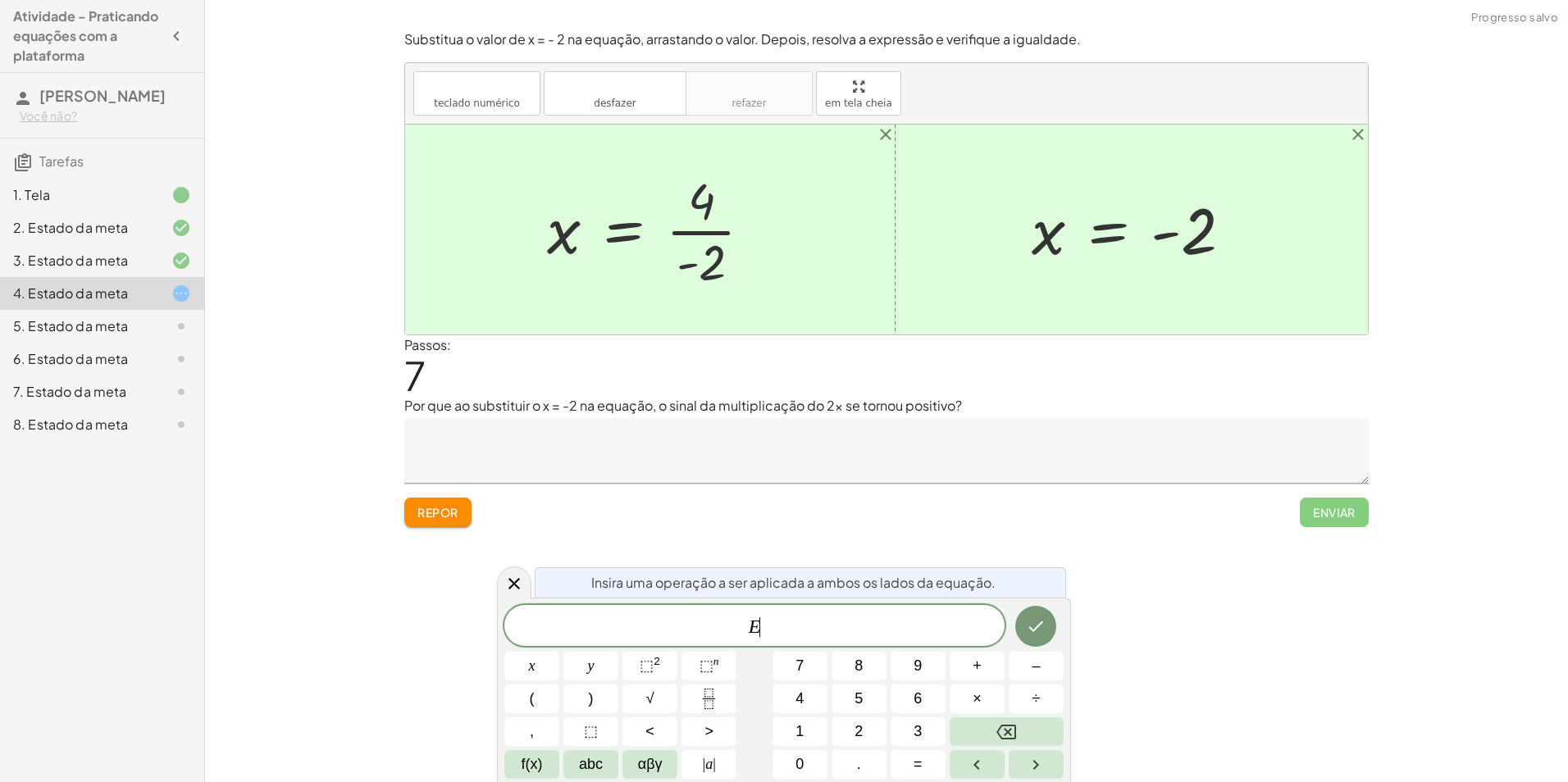
click at [707, 230] on div at bounding box center [656, 229] width 235 height 126
drag, startPoint x: 842, startPoint y: 624, endPoint x: 702, endPoint y: 625, distance: 140.0
click at [702, 625] on span "E" at bounding box center [755, 627] width 500 height 23
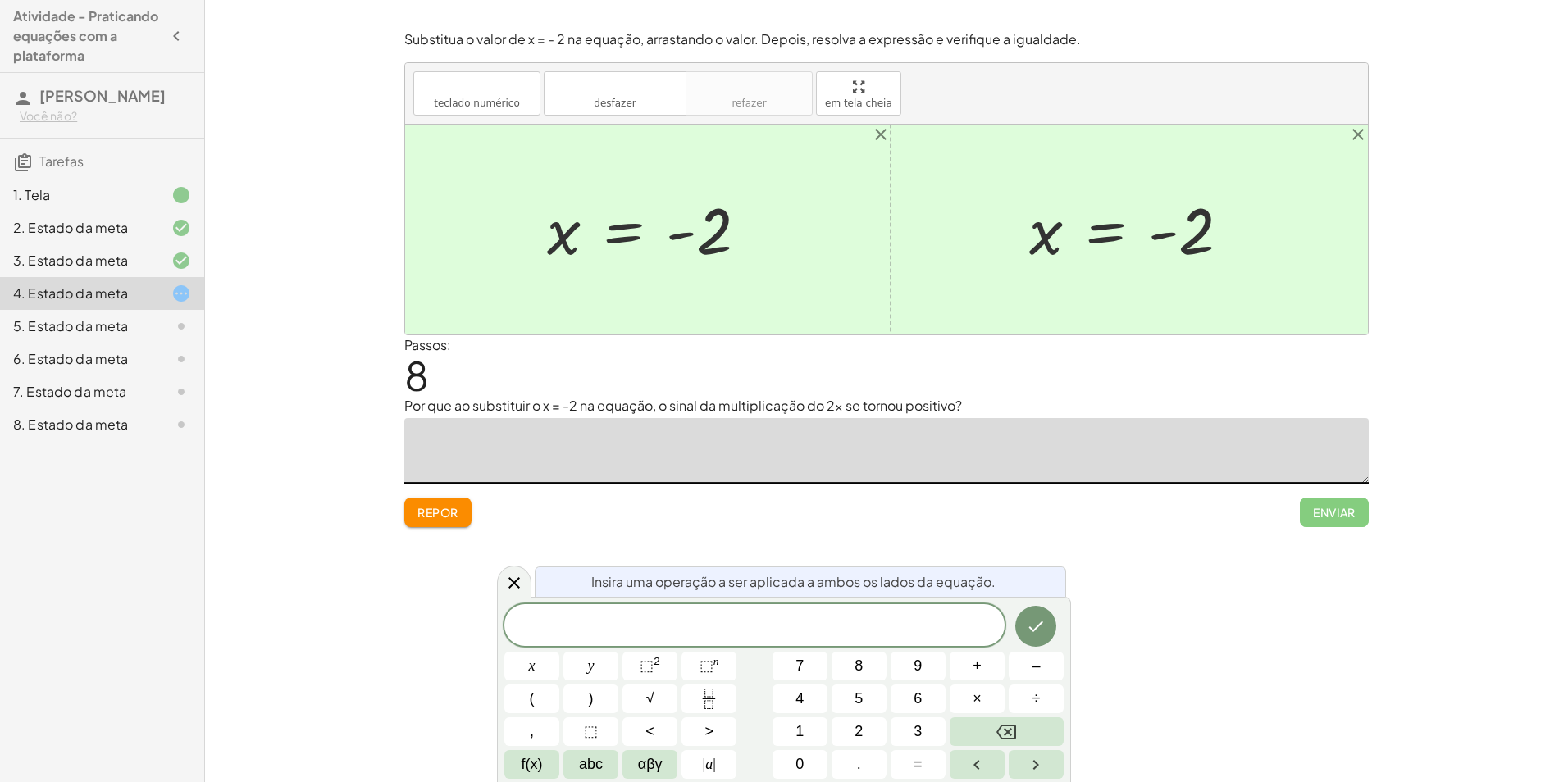
click at [510, 427] on textarea at bounding box center [886, 451] width 965 height 65
click at [438, 522] on button "Repor" at bounding box center [438, 512] width 67 height 29
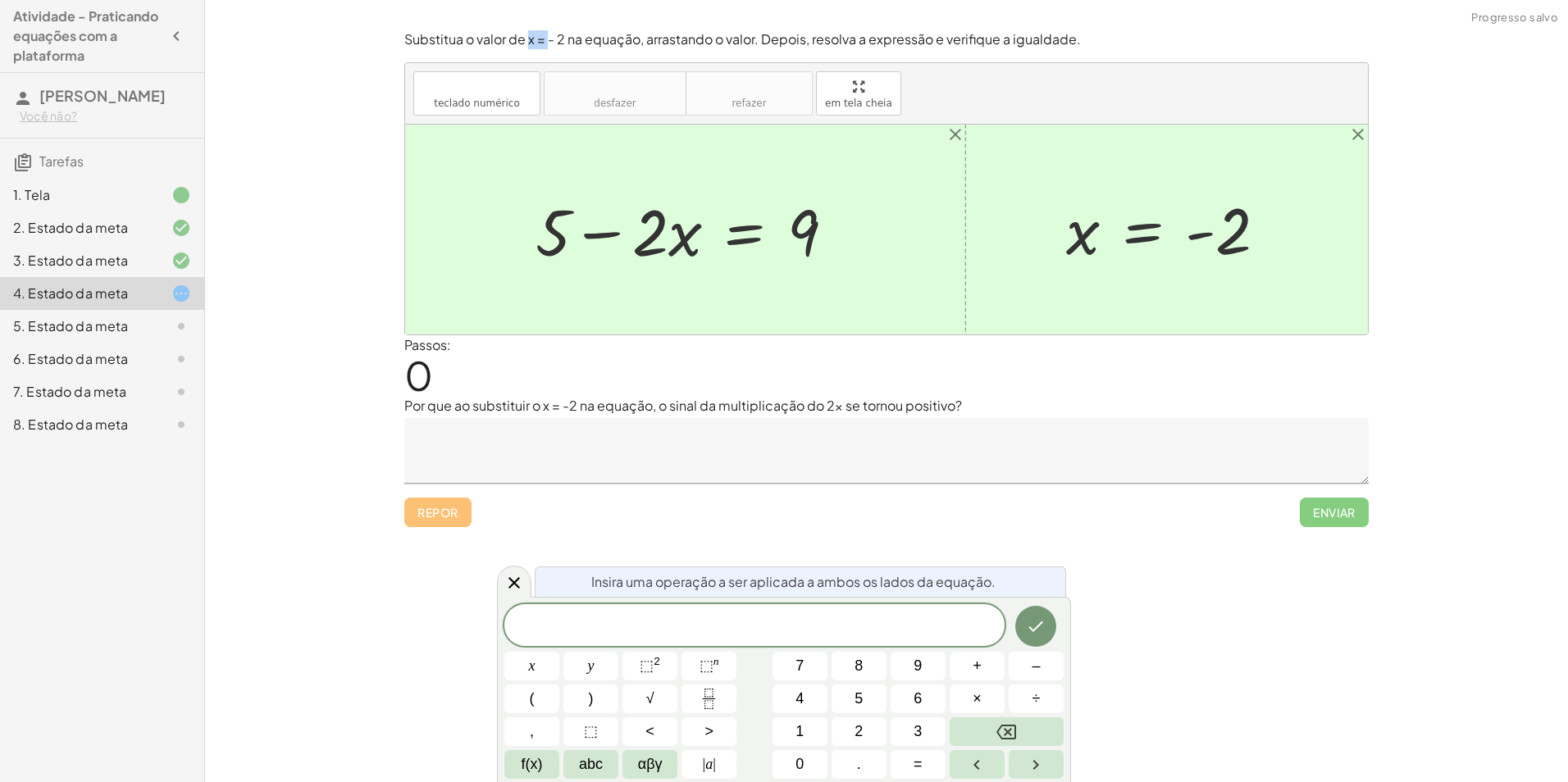
drag, startPoint x: 530, startPoint y: 29, endPoint x: 549, endPoint y: 45, distance: 24.8
click at [0, 0] on div "Substitua o valor de x = - 2 na equação, arrastando o valor. Depois, resolva a …" at bounding box center [0, 0] width 0 height 0
drag, startPoint x: 549, startPoint y: 45, endPoint x: 841, endPoint y: 44, distance: 292.0
click at [839, 44] on p "Substitua o valor de x = - 2 na equação, arrastando o valor. Depois, resolva a …" at bounding box center [886, 40] width 965 height 19
drag, startPoint x: 1081, startPoint y: 235, endPoint x: 670, endPoint y: 228, distance: 411.1
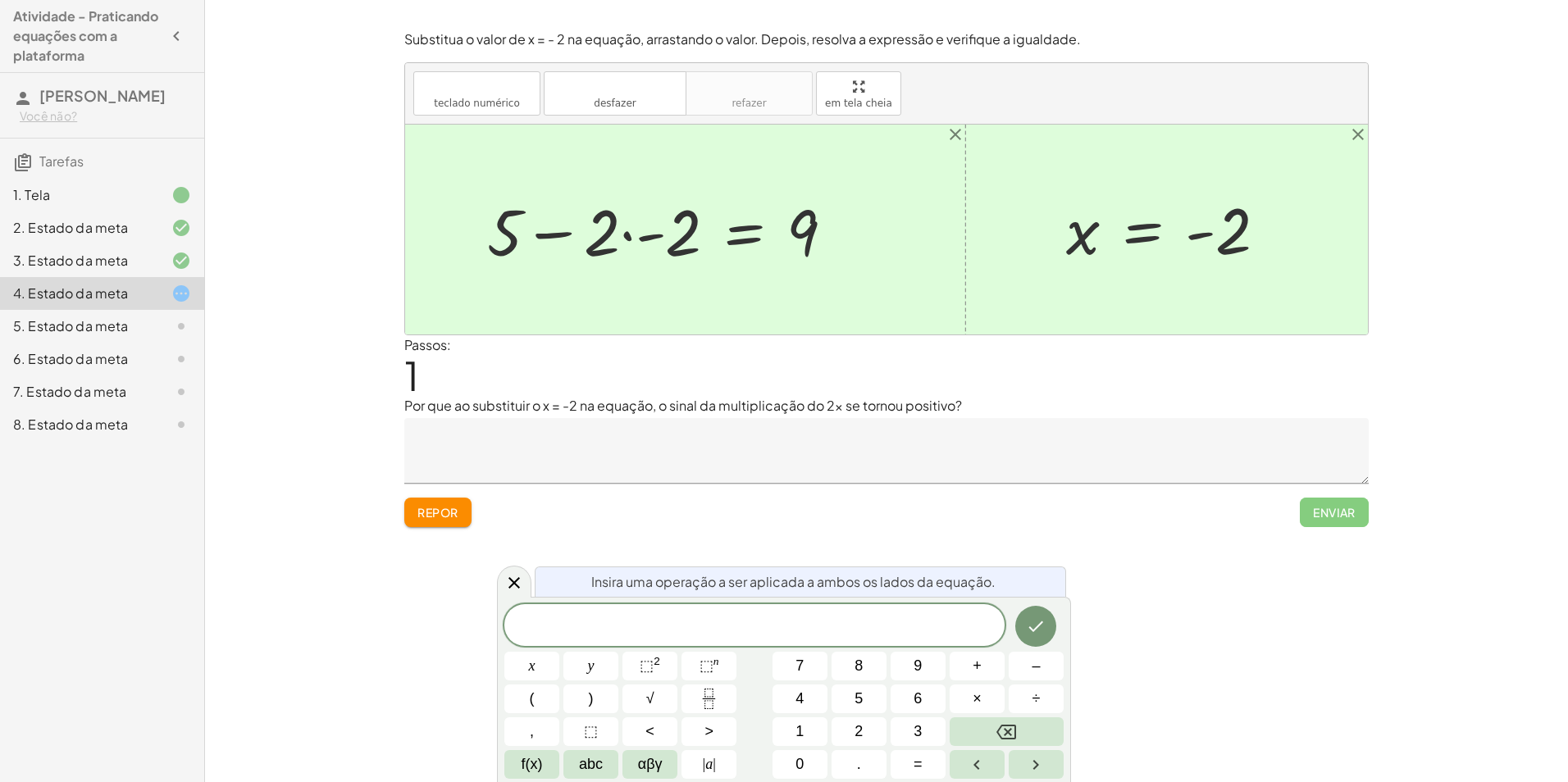
click at [630, 236] on div at bounding box center [667, 230] width 377 height 84
click at [641, 234] on div at bounding box center [693, 230] width 325 height 84
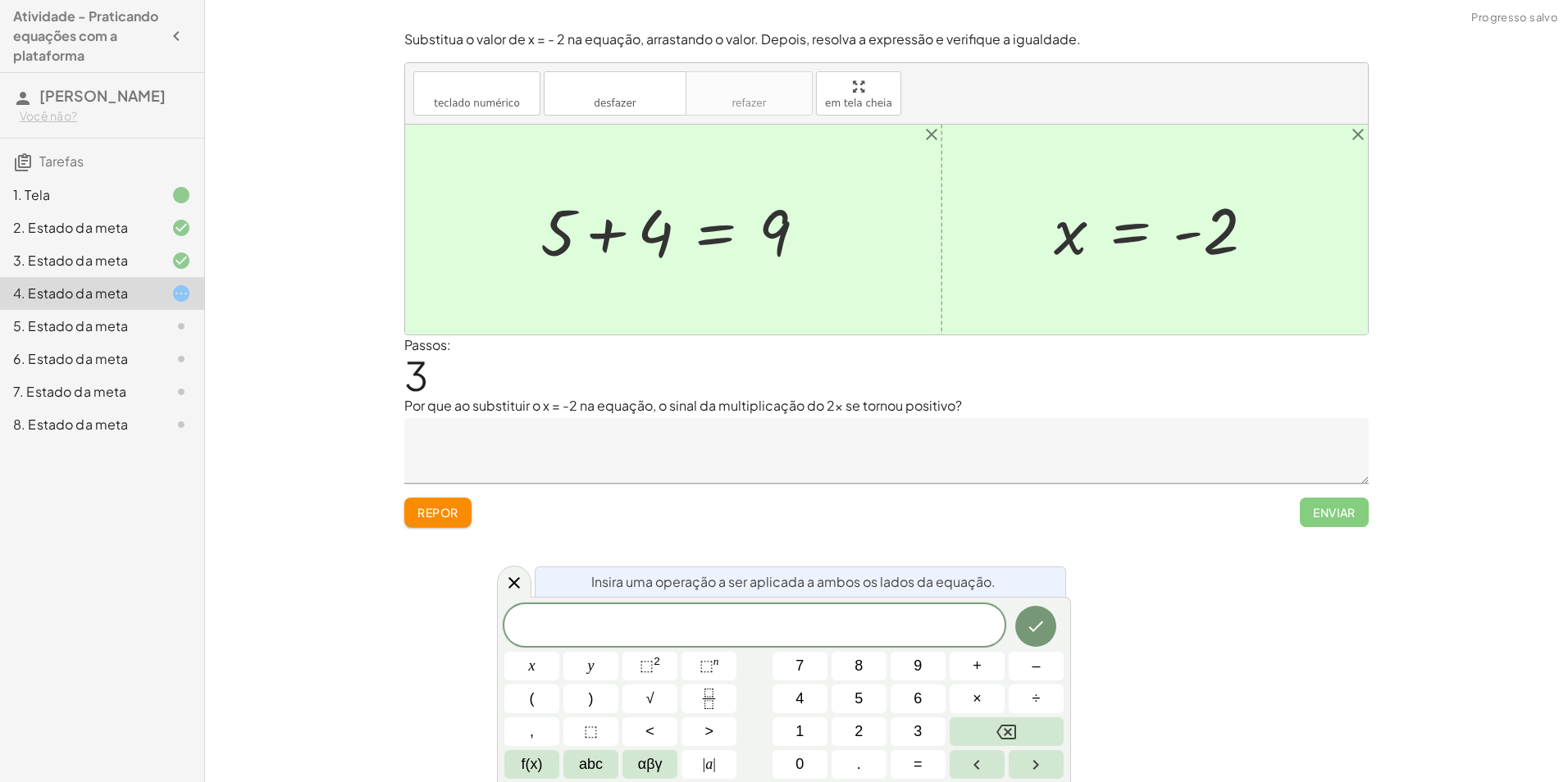
click at [606, 231] on div at bounding box center [679, 230] width 295 height 84
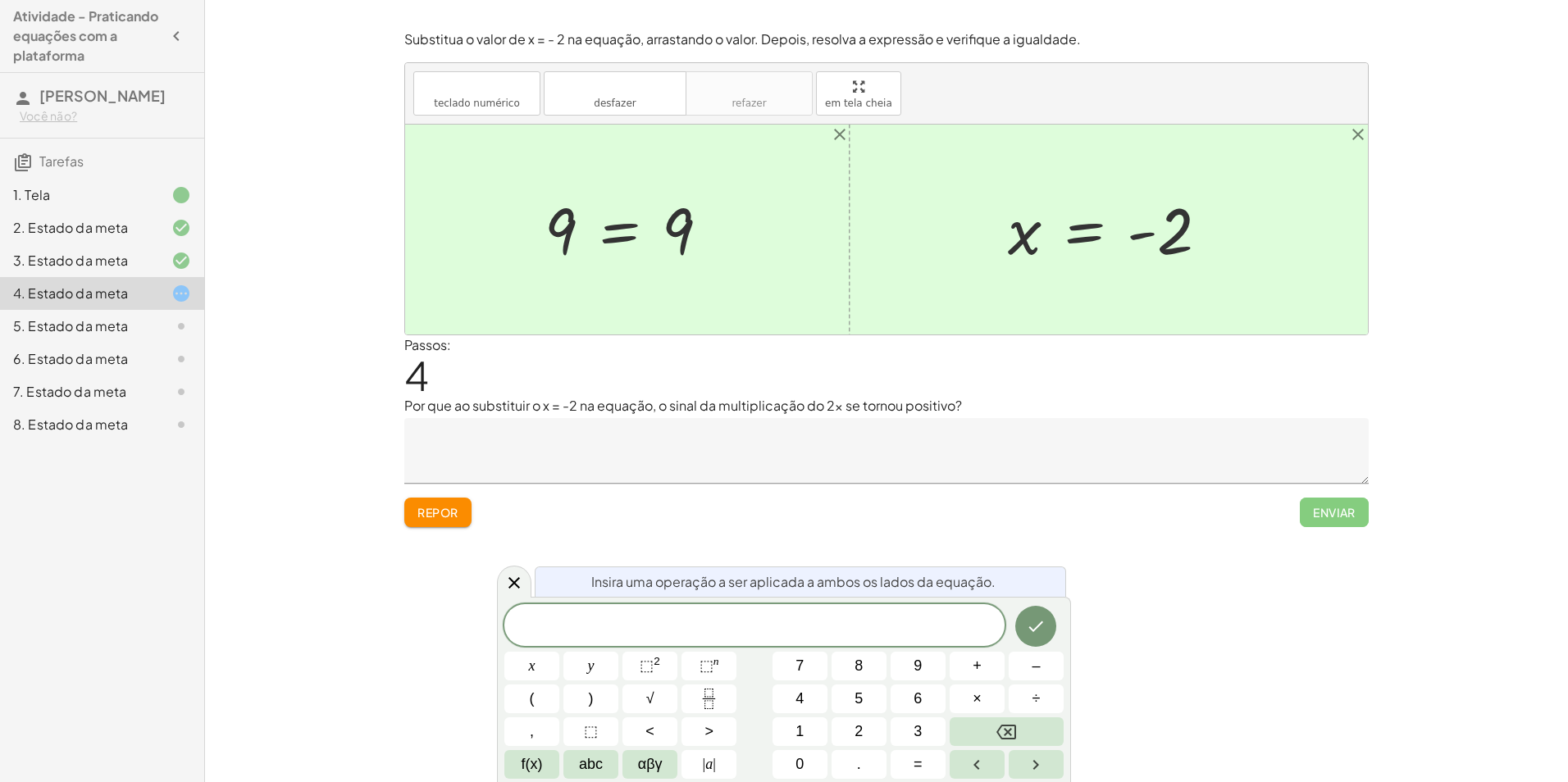
click at [607, 425] on textarea at bounding box center [886, 451] width 965 height 65
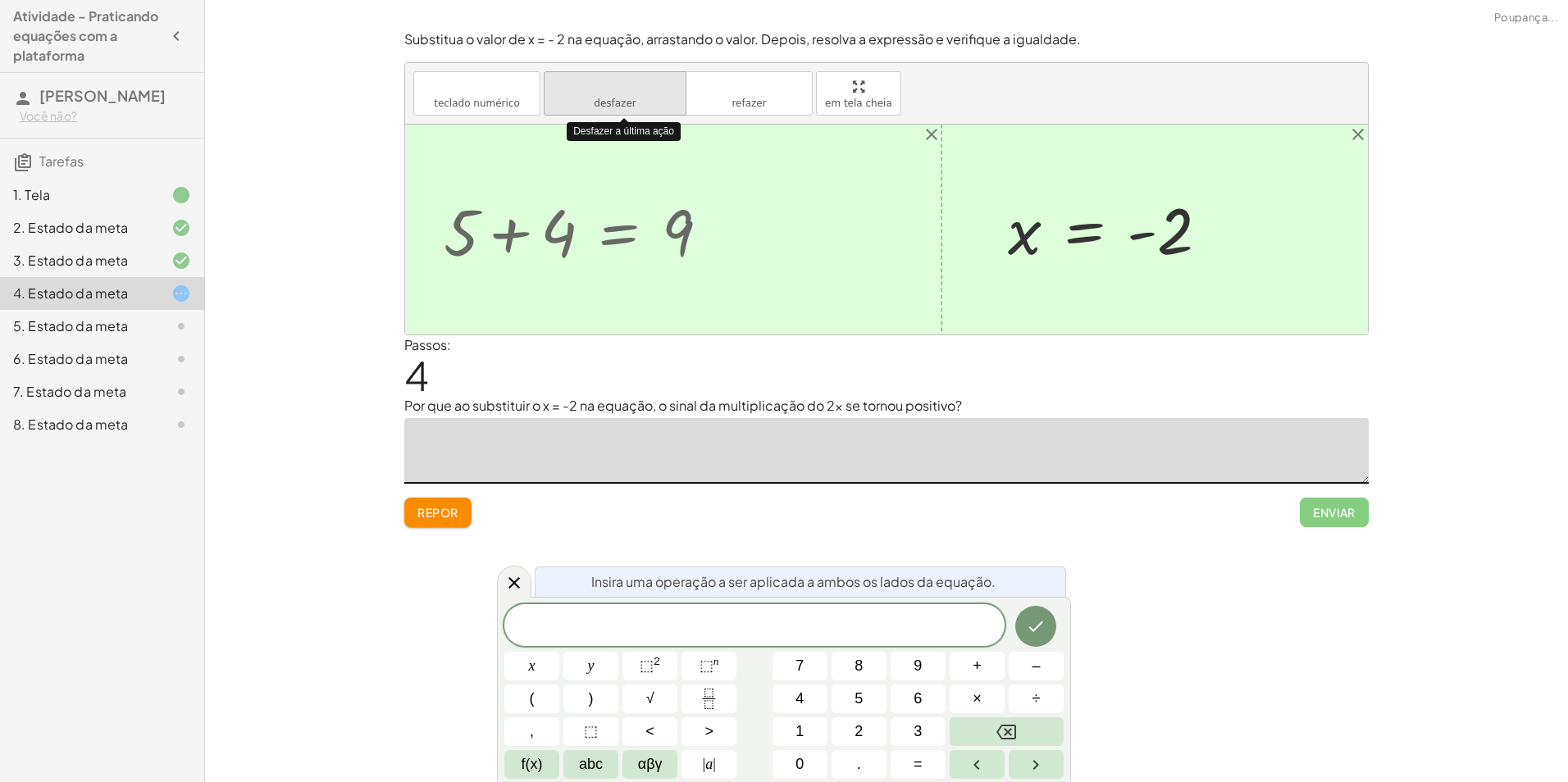
click at [648, 92] on icon "desfazer" at bounding box center [615, 87] width 125 height 20
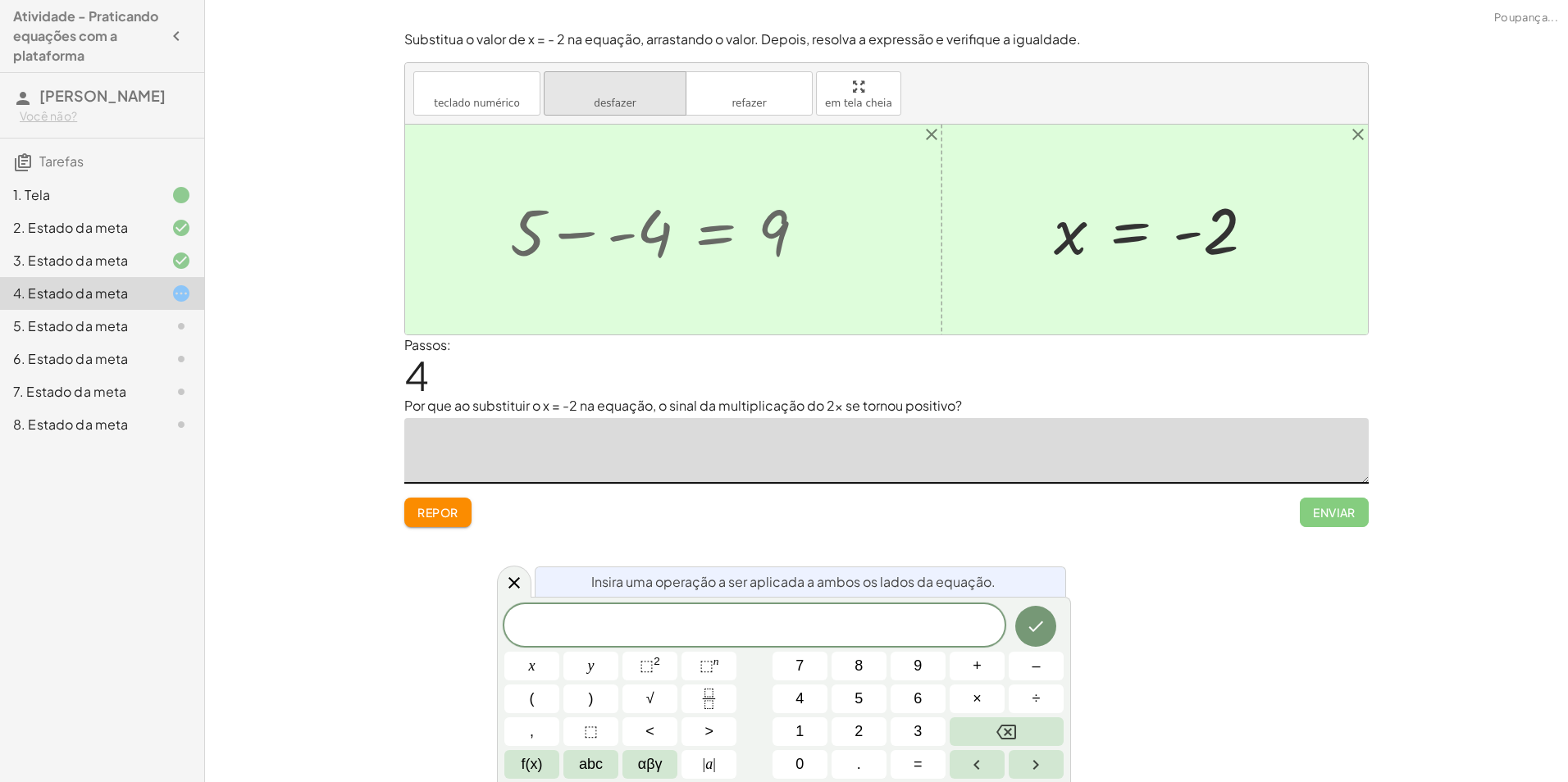
click at [635, 101] on button "desfazer desfazer" at bounding box center [616, 94] width 143 height 45
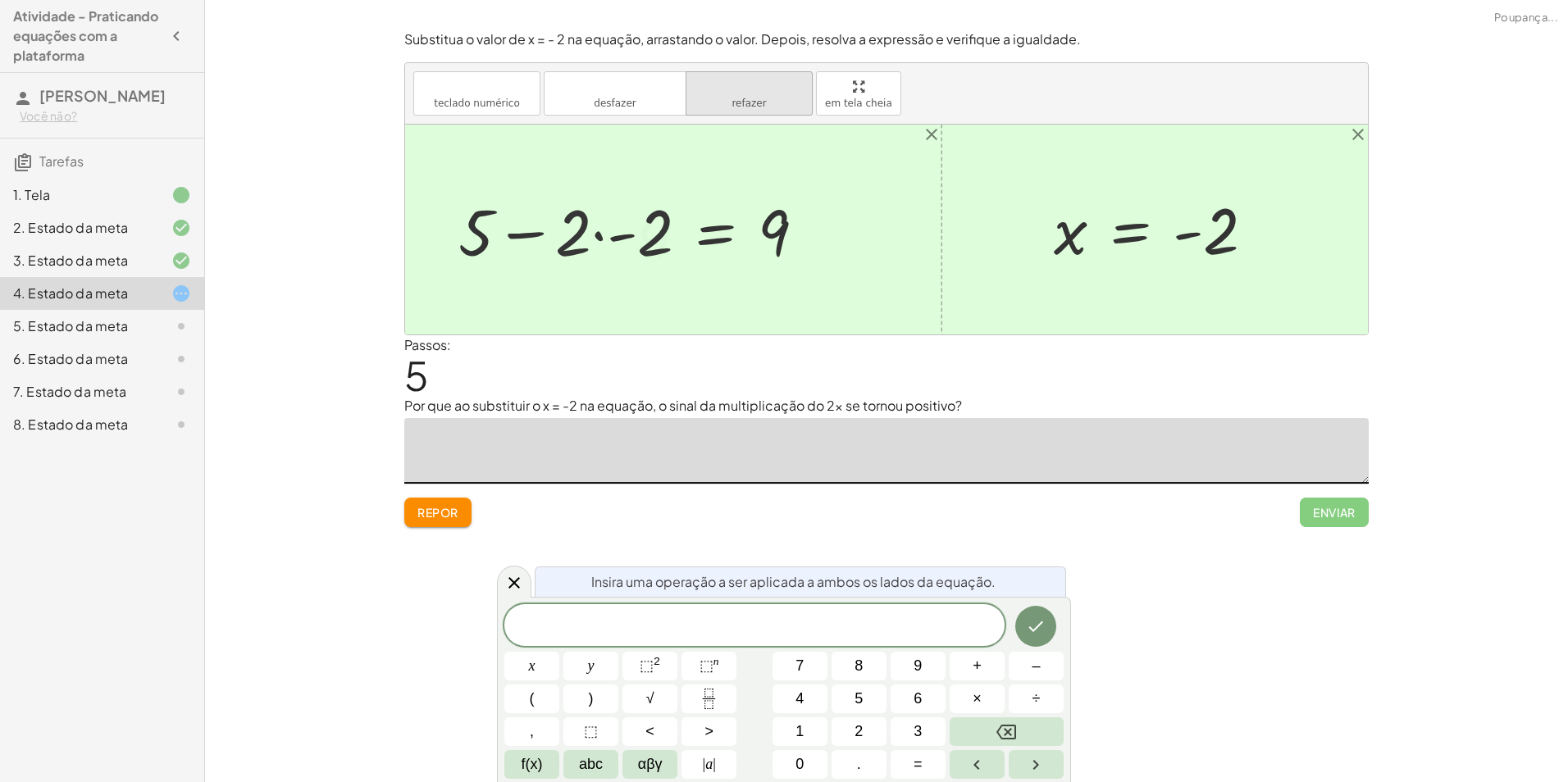
click at [719, 103] on button "refazer refazer" at bounding box center [750, 94] width 127 height 45
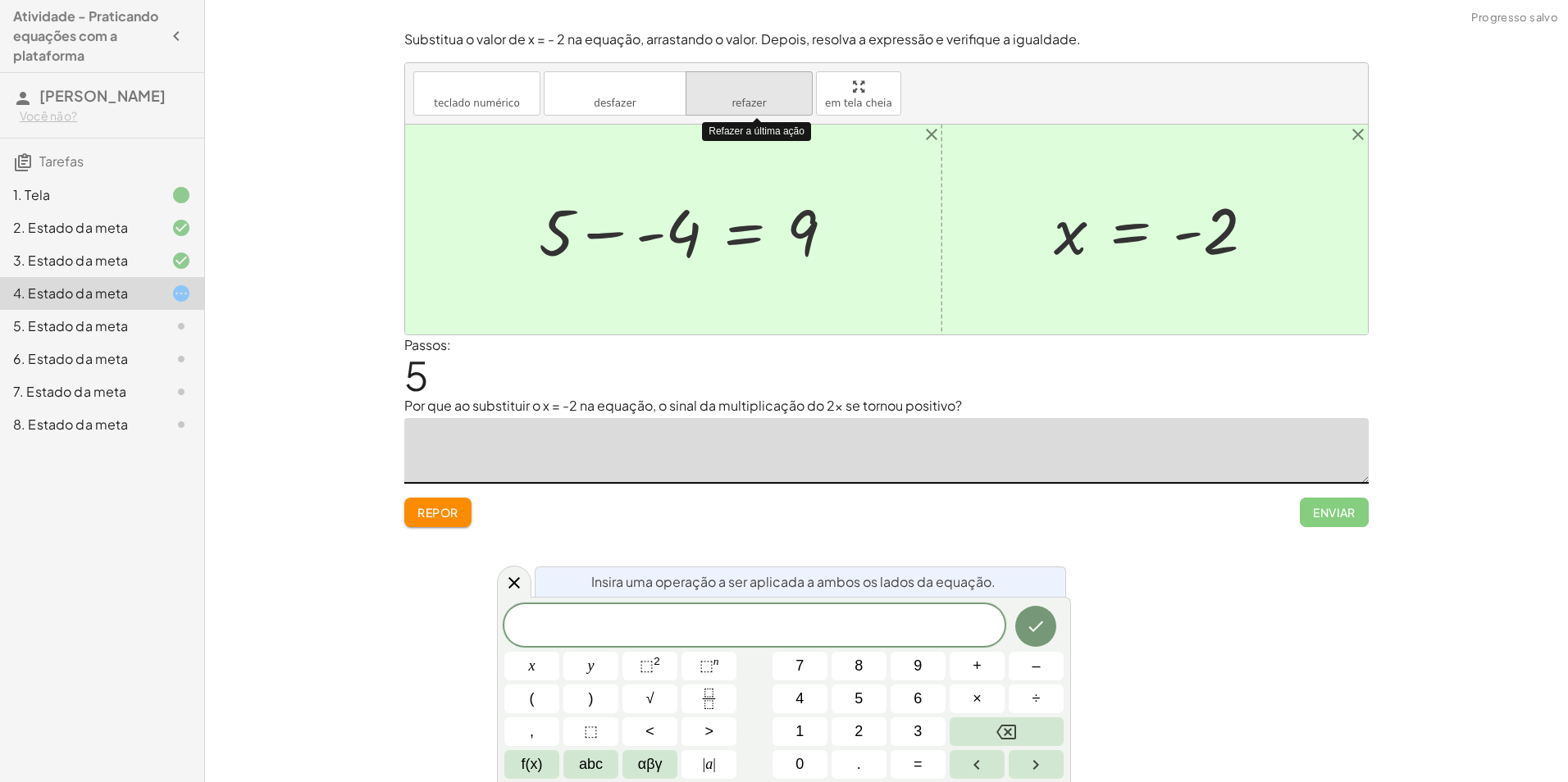
click at [719, 103] on button "refazer refazer" at bounding box center [750, 94] width 127 height 45
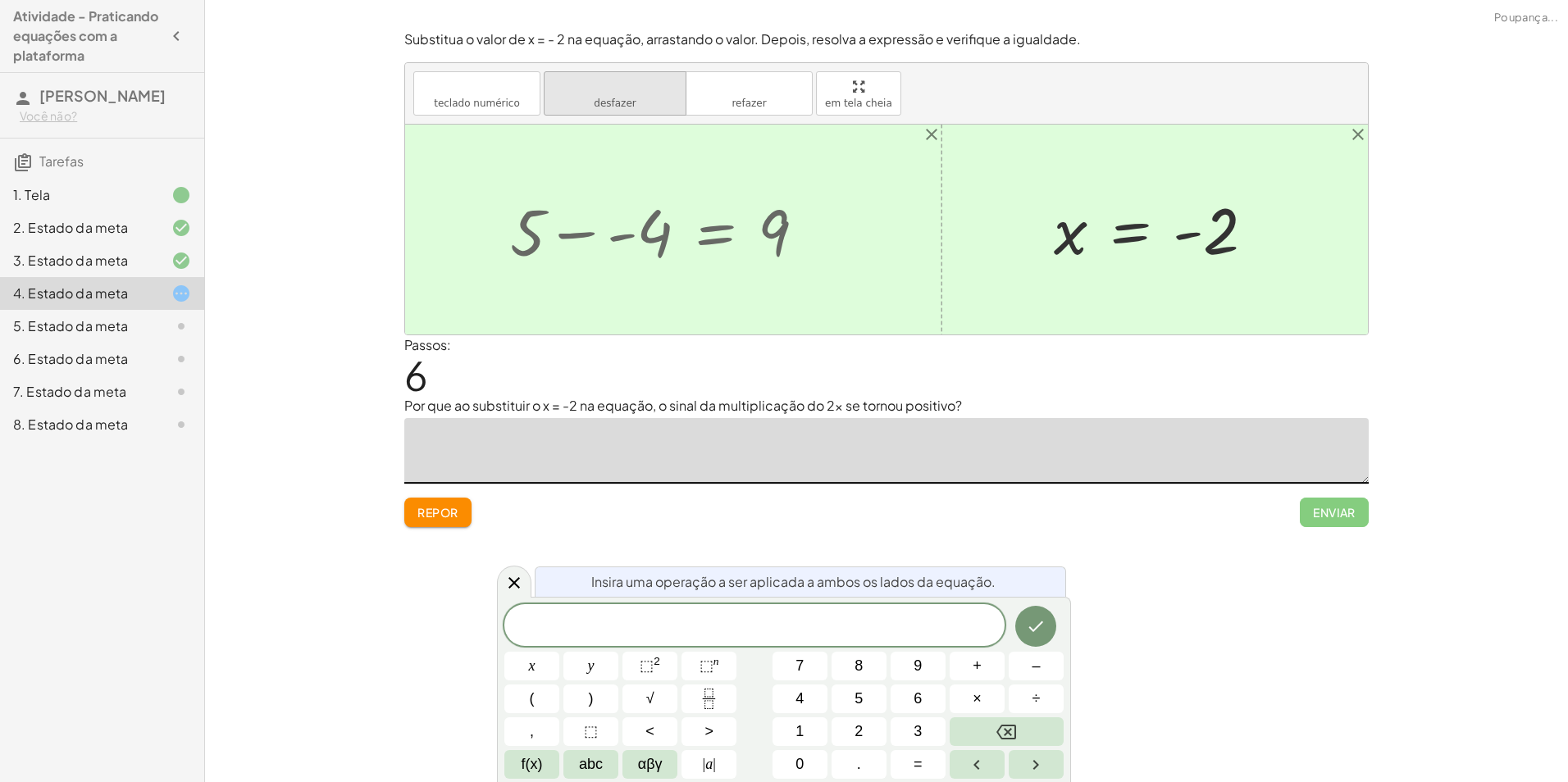
click at [642, 100] on button "desfazer desfazer" at bounding box center [616, 94] width 143 height 45
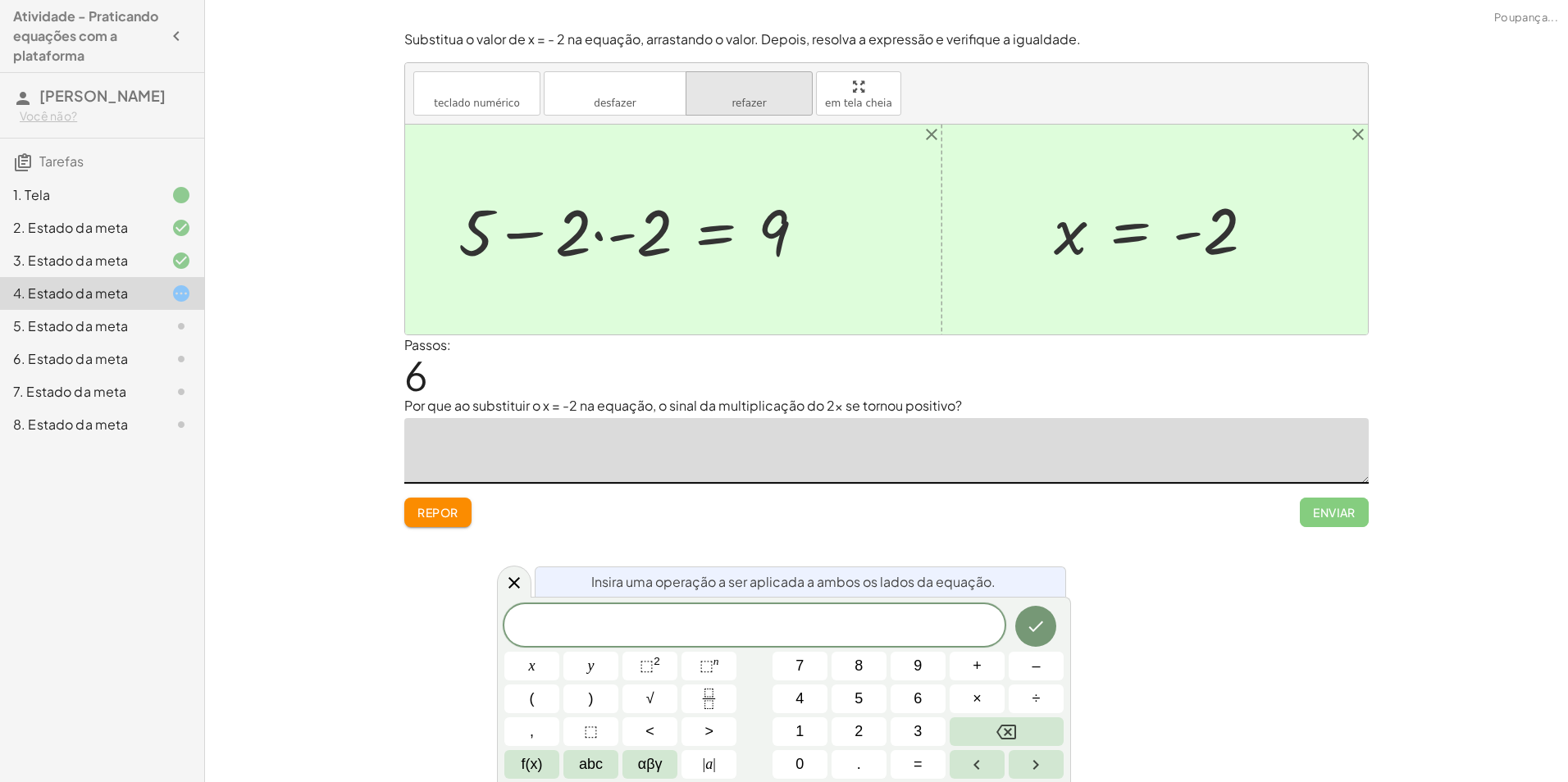
click at [748, 95] on button "refazer refazer" at bounding box center [750, 94] width 127 height 45
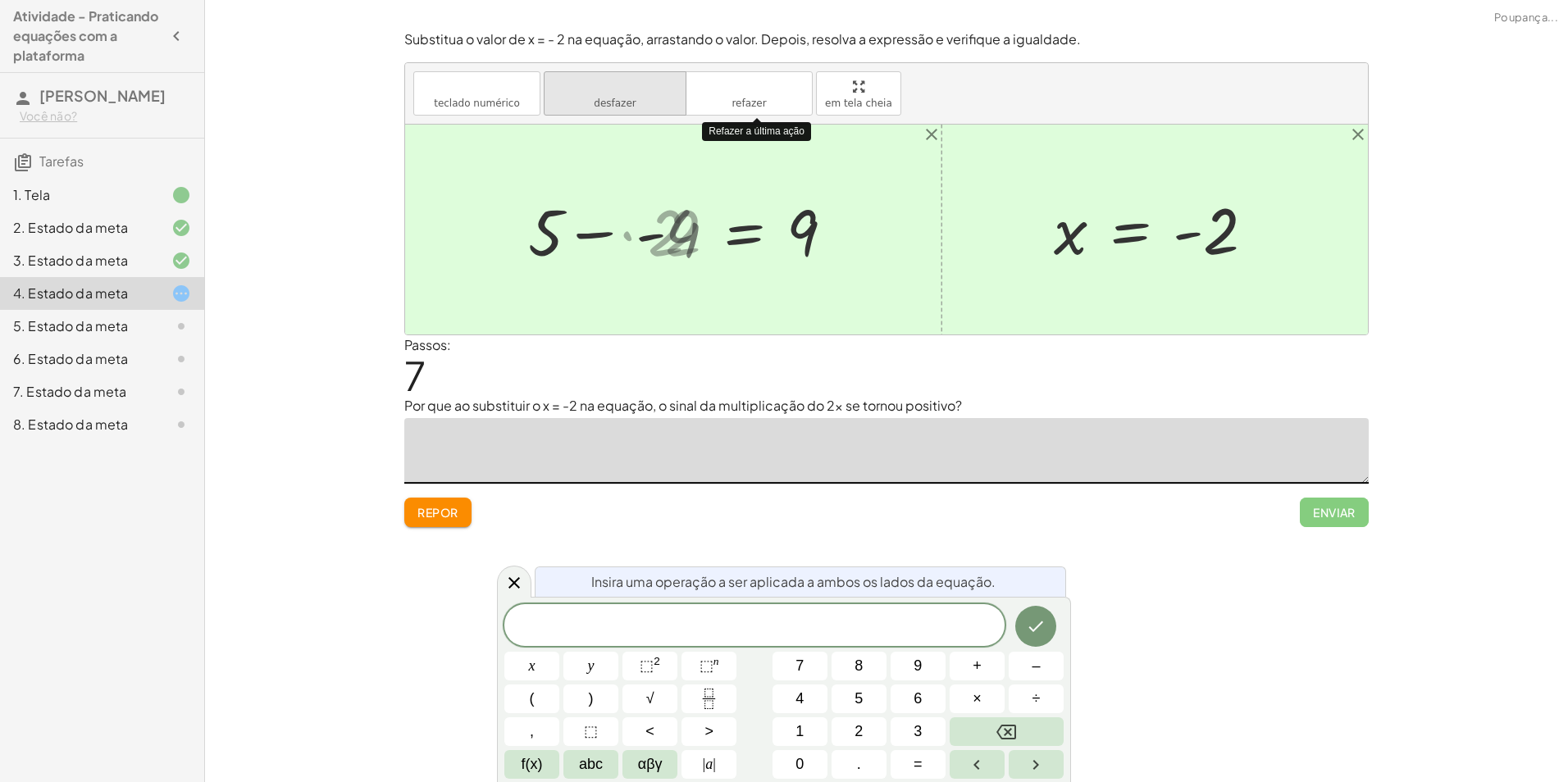
click at [653, 100] on button "desfazer desfazer" at bounding box center [616, 94] width 143 height 45
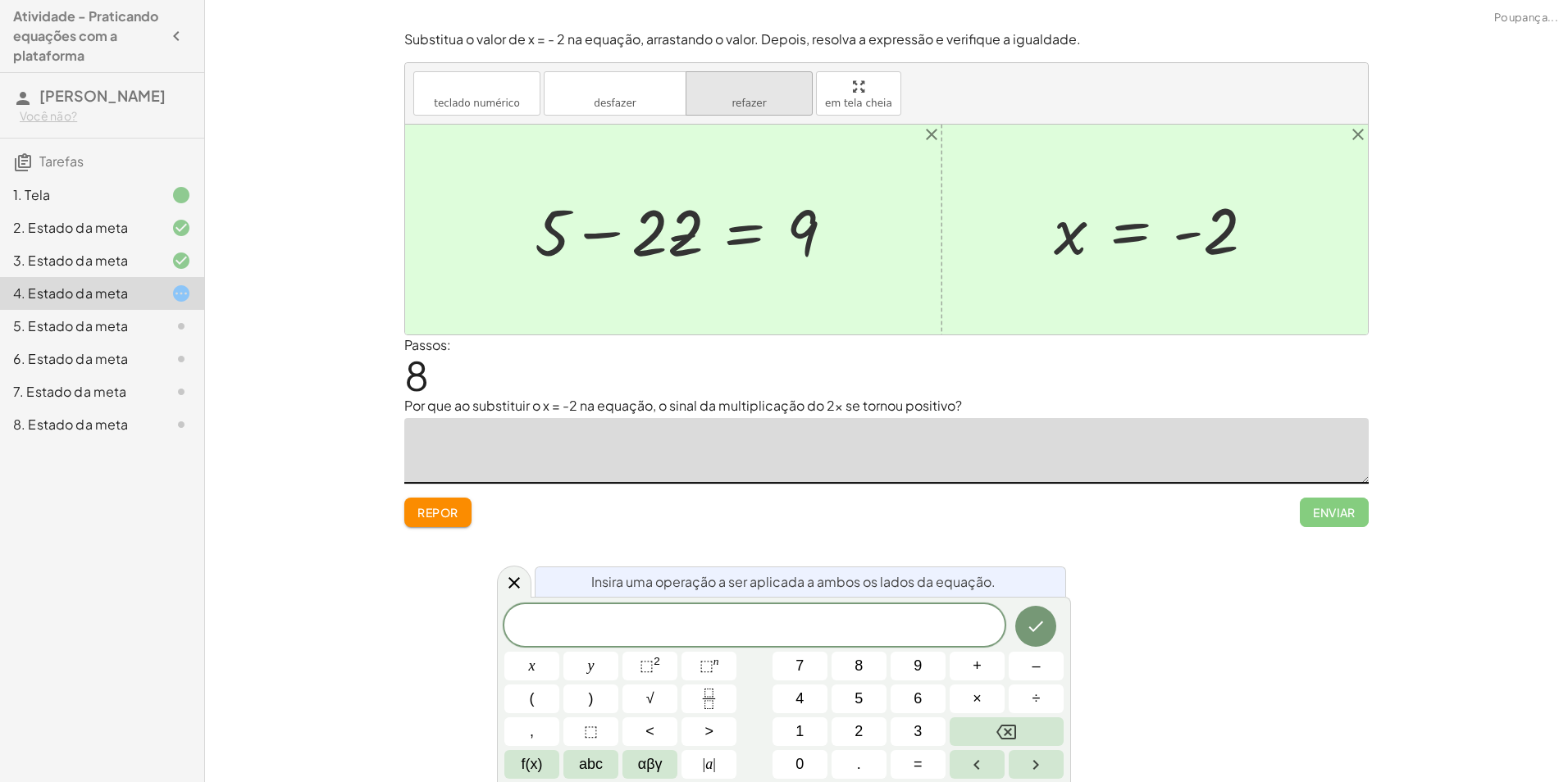
click at [750, 106] on span "refazer" at bounding box center [749, 103] width 34 height 11
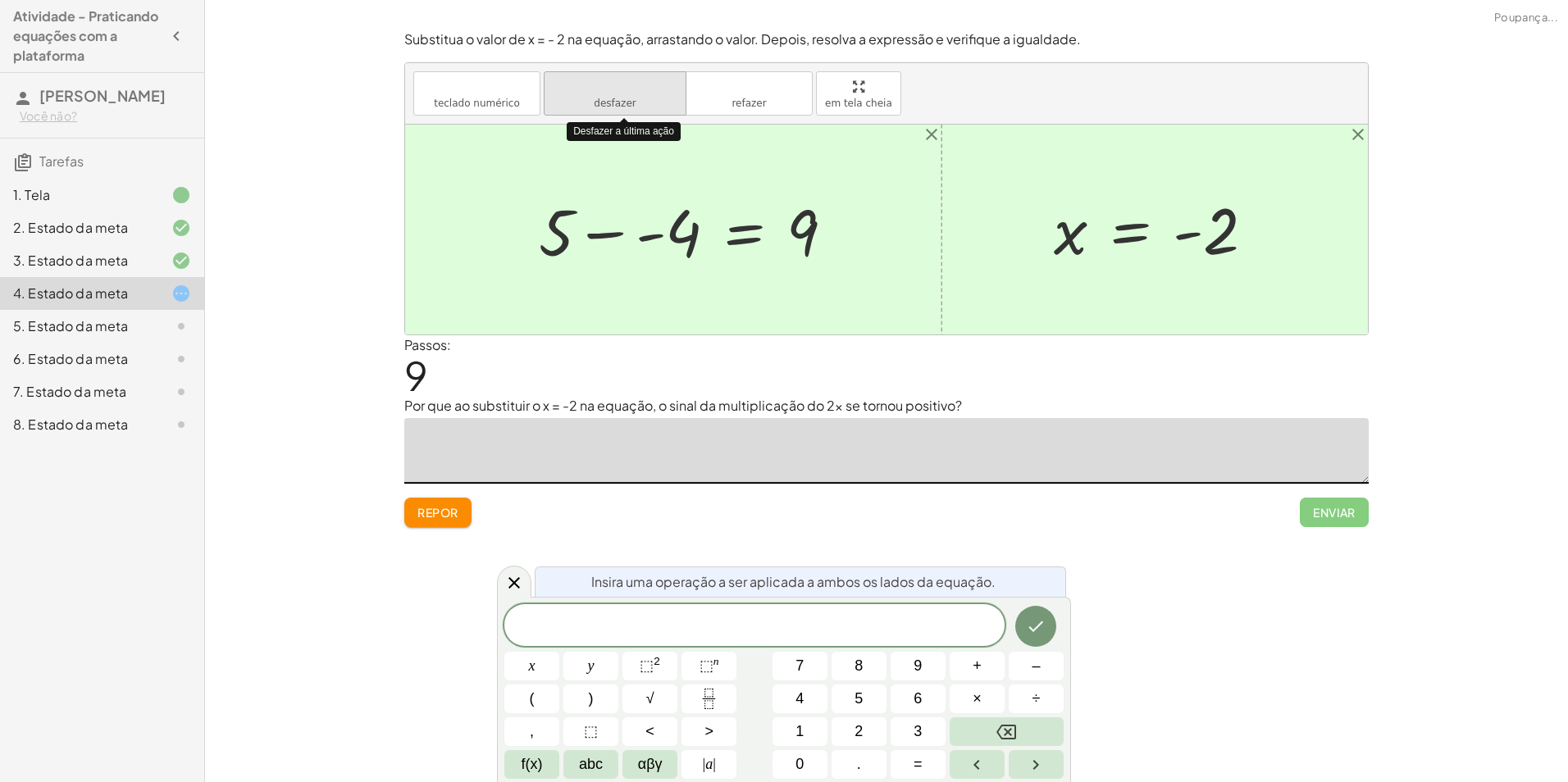
click at [659, 98] on button "desfazer desfazer" at bounding box center [616, 94] width 143 height 45
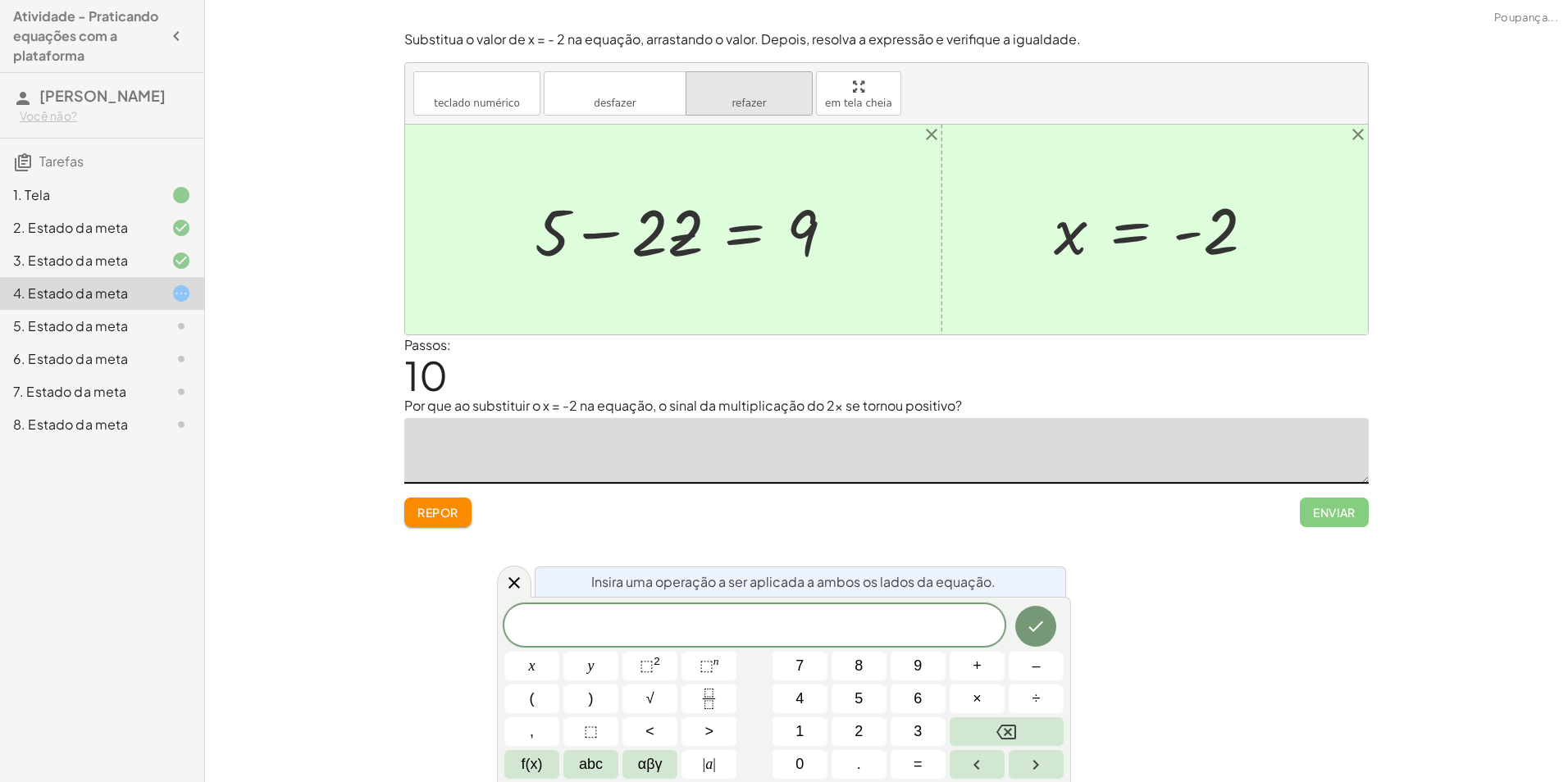
click at [701, 92] on icon "refazer" at bounding box center [749, 87] width 109 height 20
click at [701, 92] on icon "refazer" at bounding box center [749, 87] width 109 height 20
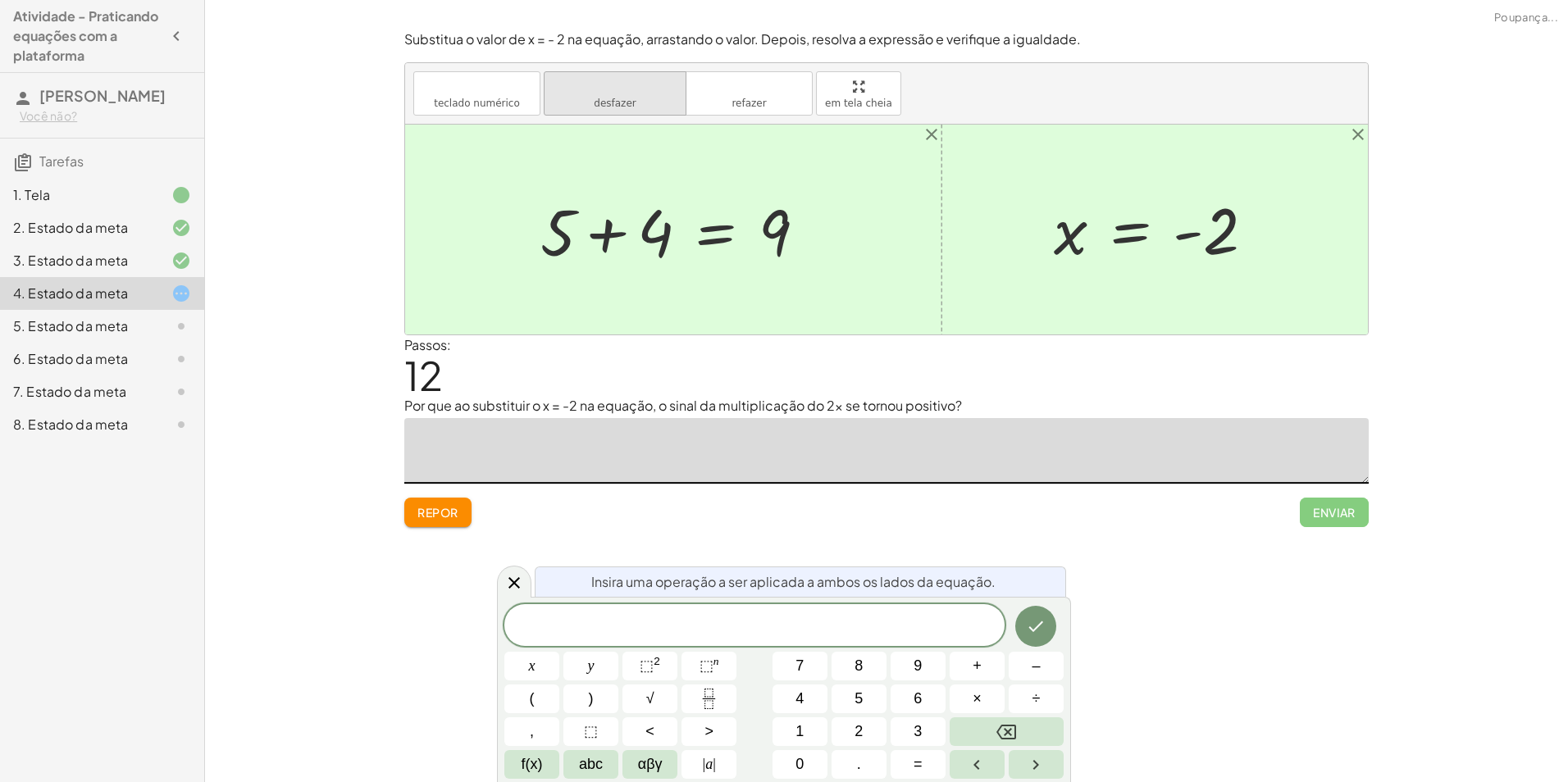
click at [638, 94] on icon "desfazer" at bounding box center [615, 87] width 125 height 20
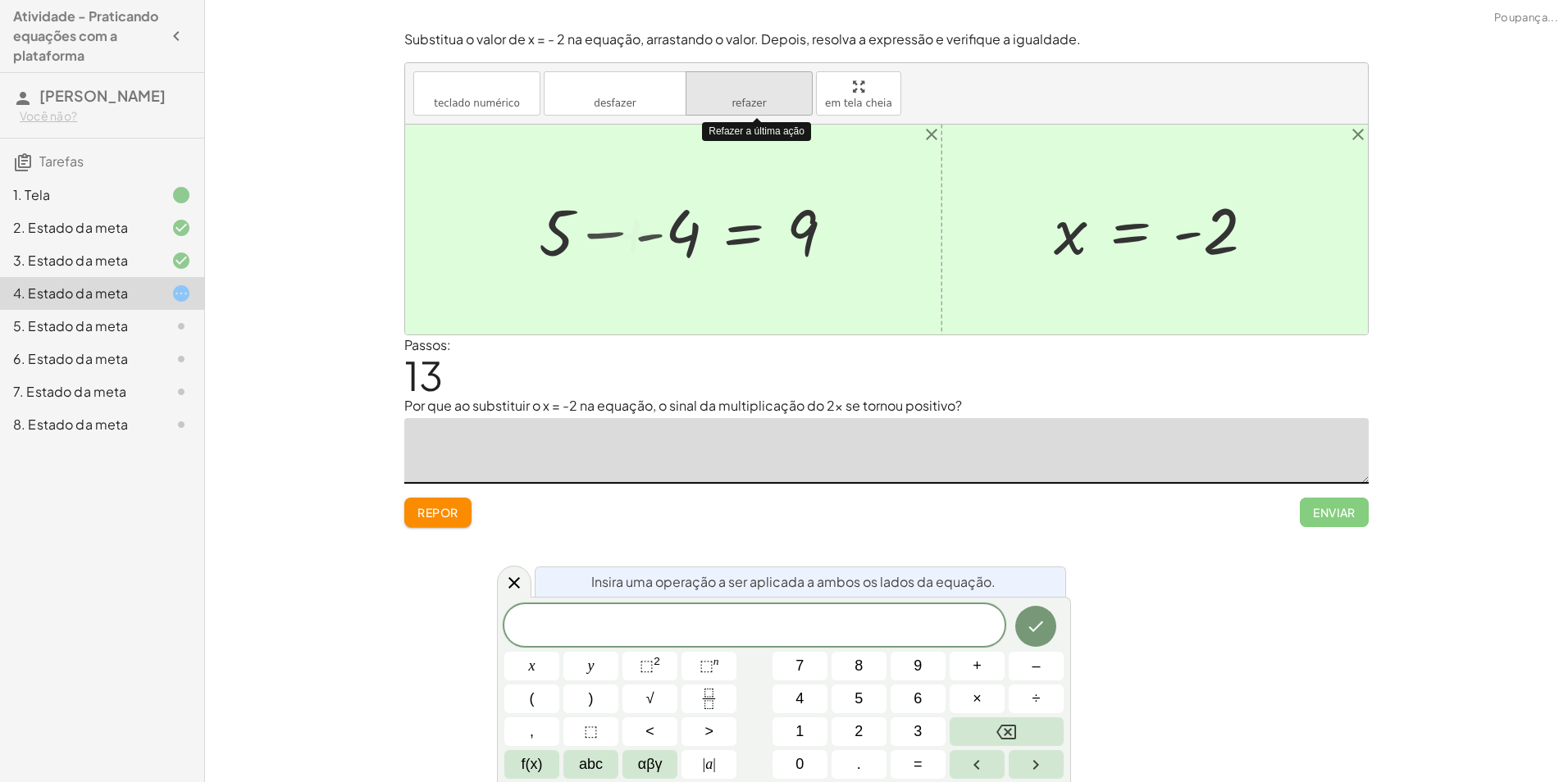
click at [707, 98] on button "refazer refazer" at bounding box center [750, 94] width 127 height 45
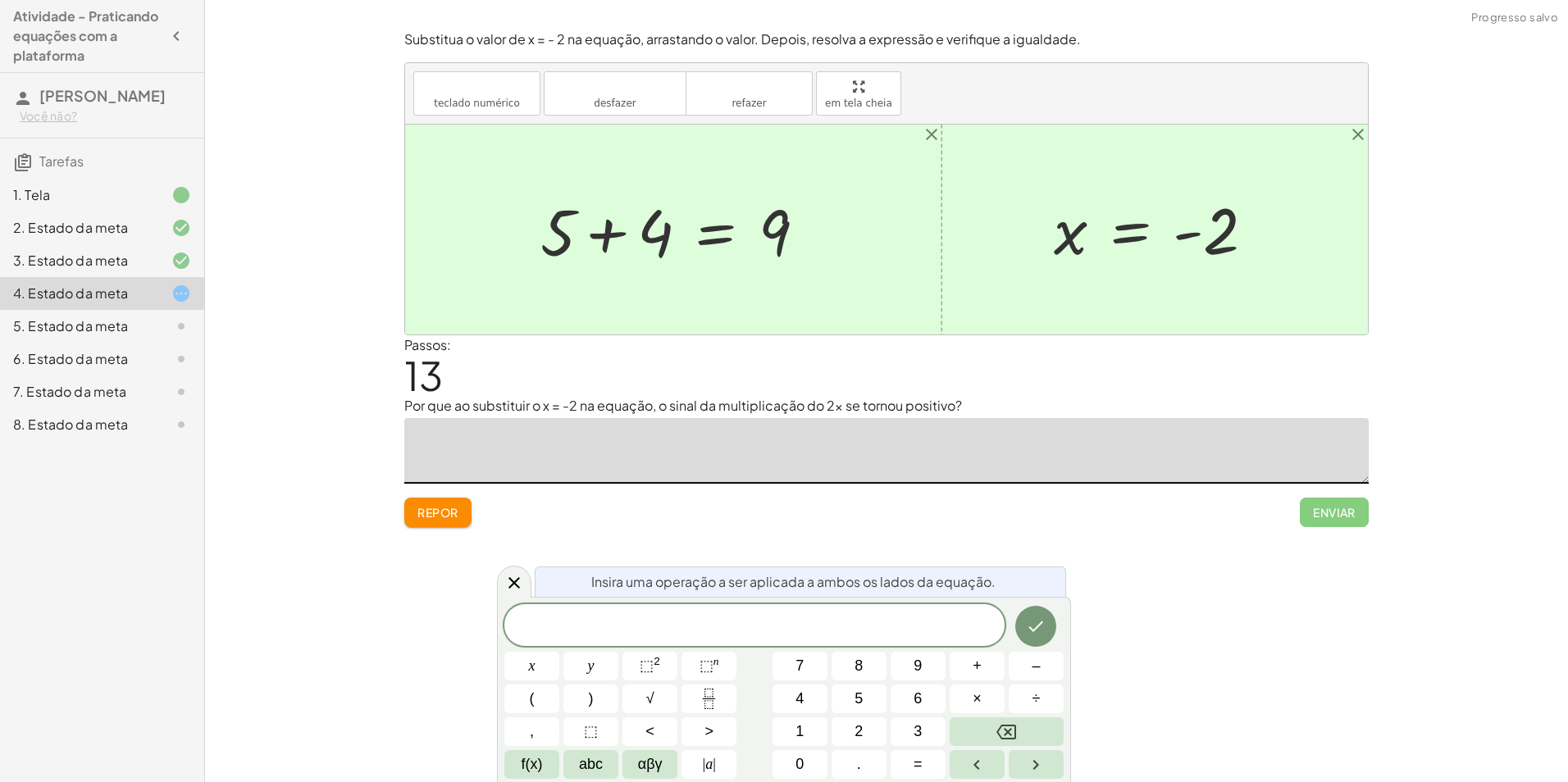
click at [700, 448] on textarea at bounding box center [886, 451] width 965 height 65
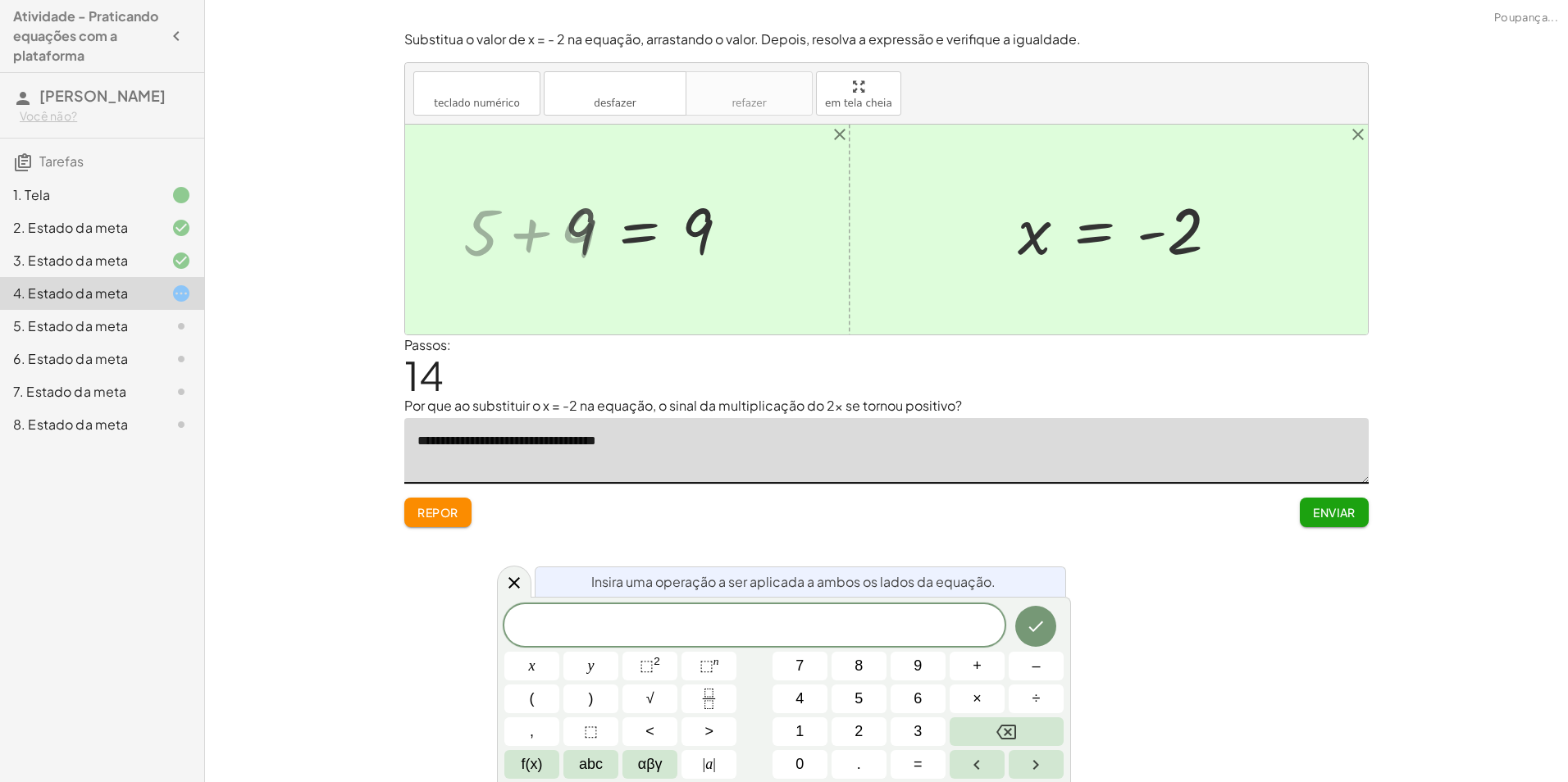
type textarea "**********"
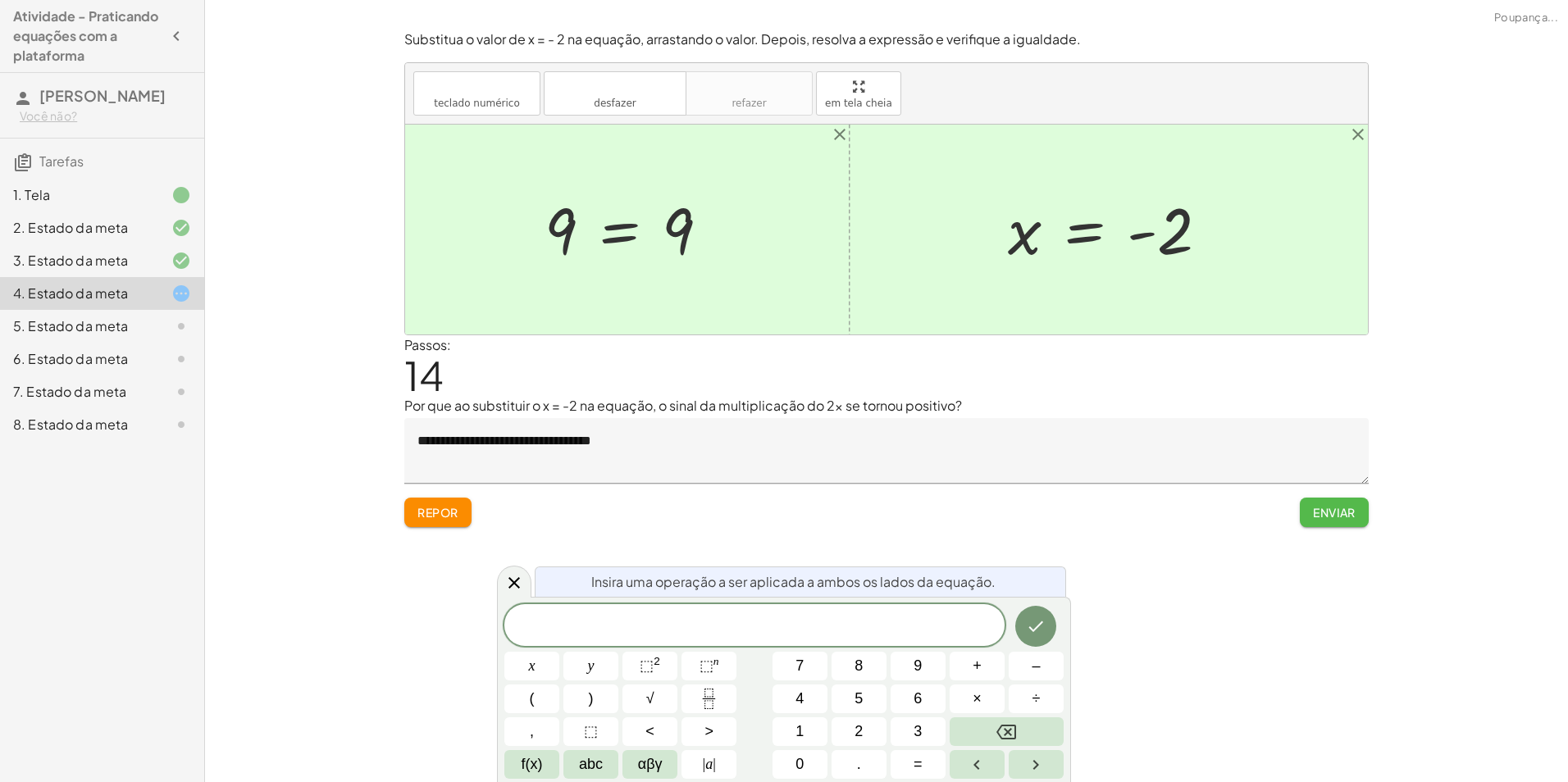
click at [1340, 517] on font "Enviar" at bounding box center [1335, 512] width 43 height 15
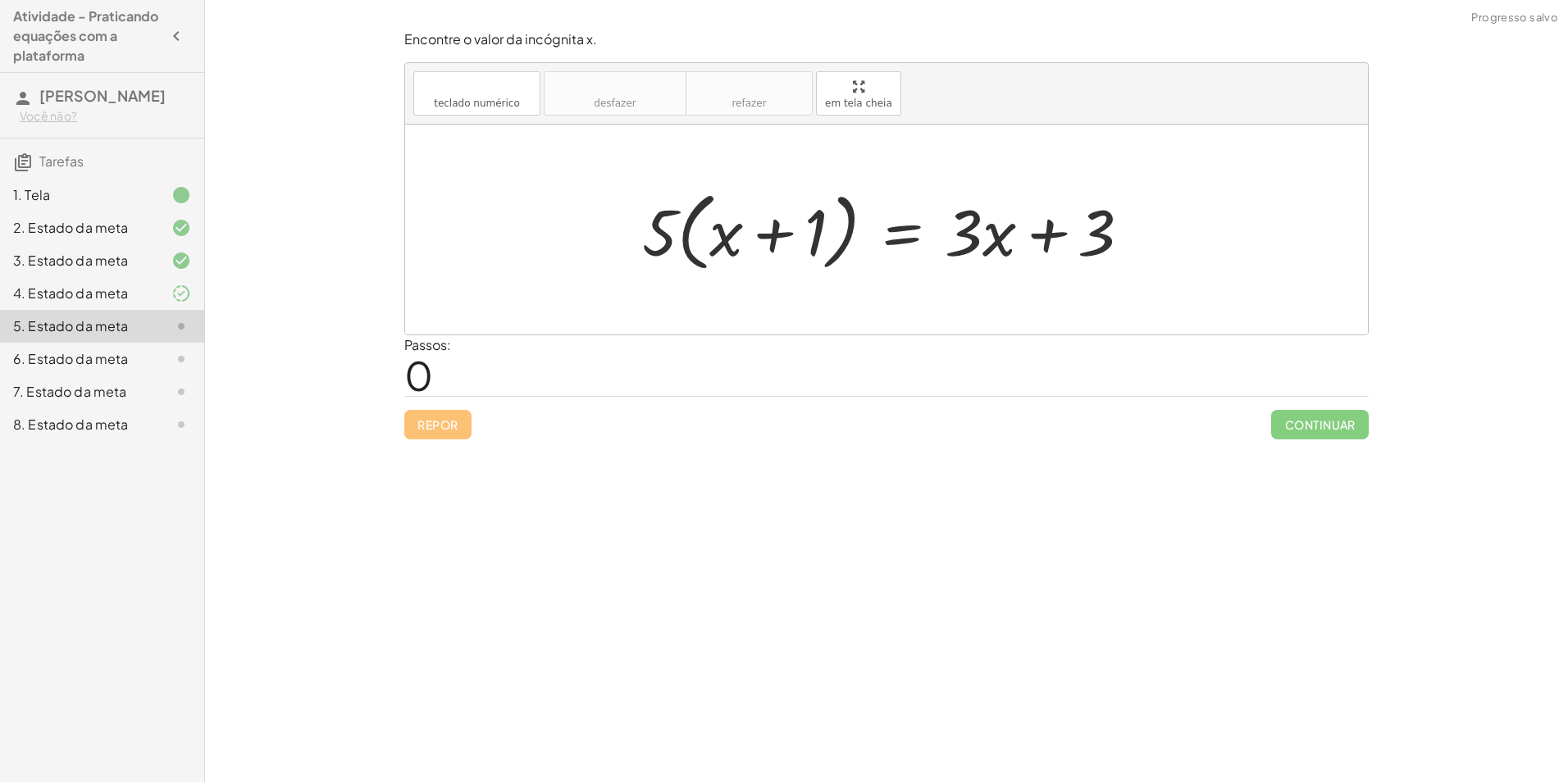
click at [160, 297] on div at bounding box center [168, 293] width 46 height 20
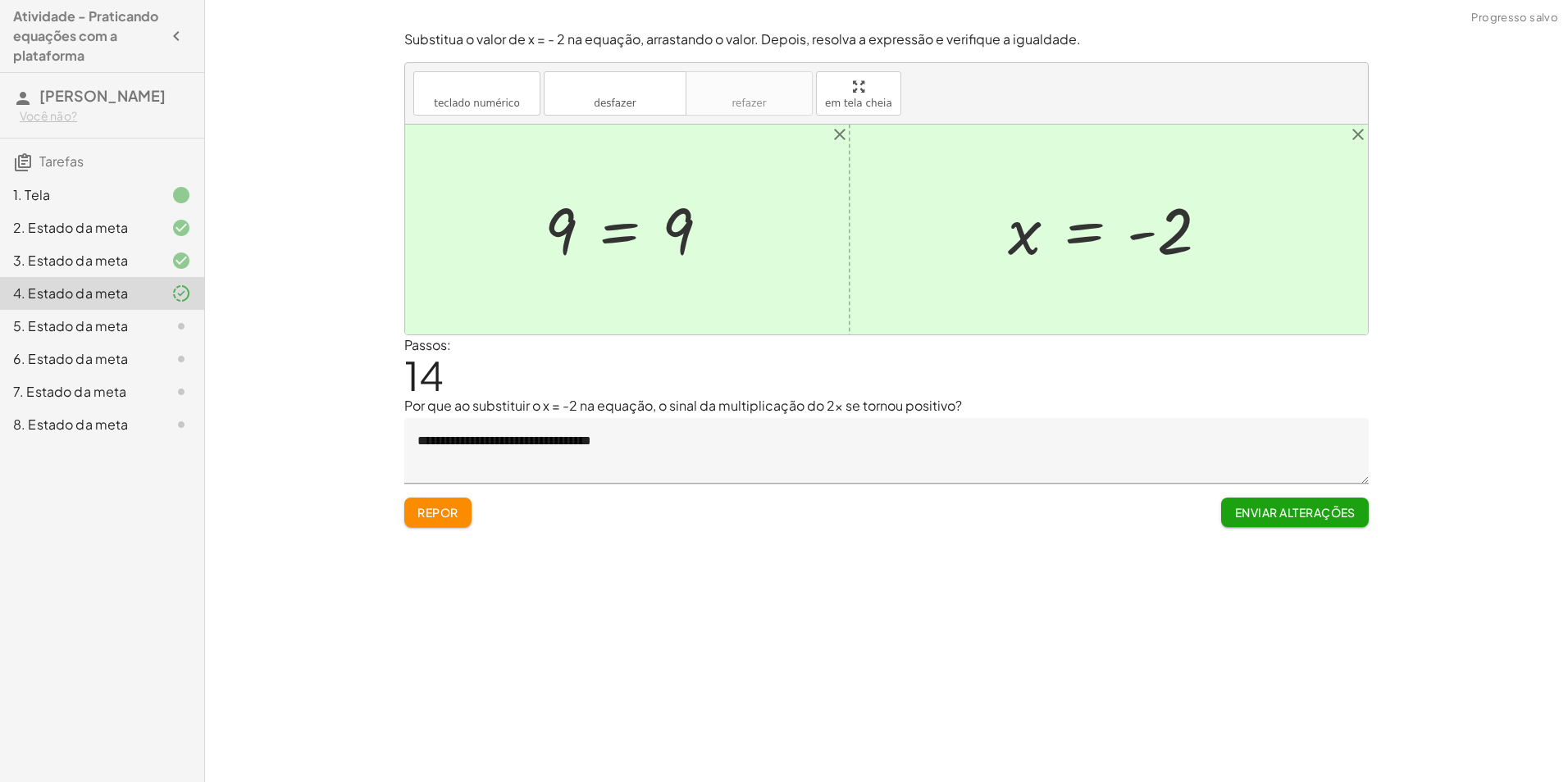
click at [171, 376] on div "5. Estado da meta" at bounding box center [102, 392] width 205 height 33
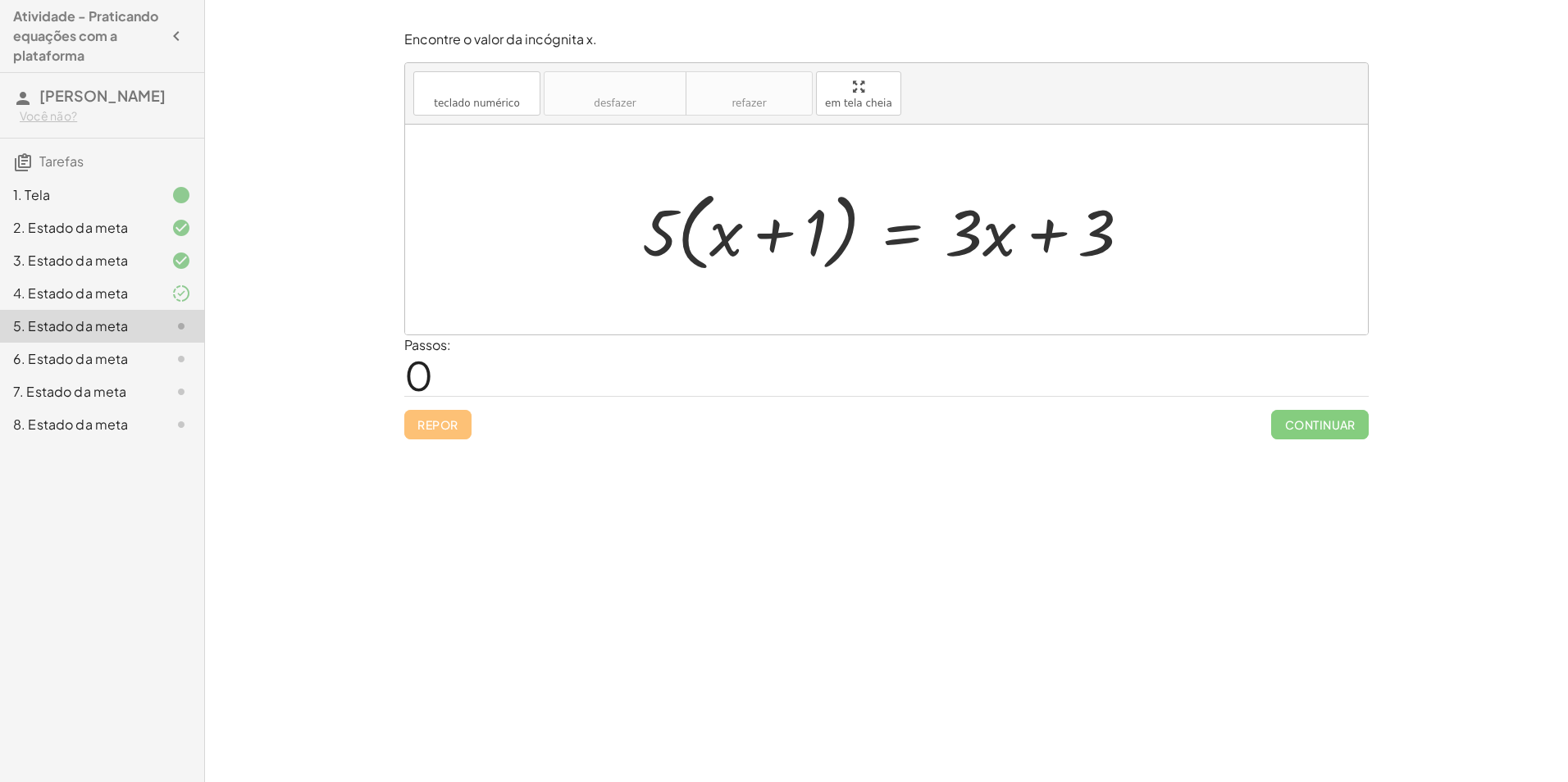
click at [1047, 229] on div at bounding box center [893, 230] width 518 height 95
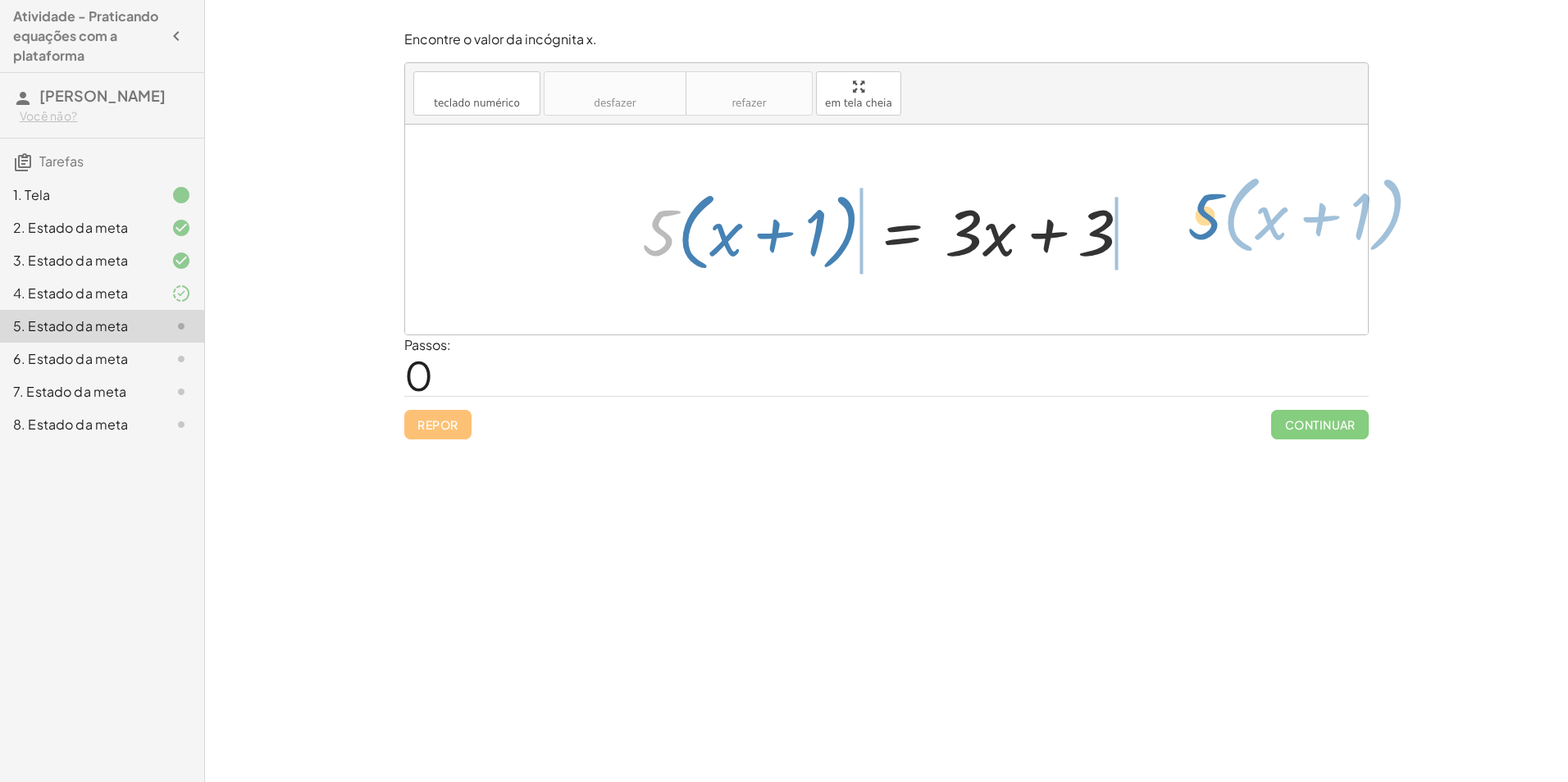
drag, startPoint x: 653, startPoint y: 241, endPoint x: 1200, endPoint y: 223, distance: 547.3
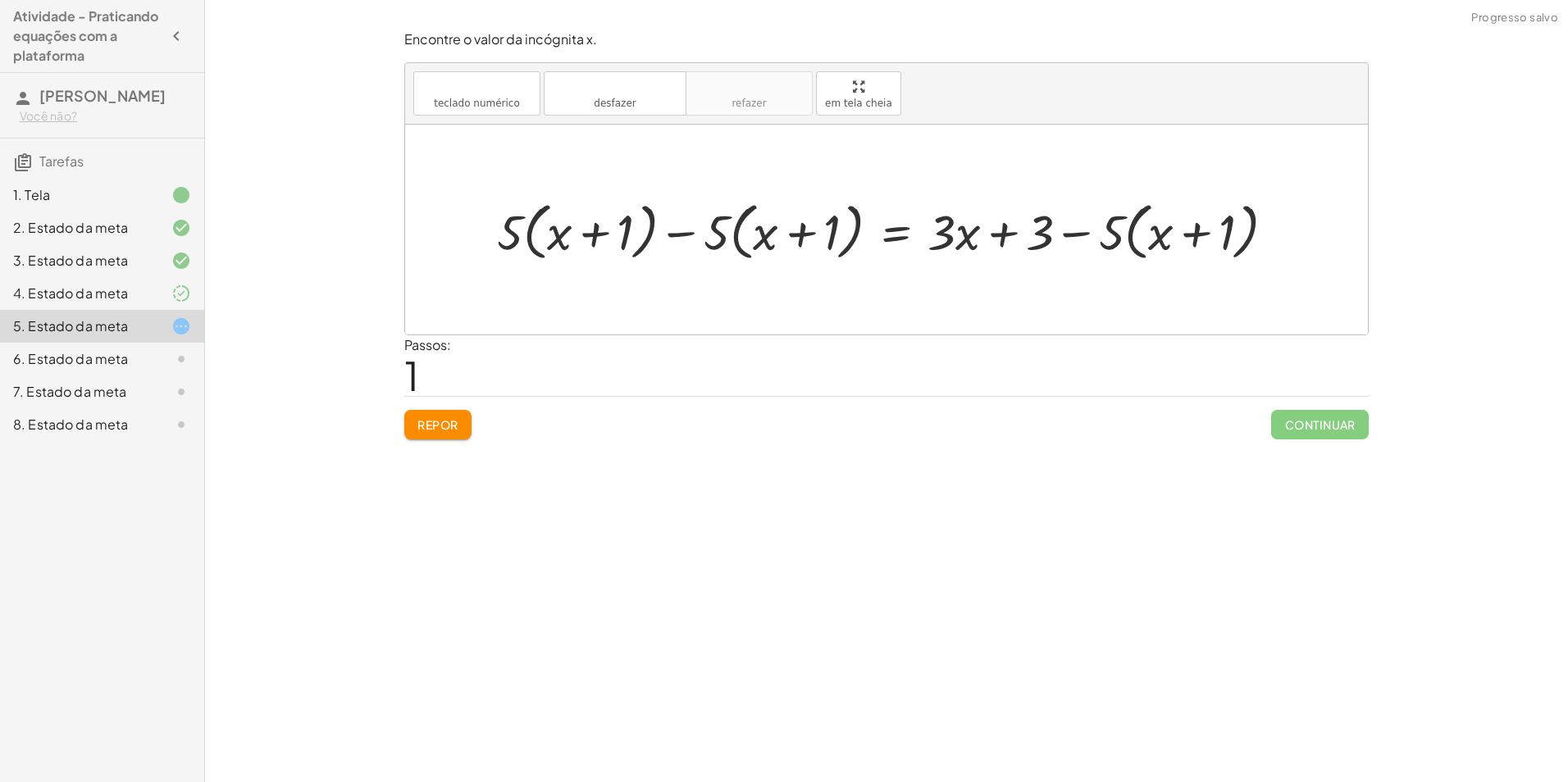
click at [446, 421] on font "Repor" at bounding box center [438, 425] width 41 height 15
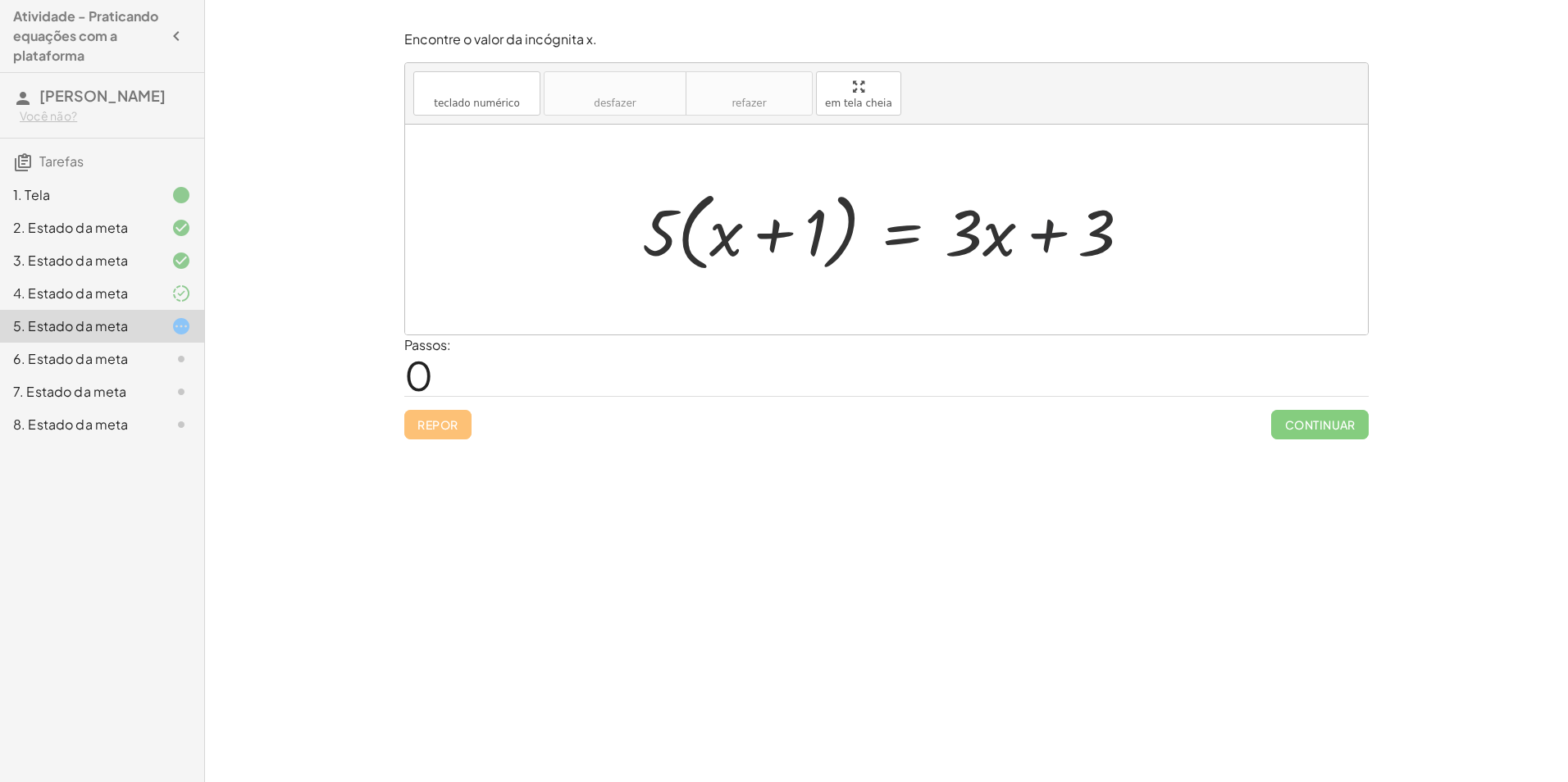
click at [1044, 237] on div at bounding box center [893, 230] width 518 height 95
drag, startPoint x: 971, startPoint y: 238, endPoint x: 1173, endPoint y: 235, distance: 202.0
click at [1016, 238] on div at bounding box center [893, 230] width 518 height 95
click at [456, 417] on button "Repor" at bounding box center [438, 425] width 67 height 29
drag, startPoint x: 660, startPoint y: 246, endPoint x: 973, endPoint y: 244, distance: 313.0
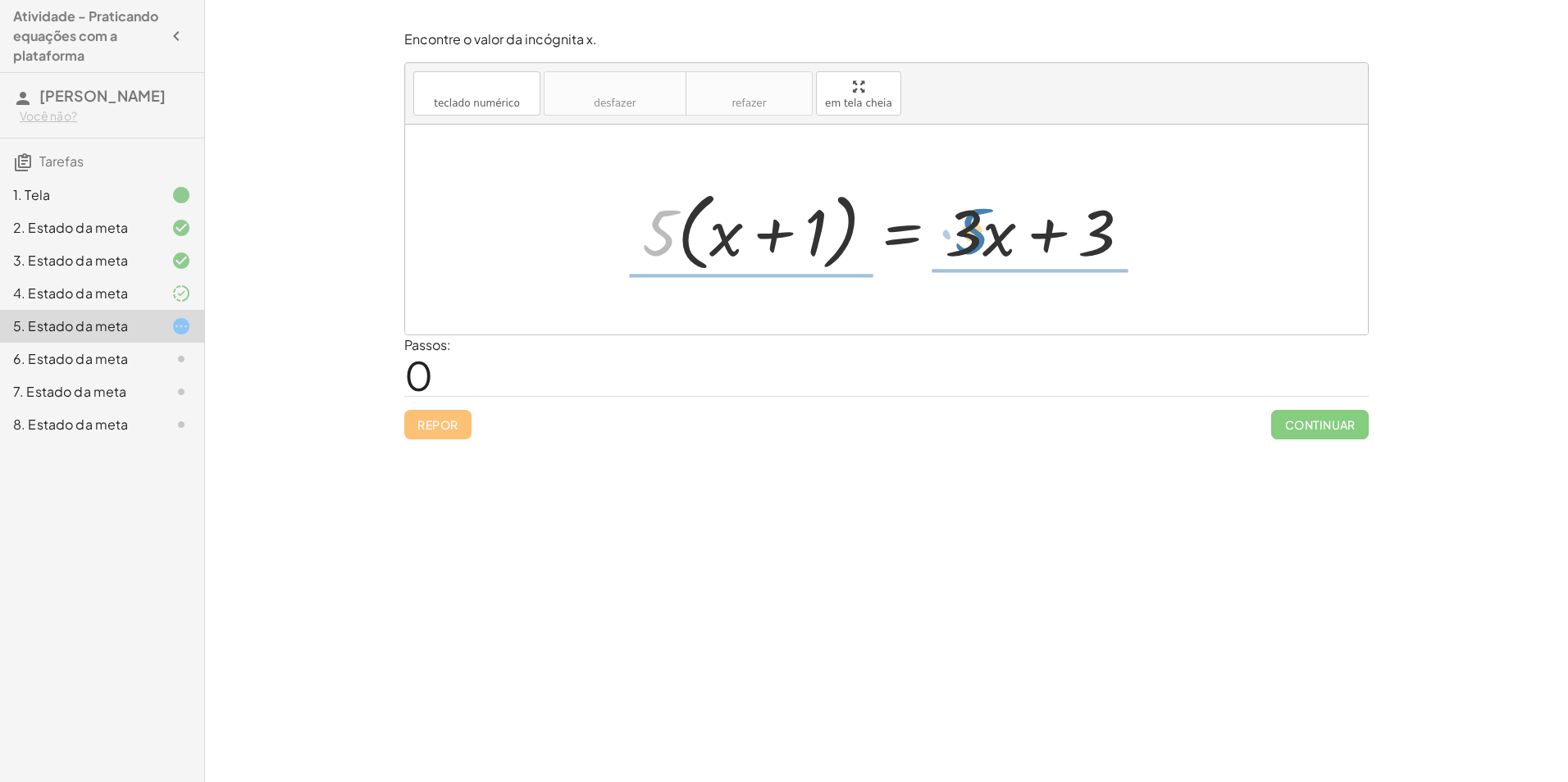
click at [973, 244] on div at bounding box center [893, 230] width 518 height 95
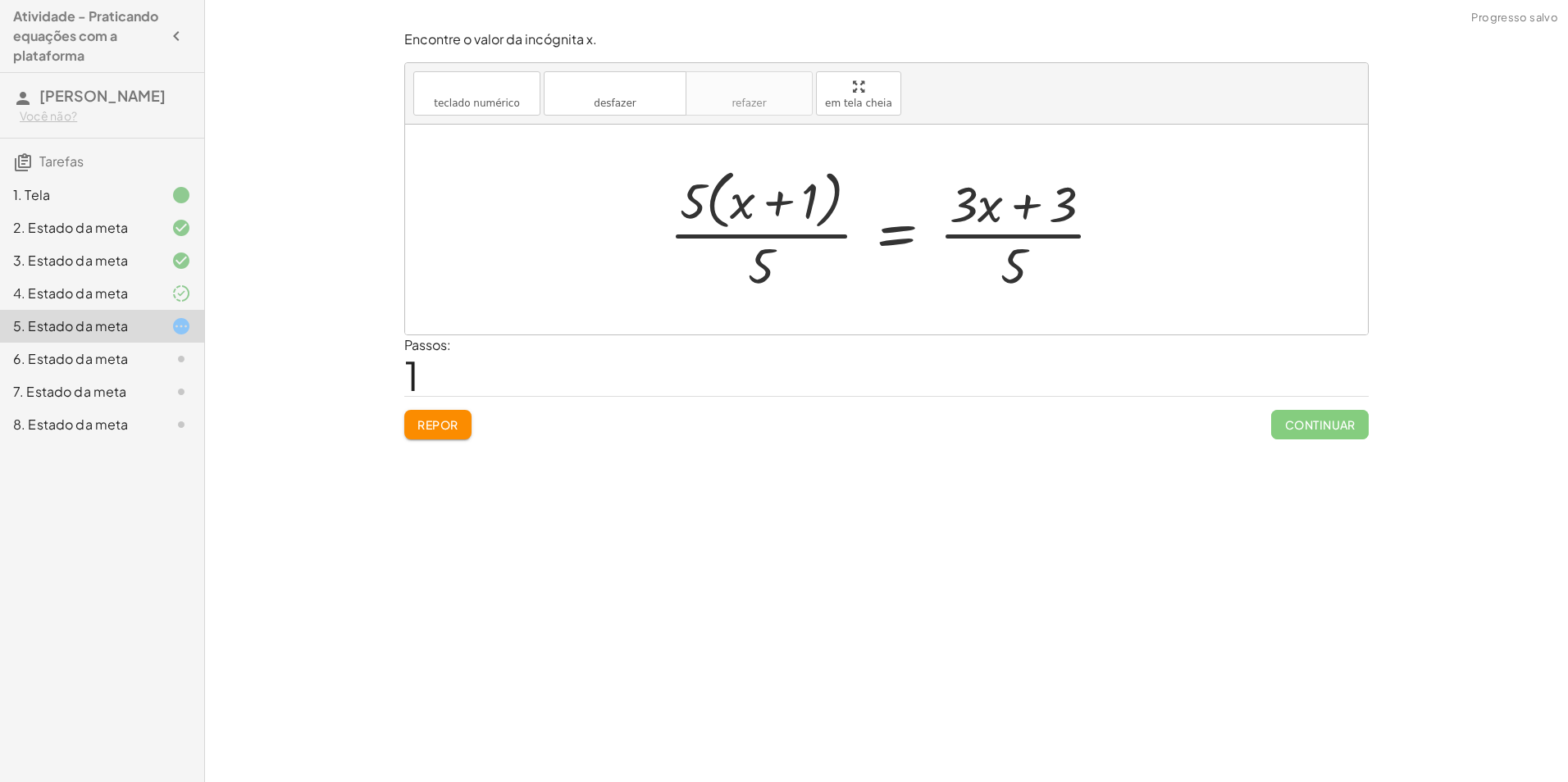
click at [989, 235] on div at bounding box center [892, 229] width 463 height 134
click at [1025, 203] on div at bounding box center [892, 229] width 463 height 134
click at [439, 419] on font "Repor" at bounding box center [438, 425] width 41 height 15
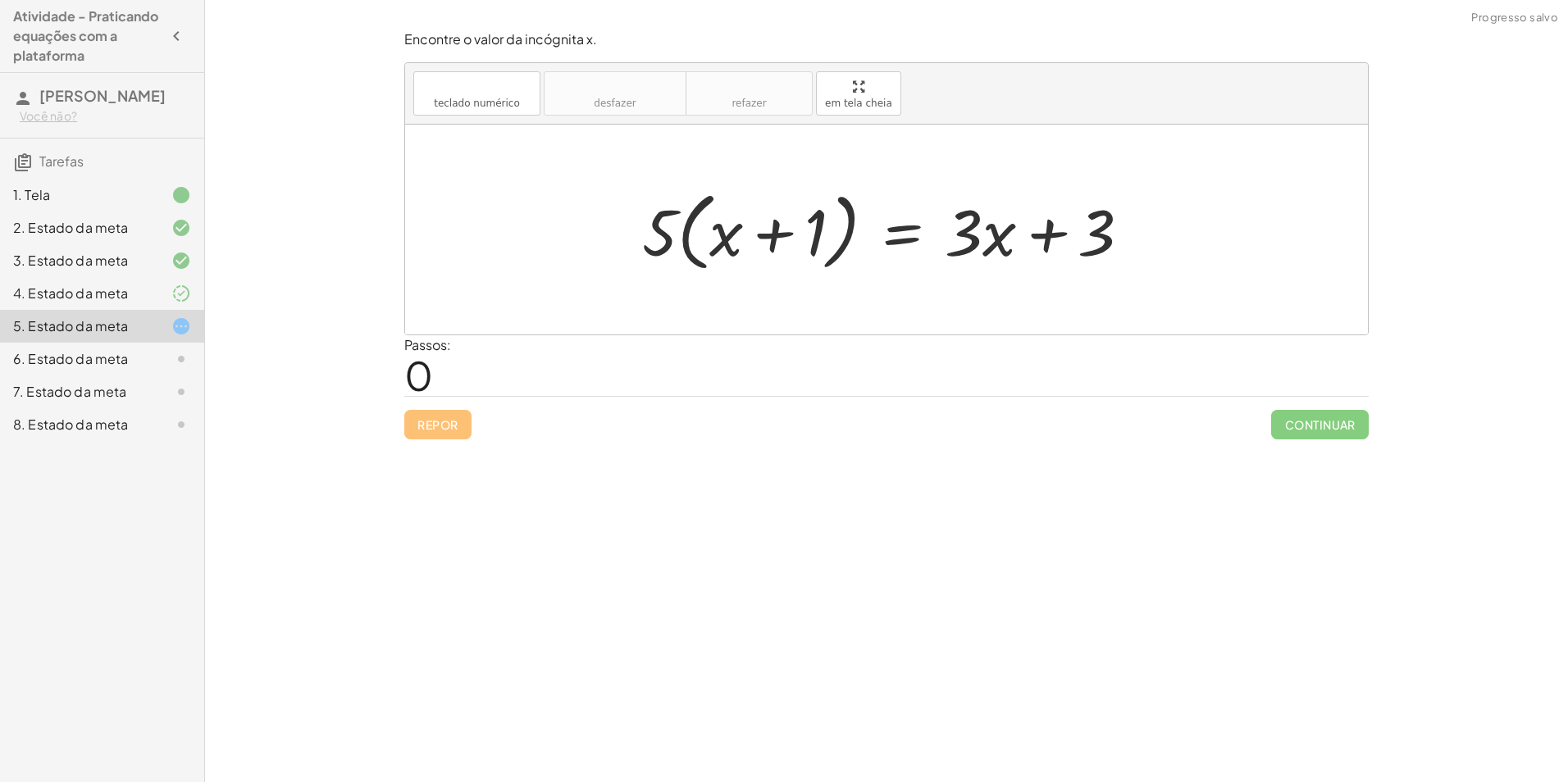
click at [783, 231] on div at bounding box center [893, 230] width 518 height 95
click at [444, 425] on div "Repor Continuar" at bounding box center [886, 418] width 965 height 44
drag, startPoint x: 1086, startPoint y: 239, endPoint x: 605, endPoint y: 219, distance: 481.4
click at [610, 239] on div at bounding box center [857, 230] width 766 height 95
click at [1155, 238] on div at bounding box center [857, 230] width 766 height 95
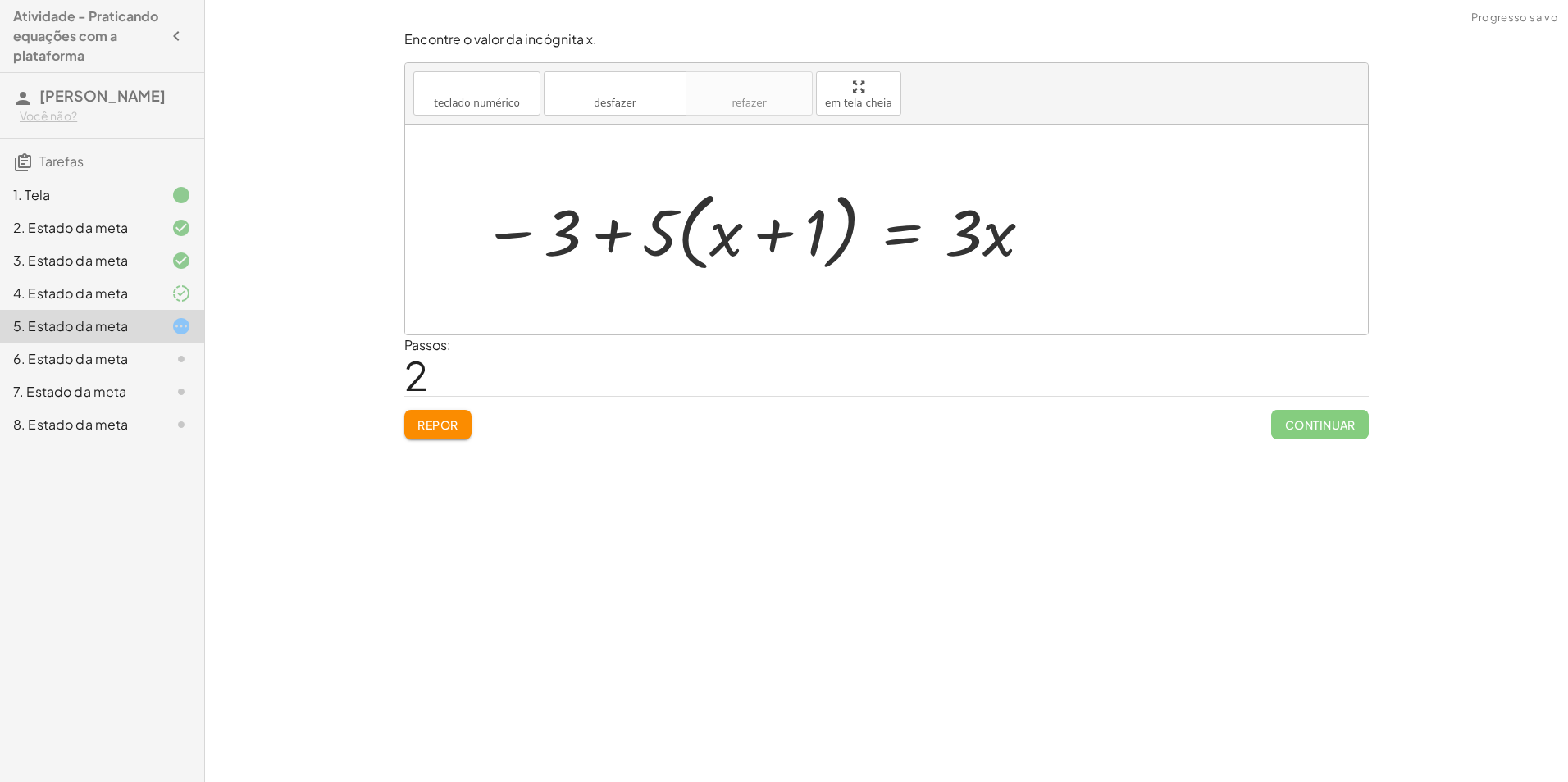
click at [609, 229] on div at bounding box center [758, 230] width 568 height 95
click at [516, 230] on div at bounding box center [758, 230] width 568 height 95
drag, startPoint x: 565, startPoint y: 234, endPoint x: 1082, endPoint y: 246, distance: 517.1
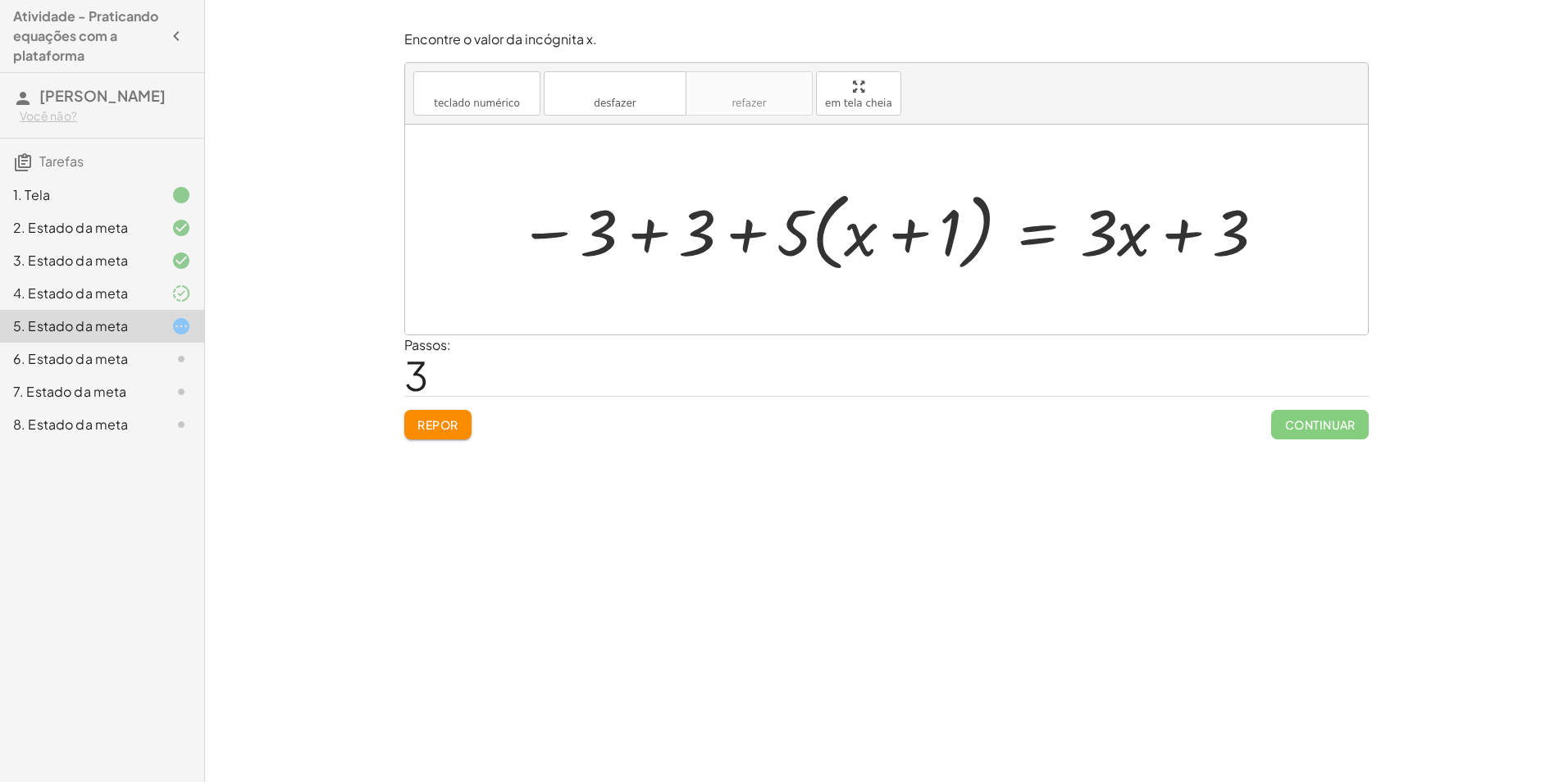
click at [1172, 233] on div at bounding box center [892, 230] width 766 height 95
click at [642, 229] on div at bounding box center [892, 230] width 766 height 95
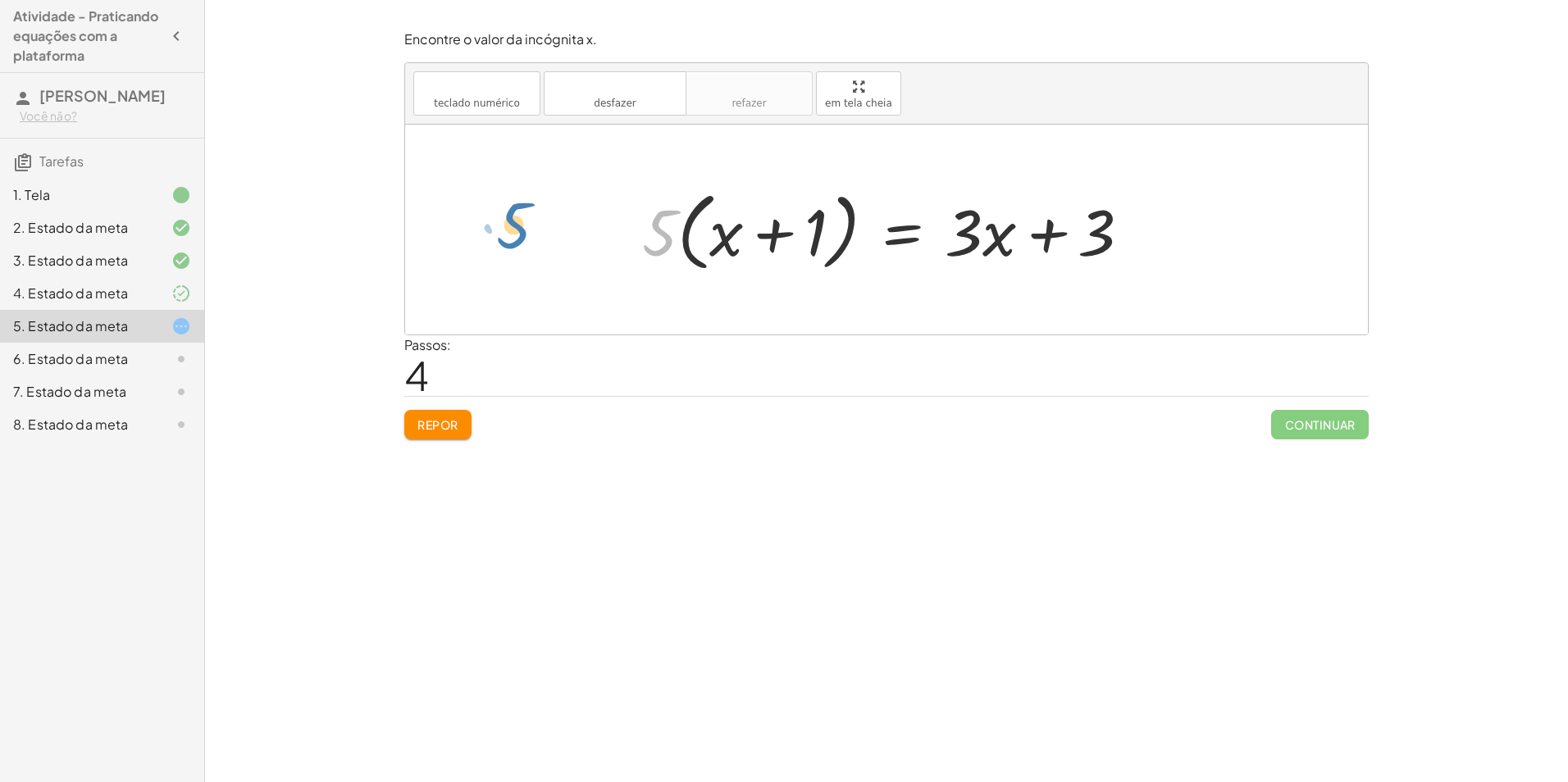
drag, startPoint x: 671, startPoint y: 228, endPoint x: 518, endPoint y: 220, distance: 153.2
drag, startPoint x: 1107, startPoint y: 231, endPoint x: 548, endPoint y: 223, distance: 559.1
click at [548, 223] on div "· 5 · ( + x + 1 ) = + · 3 · x + 3 − 3 + · 5 · ( + x + 1 ) = + · 3 · x + 3 − 3 −…" at bounding box center [886, 229] width 963 height 210
click at [619, 234] on div at bounding box center [857, 230] width 766 height 95
click at [1146, 228] on div at bounding box center [857, 230] width 766 height 95
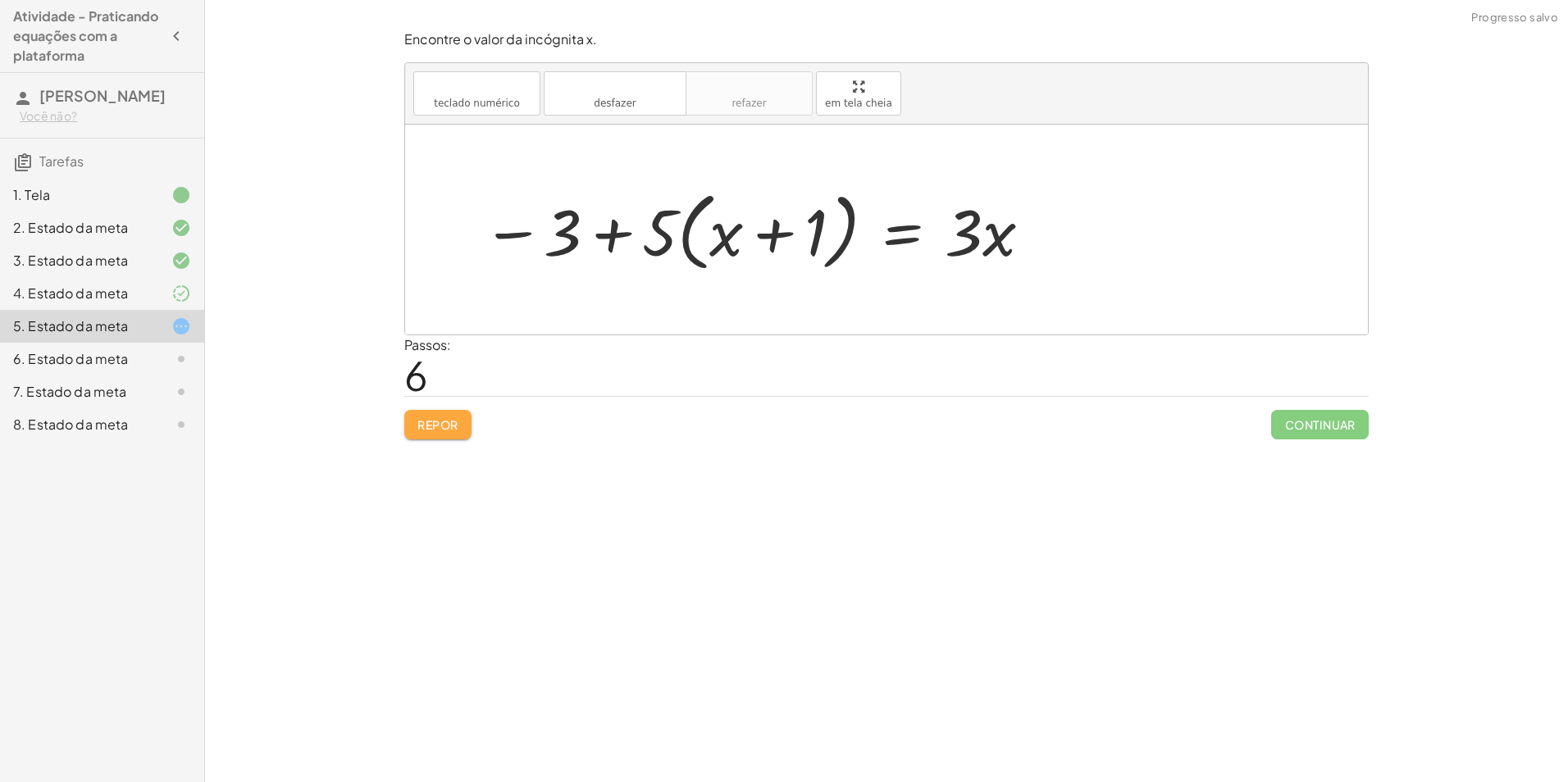
click at [432, 420] on font "Repor" at bounding box center [438, 425] width 41 height 15
click at [432, 420] on div "Repor Continuar" at bounding box center [886, 418] width 965 height 44
